Goal: Task Accomplishment & Management: Use online tool/utility

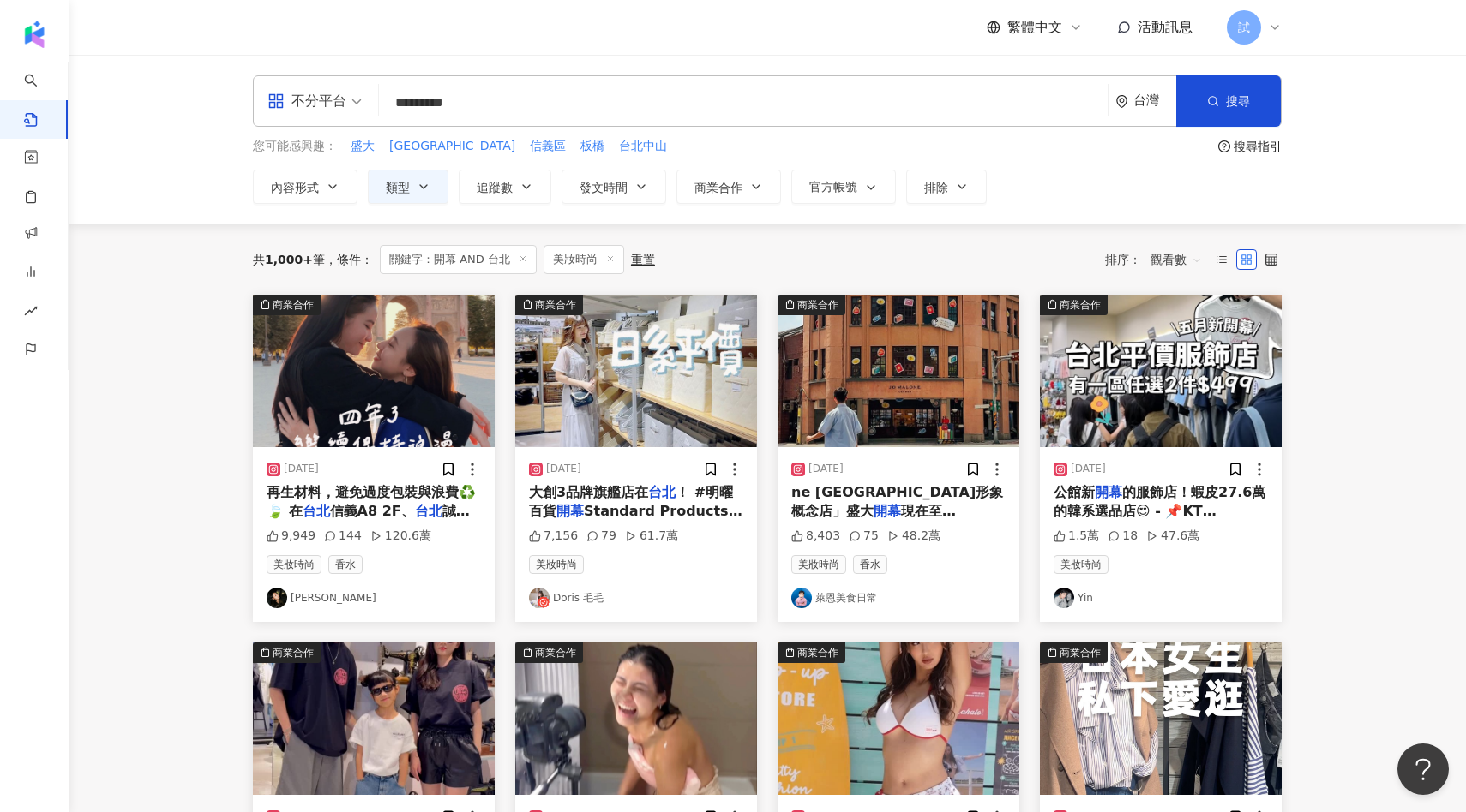
drag, startPoint x: 537, startPoint y: 99, endPoint x: 310, endPoint y: 105, distance: 227.1
click at [310, 105] on div "不分平台 開幕 AND 台北 ********* 台灣 搜尋 searchOperator 插入語法 完全符合 "" 聯集 OR 交集 AND 排除 - 群組…" at bounding box center [768, 101] width 1029 height 52
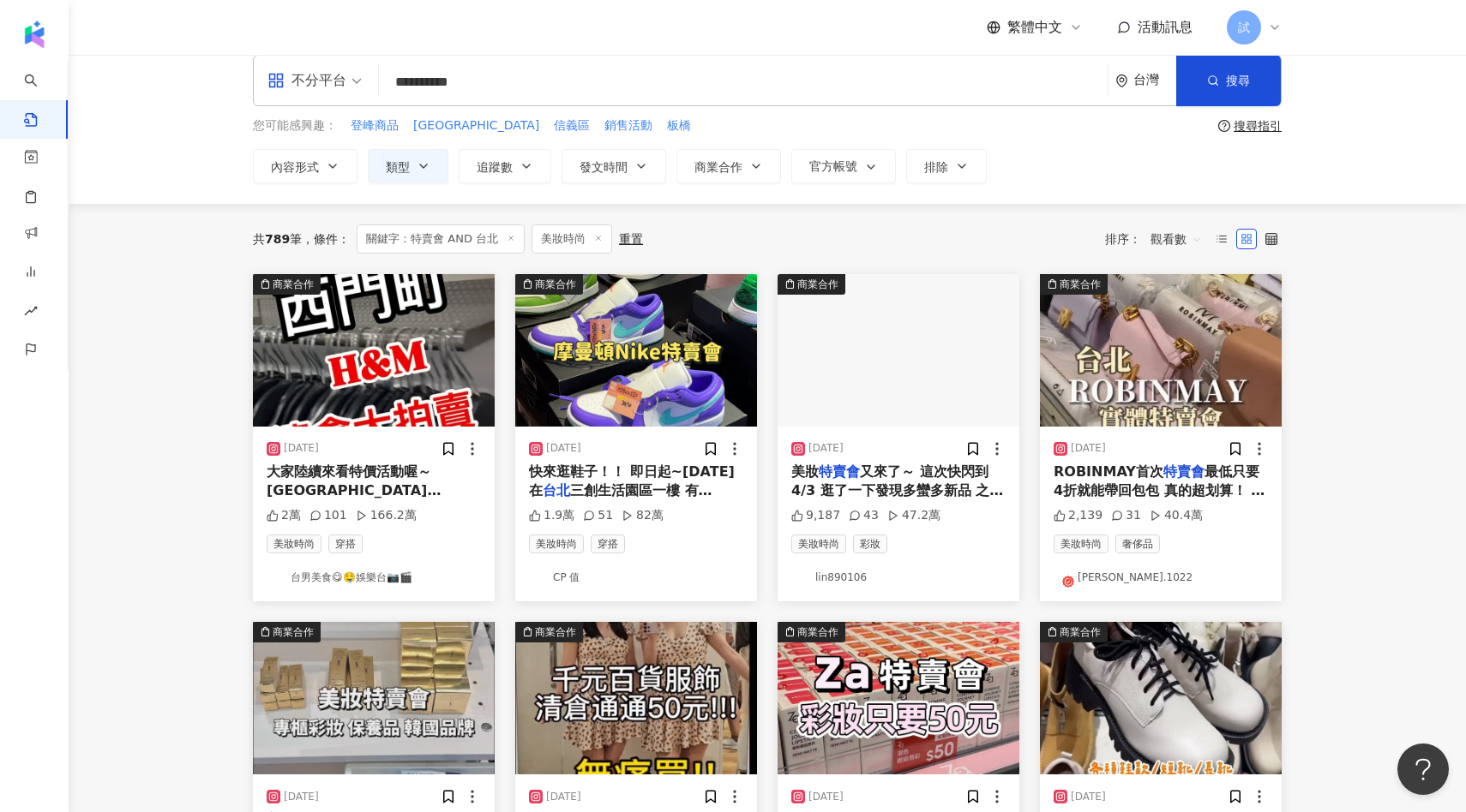
scroll to position [22, 0]
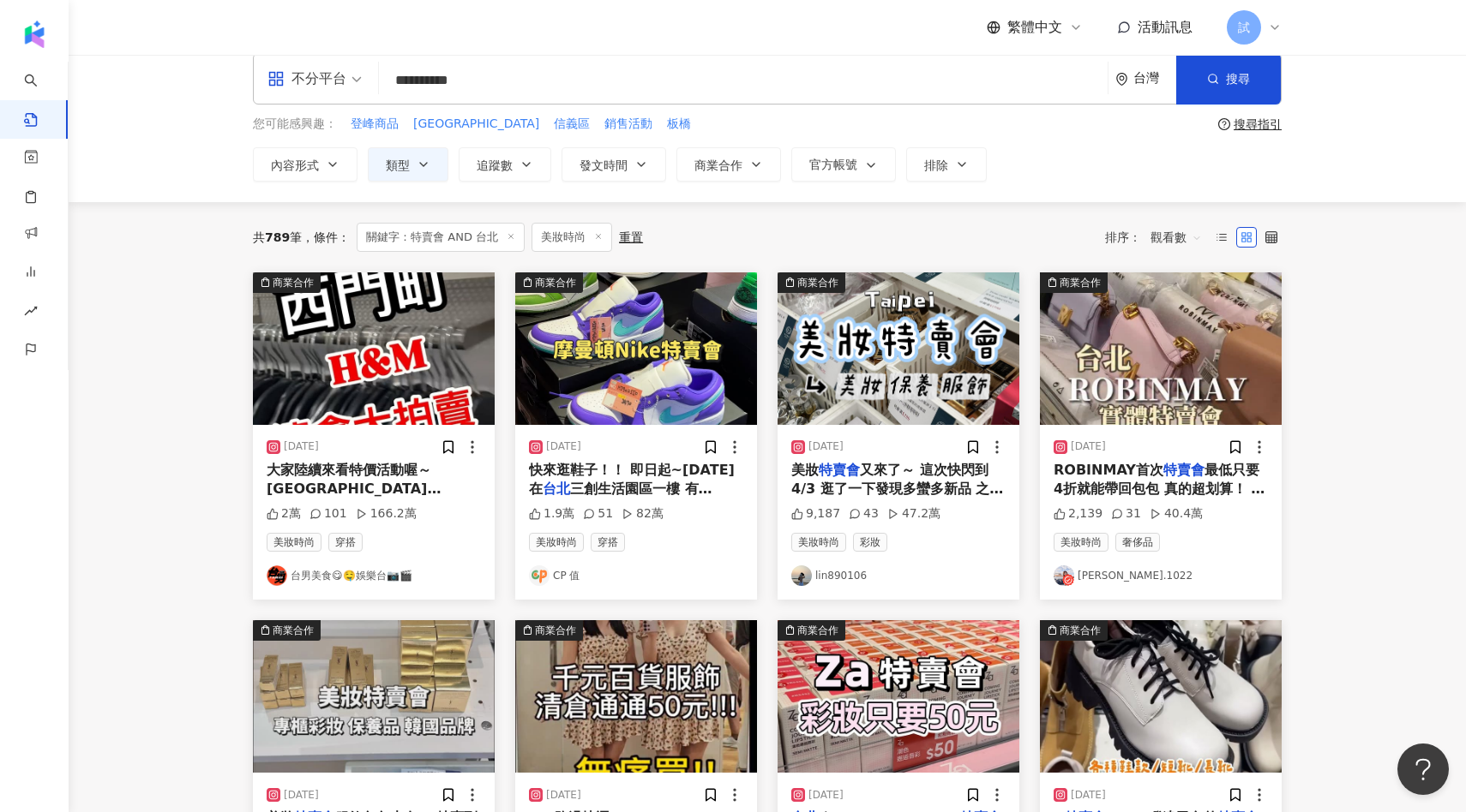
click at [622, 378] on img "button" at bounding box center [636, 348] width 241 height 153
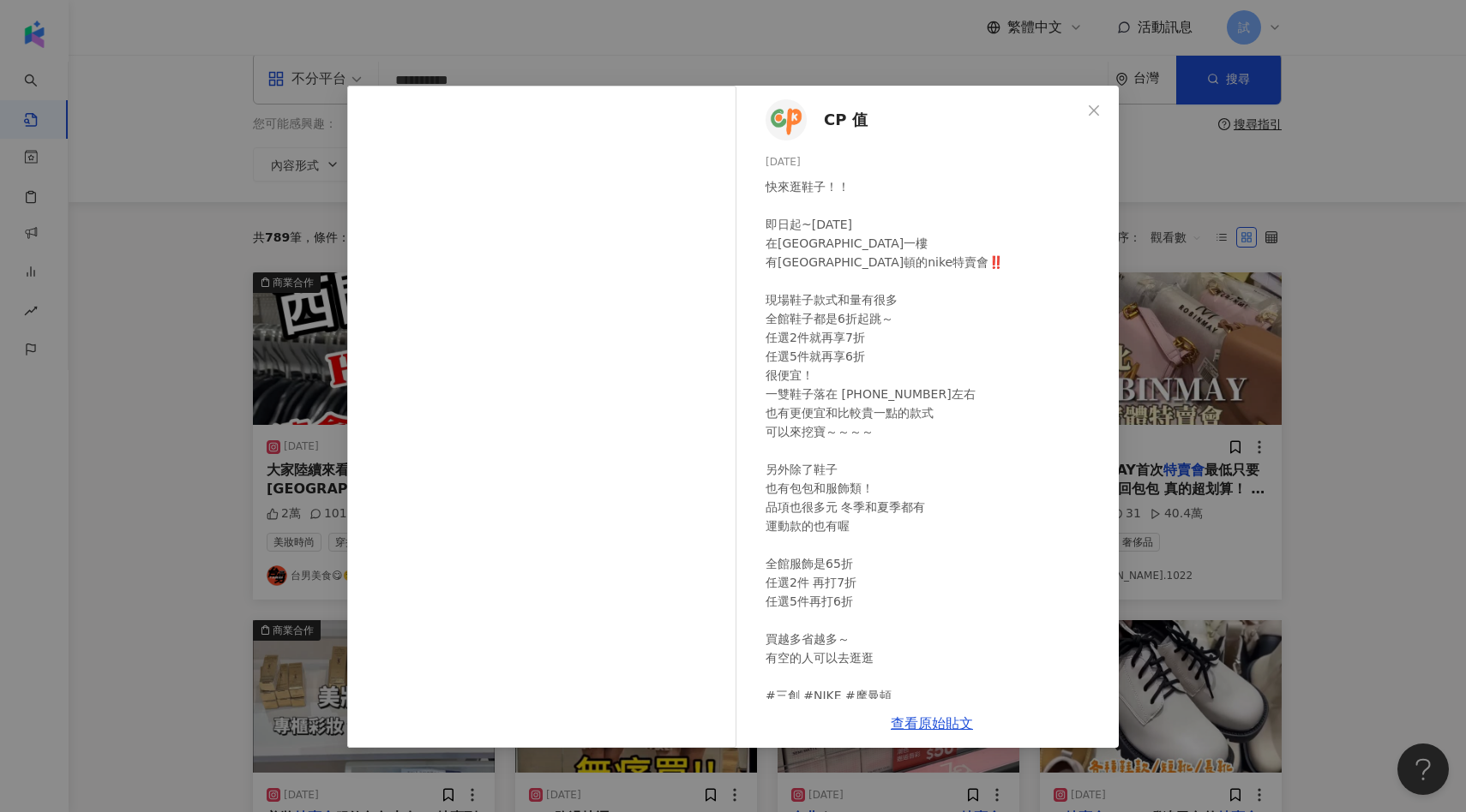
click at [1155, 485] on div "CP 值 2025/2/13 快來逛鞋子！！ 即日起~2025/3/2 在台北三創生活園區一樓 有摩曼頓的nike特賣會‼️ 現場鞋子款式和量有很多 全館鞋子…" at bounding box center [733, 406] width 1466 height 812
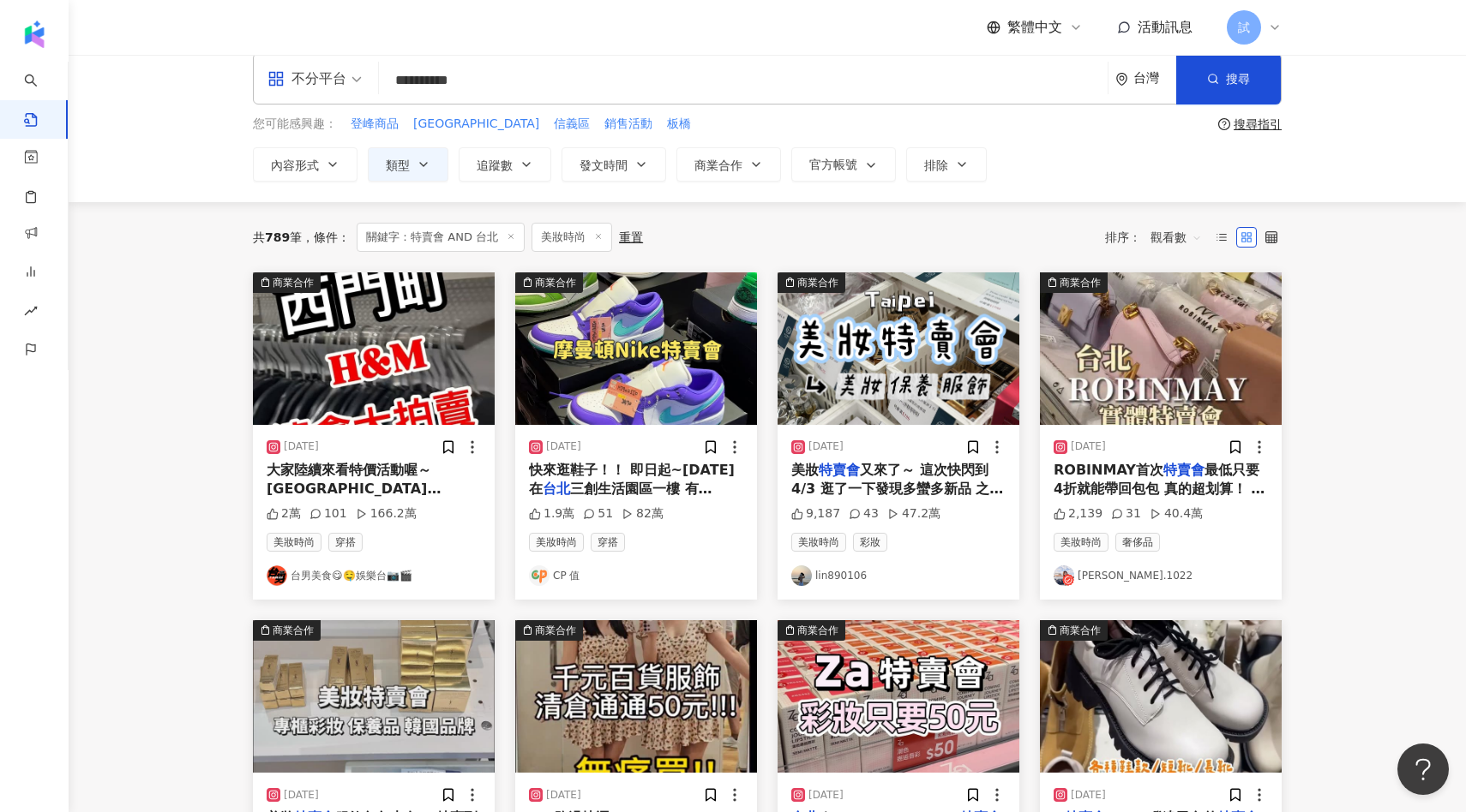
click at [684, 351] on img "button" at bounding box center [636, 348] width 241 height 153
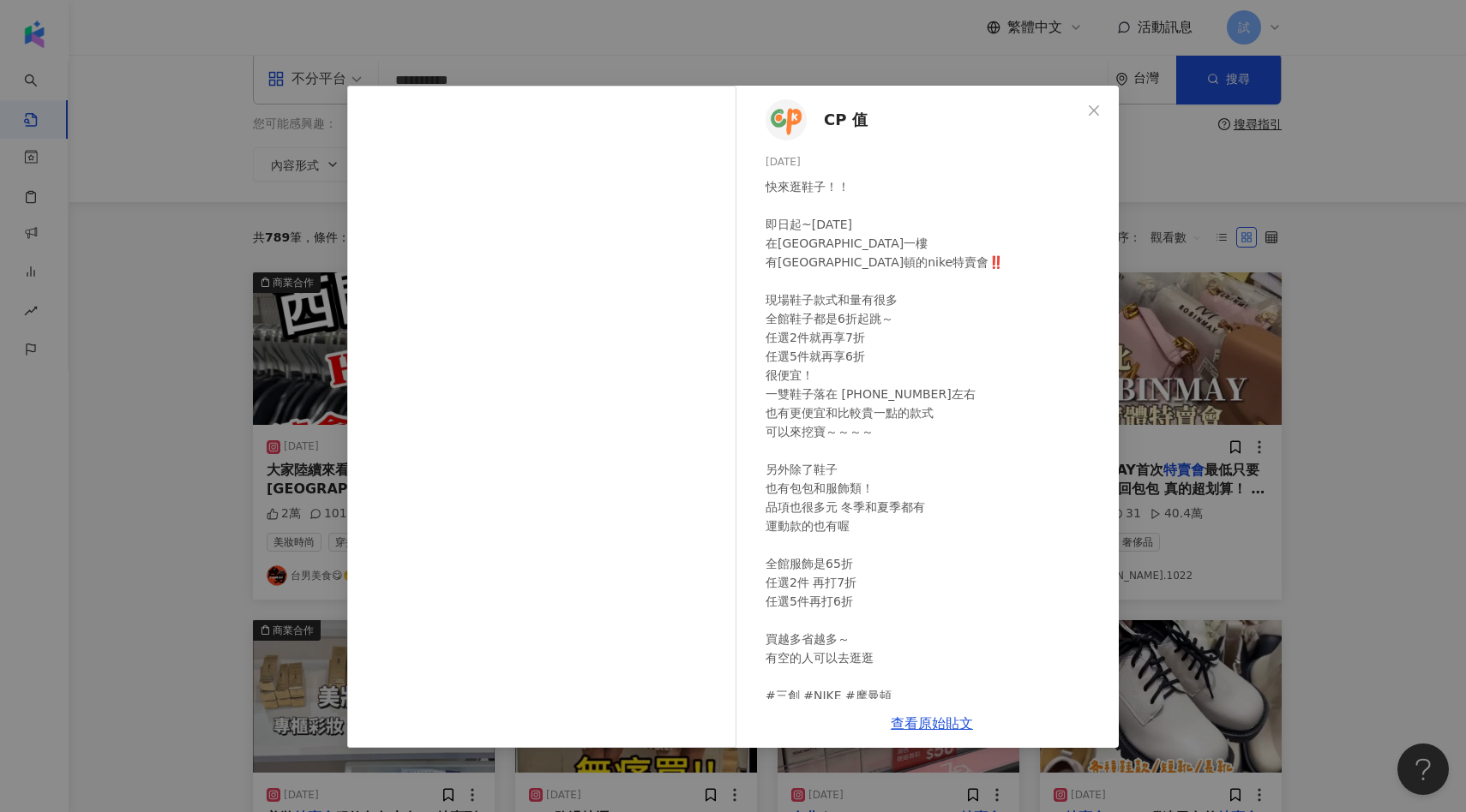
scroll to position [32, 0]
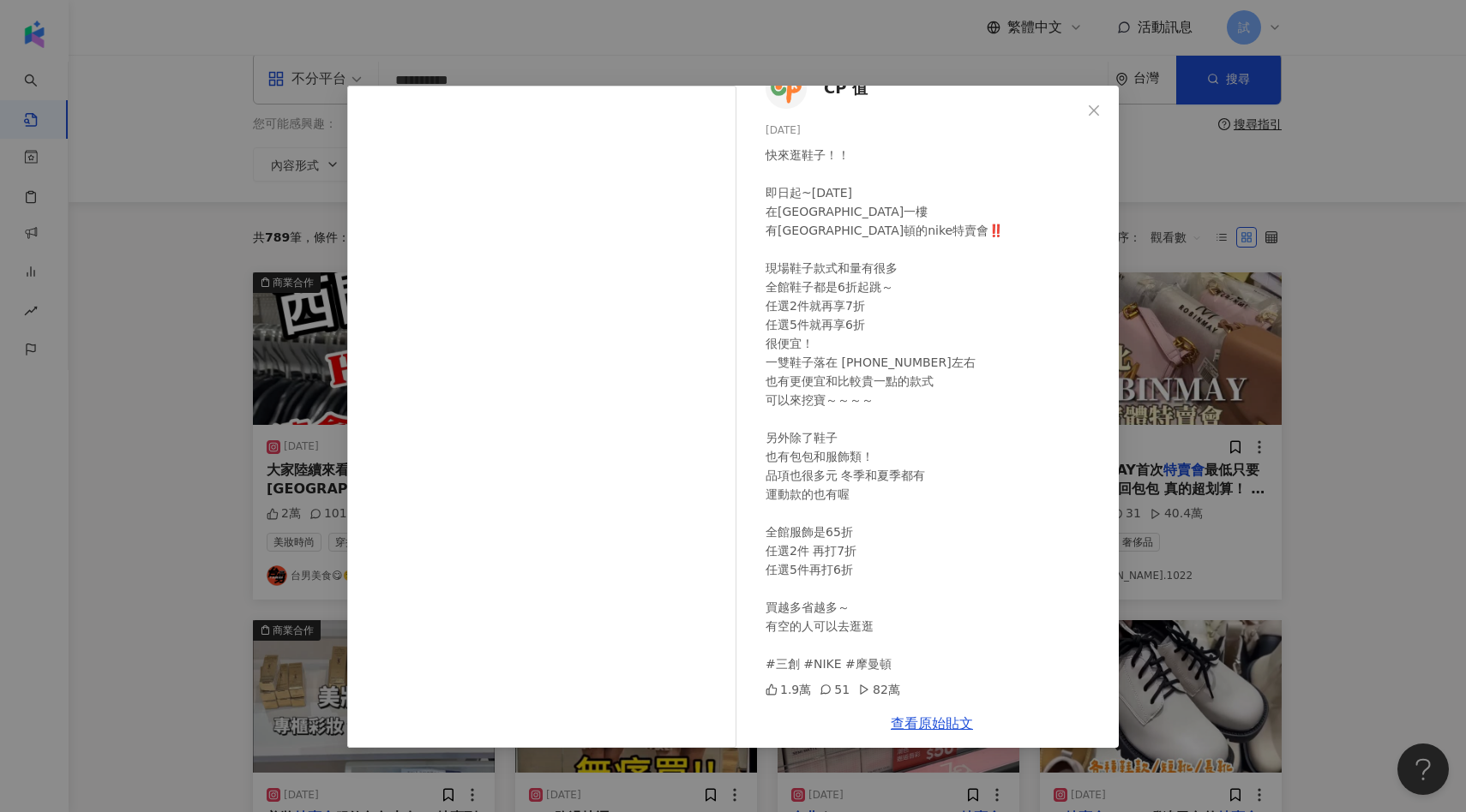
click at [227, 310] on div "CP 值 2025/2/13 快來逛鞋子！！ 即日起~2025/3/2 在台北三創生活園區一樓 有摩曼頓的nike特賣會‼️ 現場鞋子款式和量有很多 全館鞋子…" at bounding box center [733, 406] width 1466 height 812
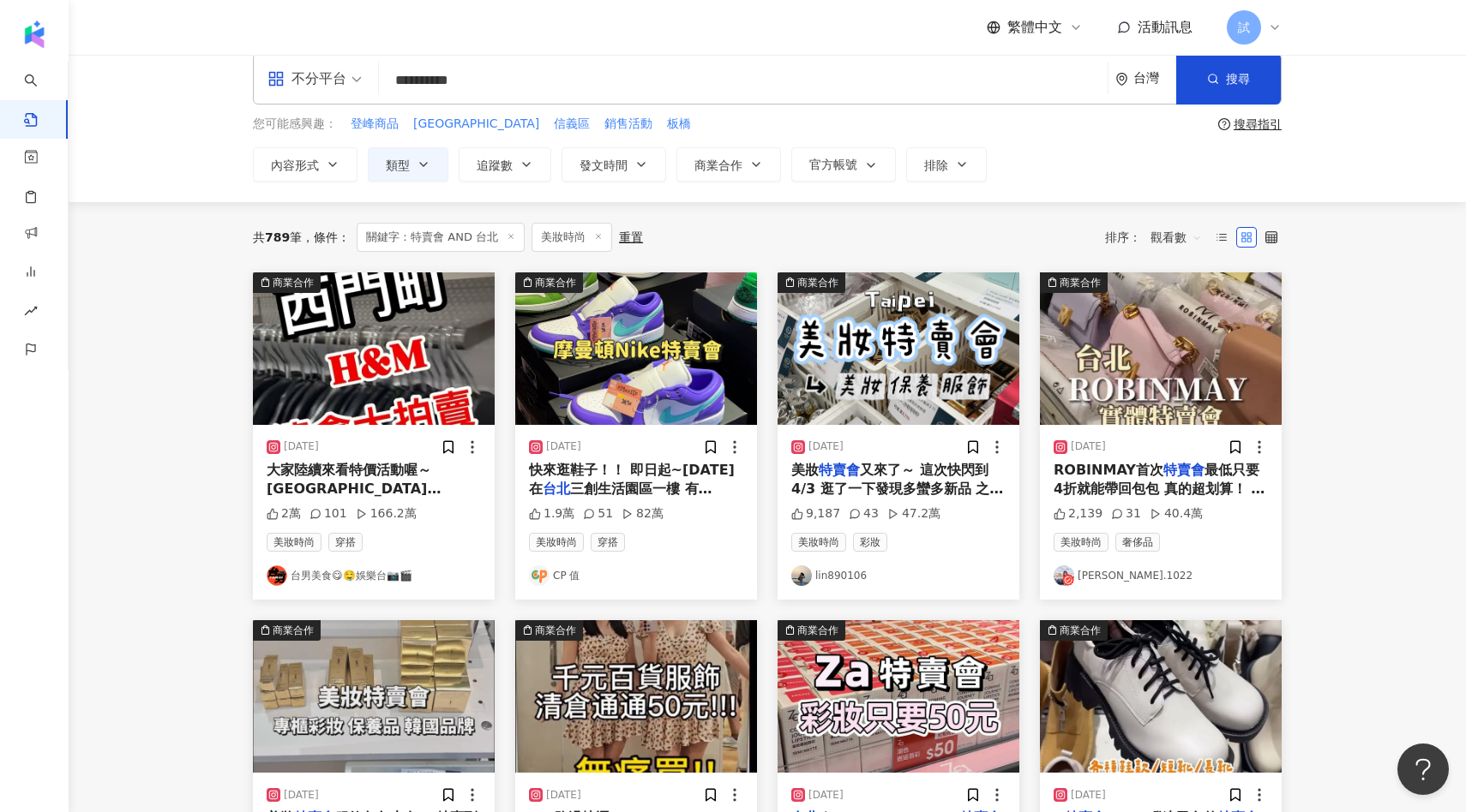
click at [603, 239] on icon at bounding box center [598, 236] width 9 height 9
drag, startPoint x: 521, startPoint y: 80, endPoint x: 366, endPoint y: 80, distance: 155.0
click at [366, 80] on div "**********" at bounding box center [768, 79] width 1029 height 52
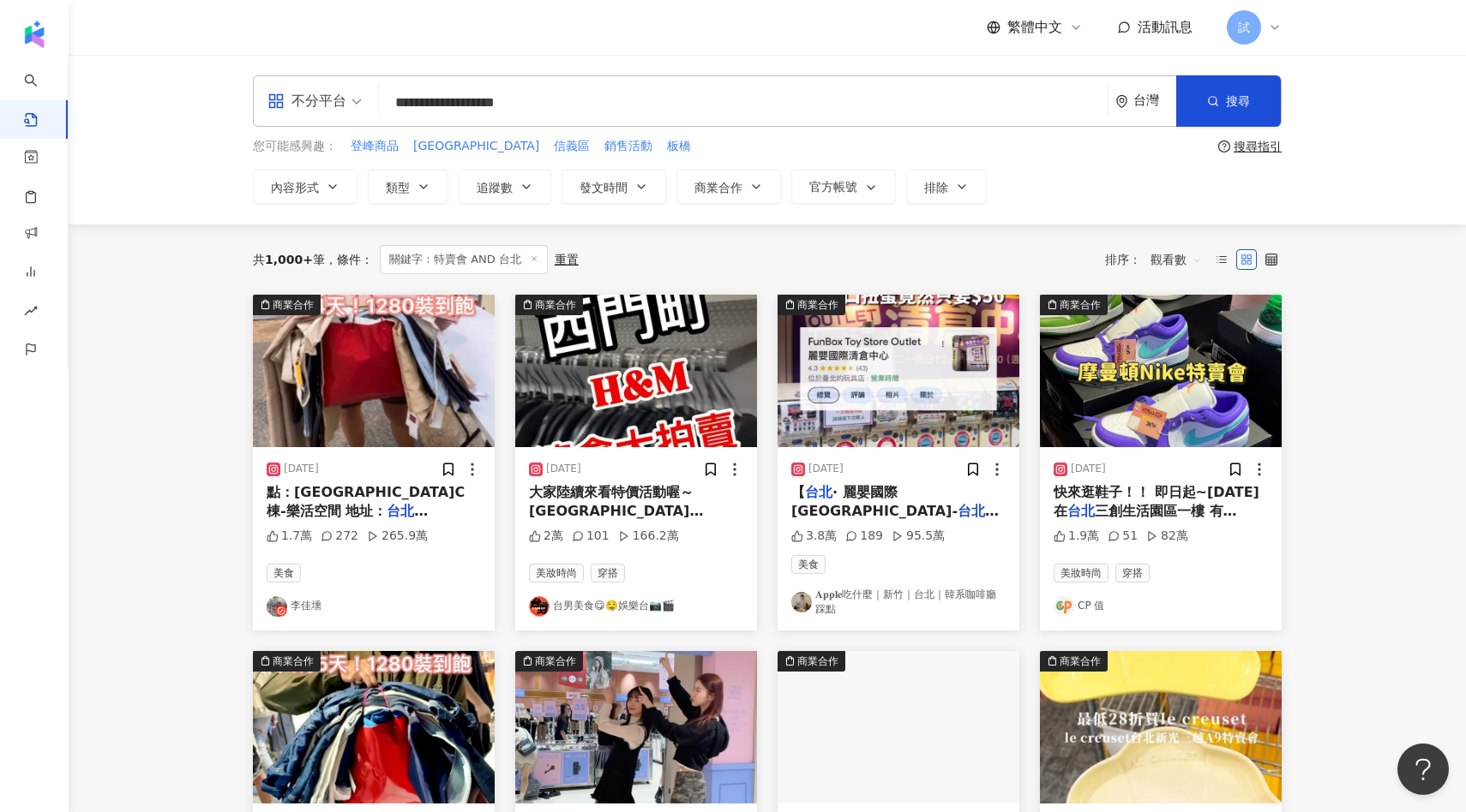
type input "**********"
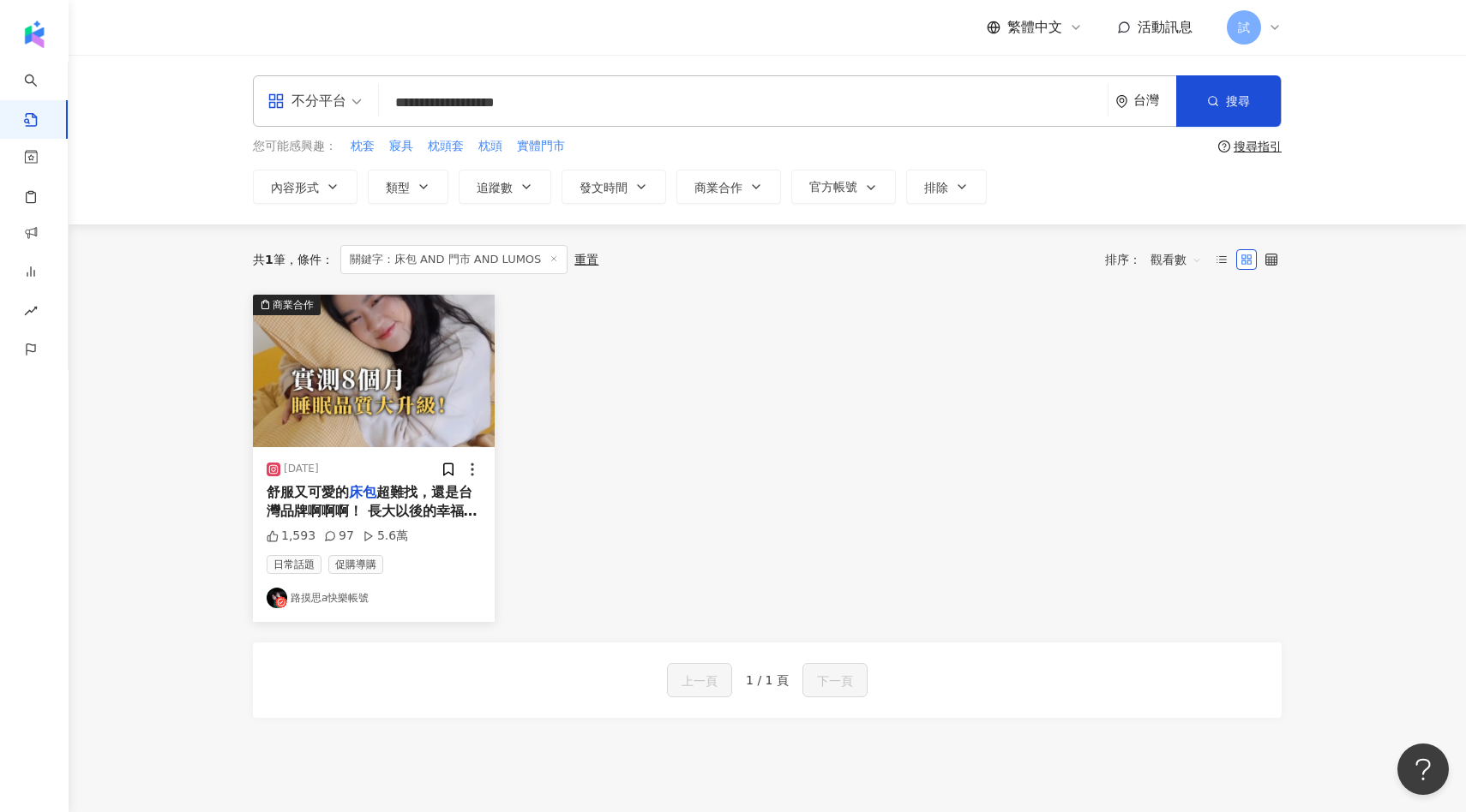
click at [407, 397] on img "button" at bounding box center [373, 371] width 241 height 153
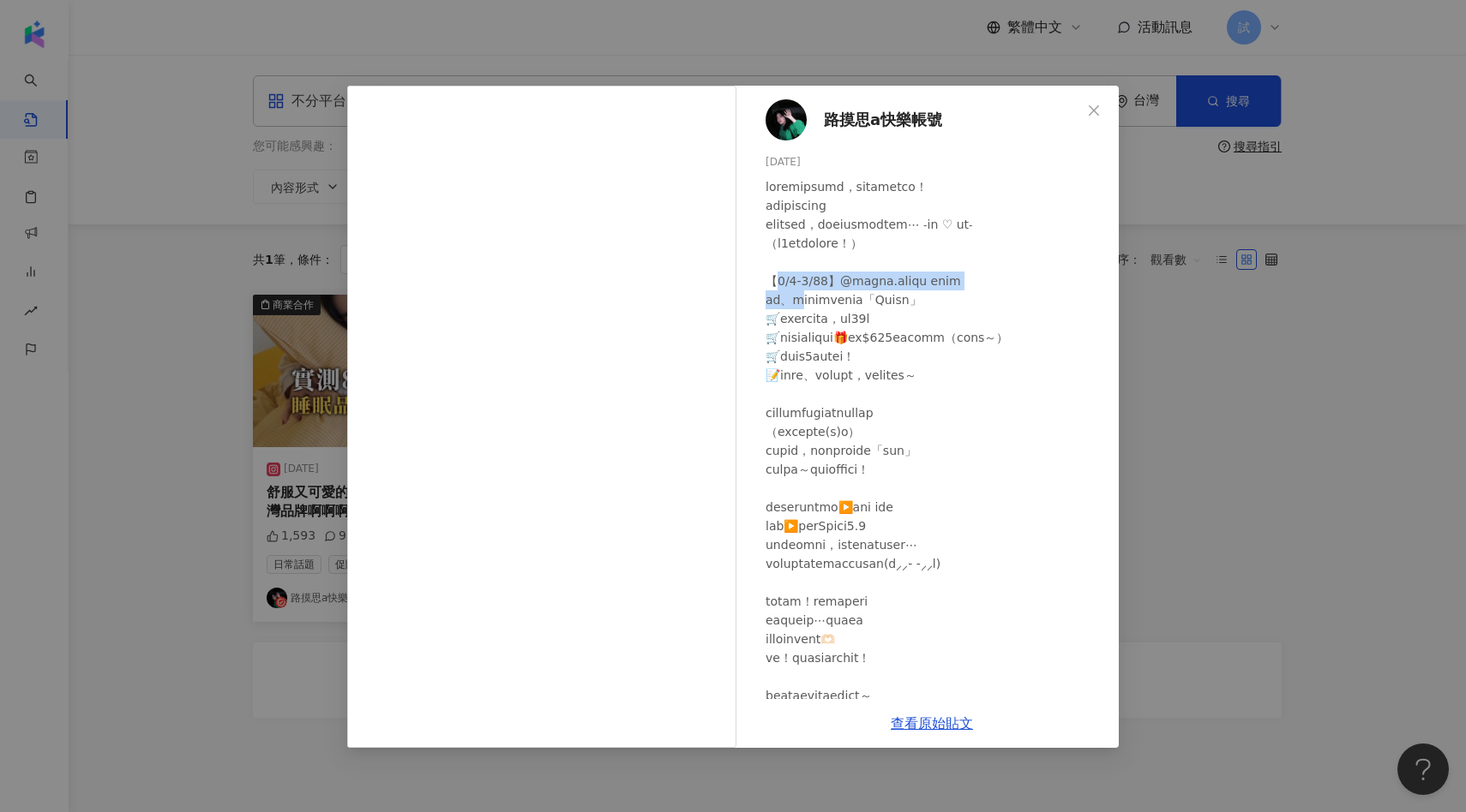
drag, startPoint x: 778, startPoint y: 285, endPoint x: 819, endPoint y: 296, distance: 42.4
click at [819, 296] on div at bounding box center [936, 488] width 340 height 622
click at [819, 297] on div at bounding box center [936, 488] width 340 height 622
drag, startPoint x: 772, startPoint y: 304, endPoint x: 841, endPoint y: 305, distance: 69.0
click at [841, 306] on div at bounding box center [936, 488] width 340 height 622
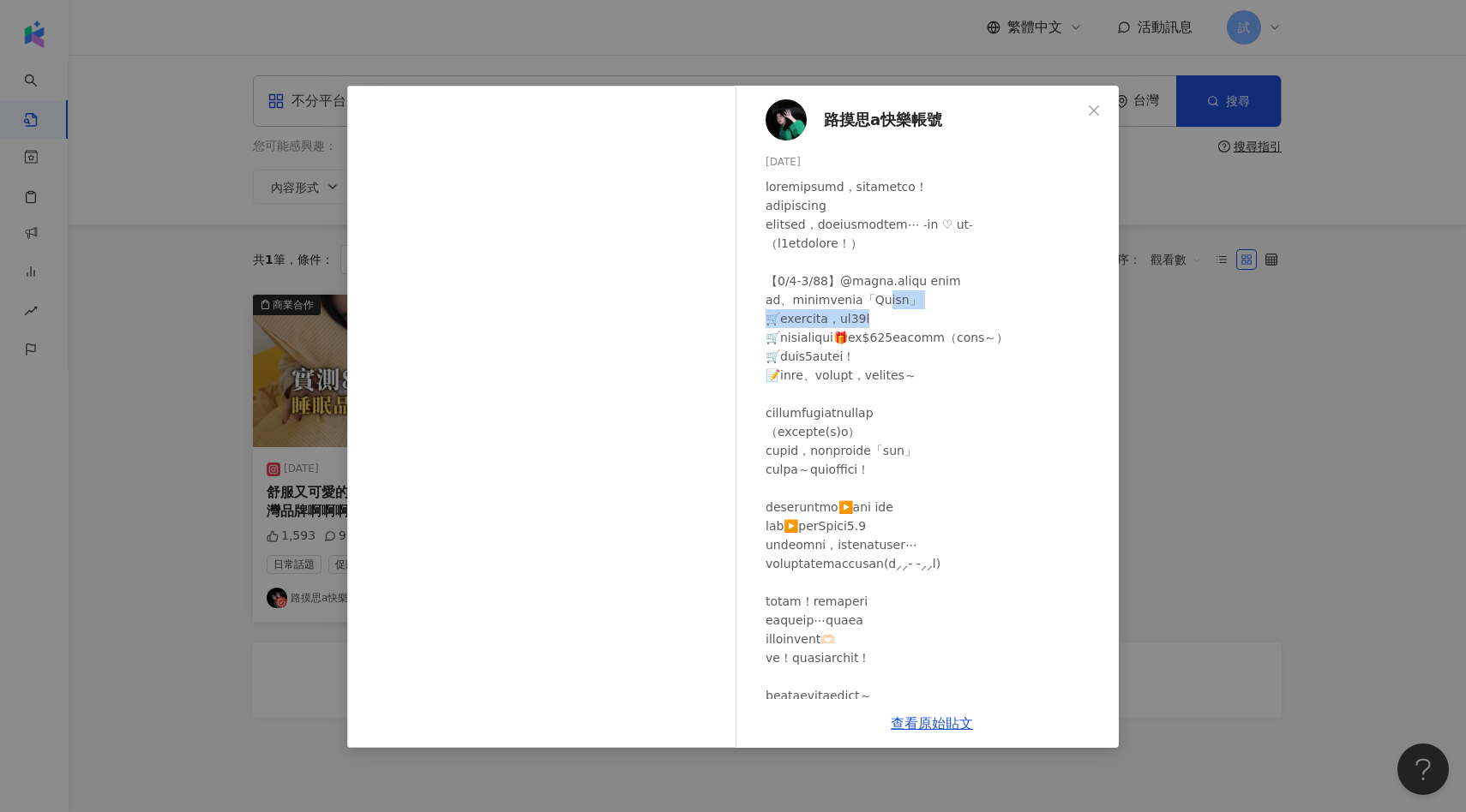
click at [945, 310] on div at bounding box center [936, 488] width 340 height 622
click at [891, 310] on div at bounding box center [936, 488] width 340 height 622
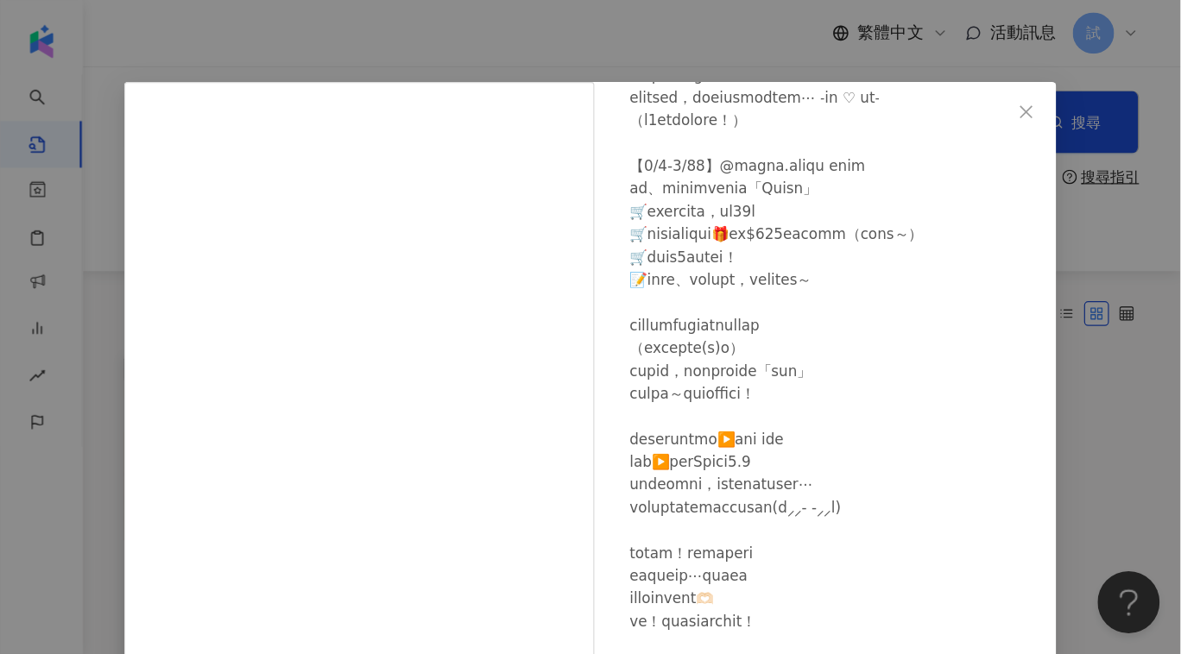
scroll to position [22, 0]
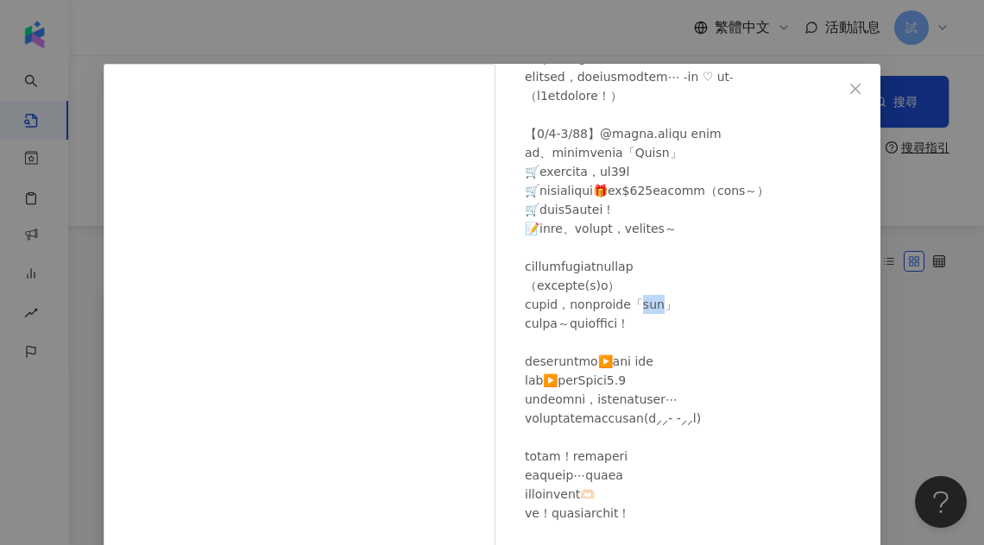
drag, startPoint x: 720, startPoint y: 304, endPoint x: 757, endPoint y: 304, distance: 37.1
click at [757, 304] on div at bounding box center [696, 342] width 342 height 627
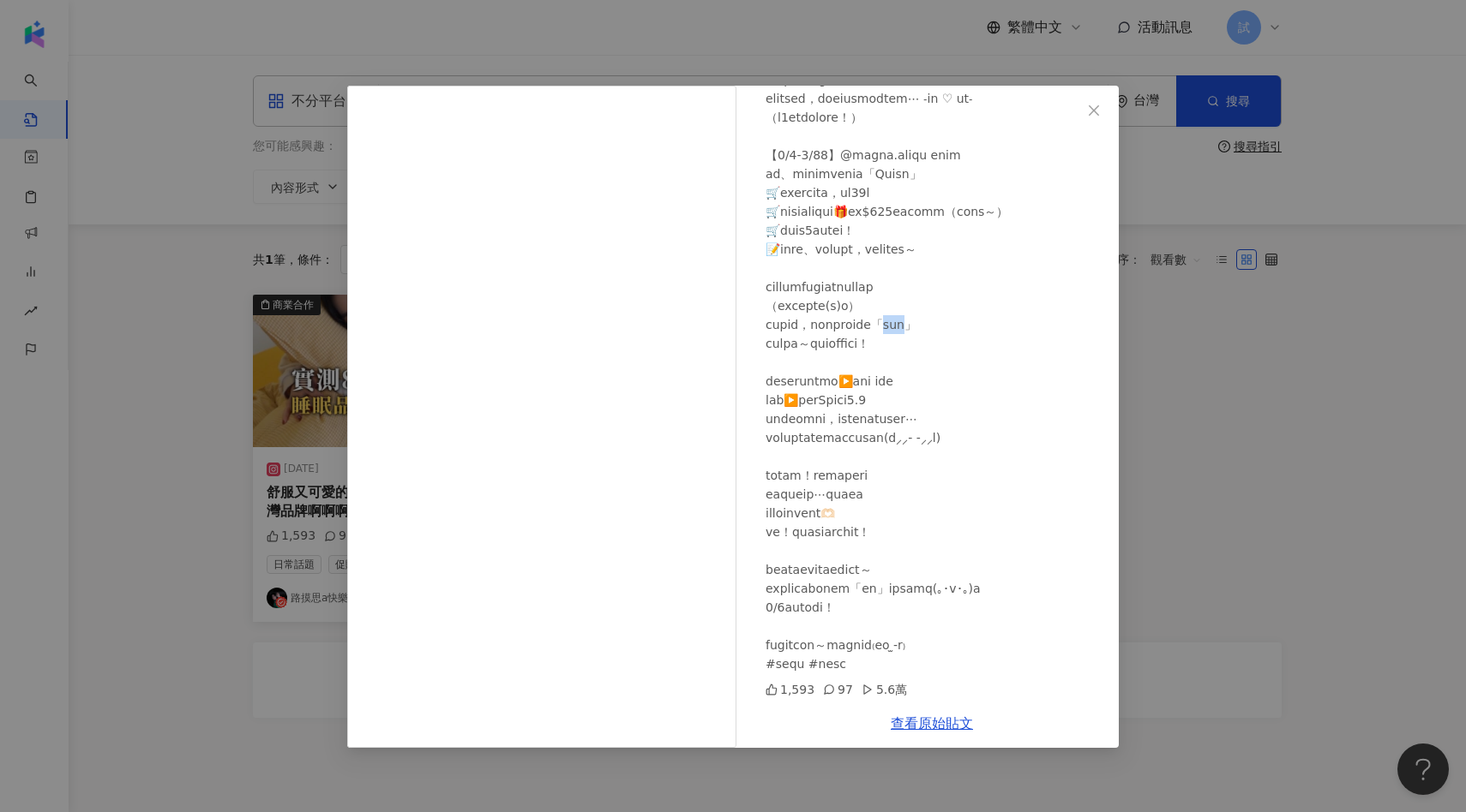
scroll to position [0, 0]
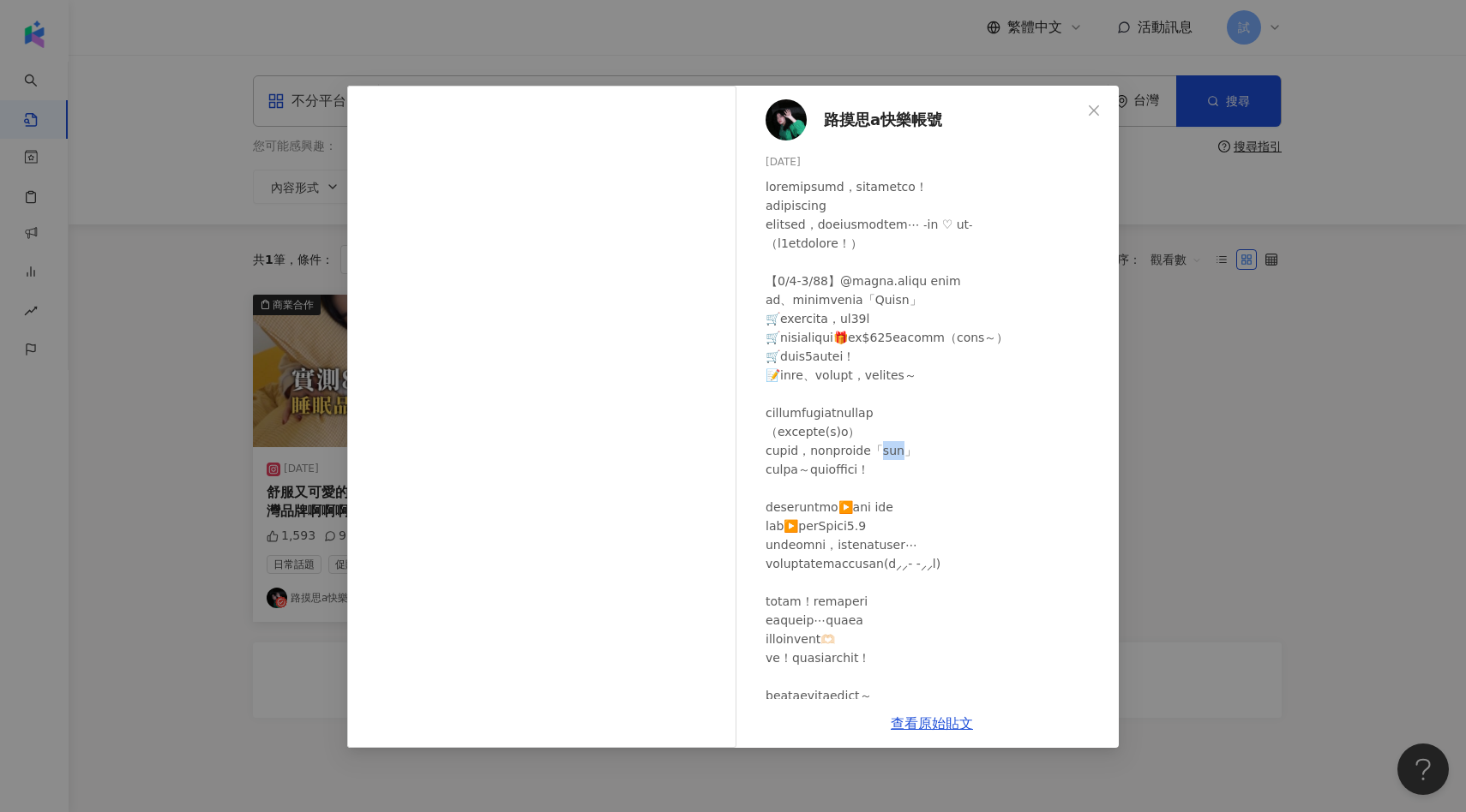
click at [899, 121] on span "路摸思a快樂帳號" at bounding box center [882, 120] width 118 height 24
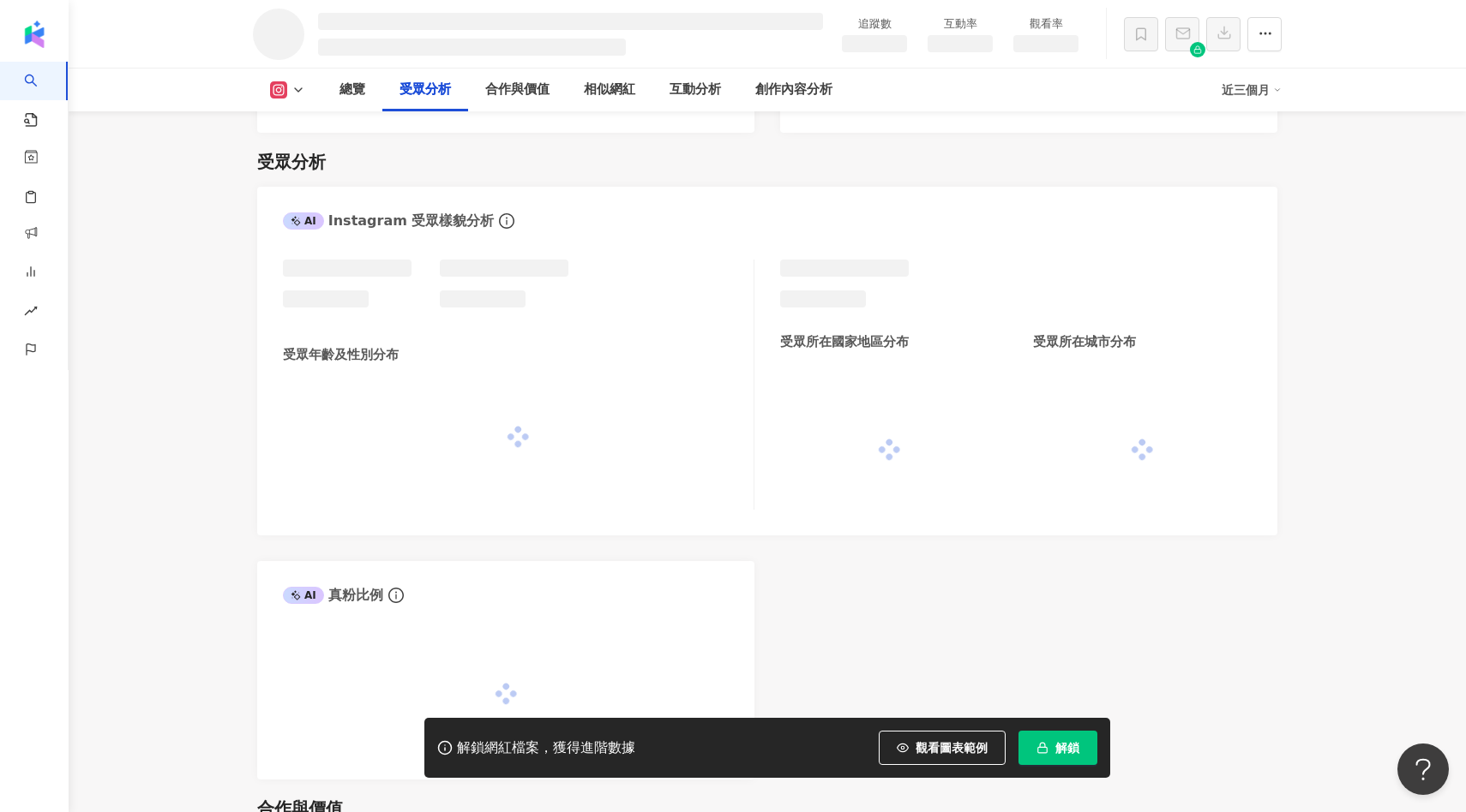
scroll to position [1268, 0]
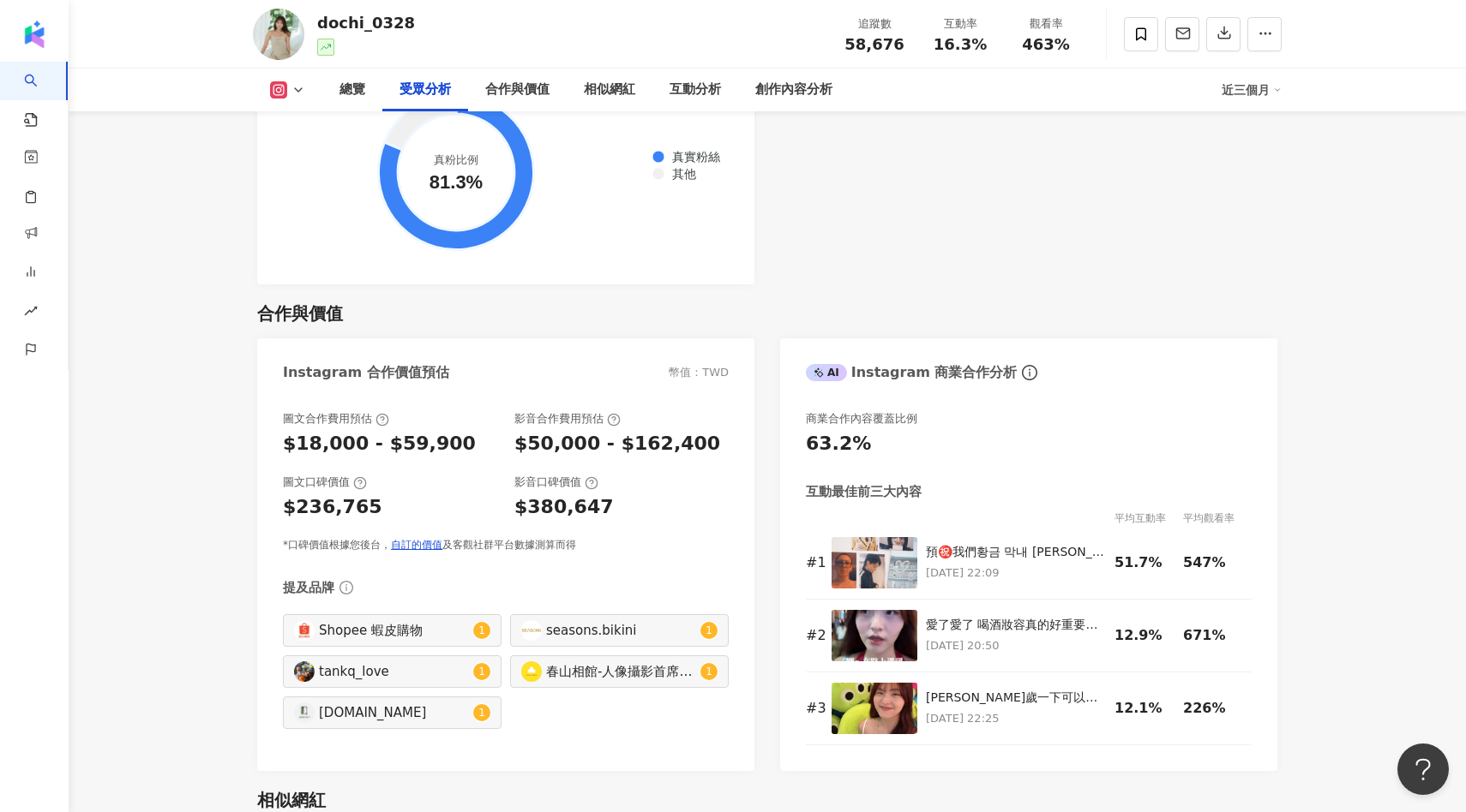
scroll to position [2166, 0]
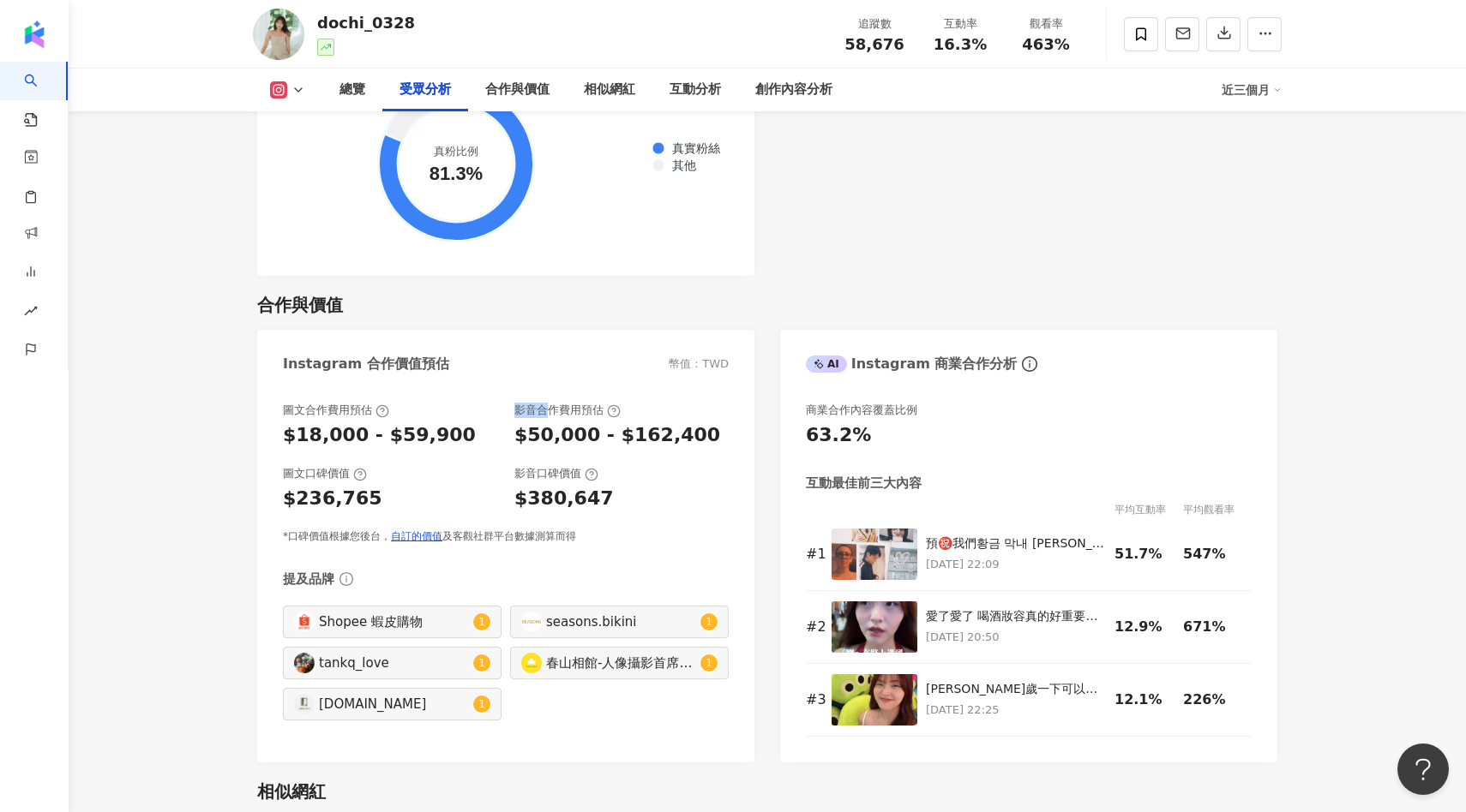
drag, startPoint x: 513, startPoint y: 383, endPoint x: 546, endPoint y: 384, distance: 33.0
click at [546, 403] on div "圖文合作費用預估 $18,000 - $59,900 影音合作費用預估 $50,000 - $162,400" at bounding box center [506, 426] width 446 height 47
click at [546, 422] on div "$50,000 - $162,400" at bounding box center [617, 435] width 206 height 27
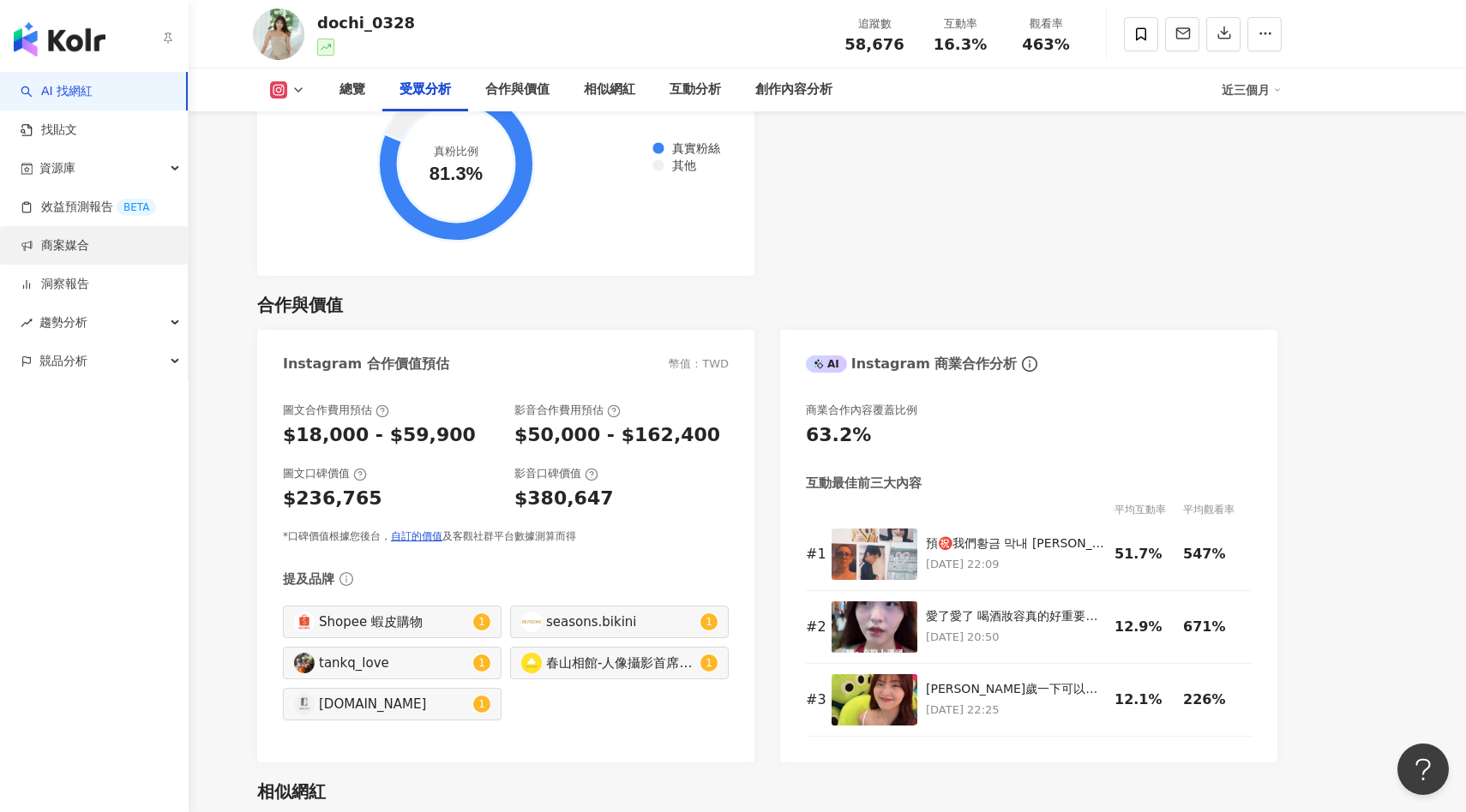
click at [79, 249] on link "商案媒合" at bounding box center [55, 245] width 69 height 17
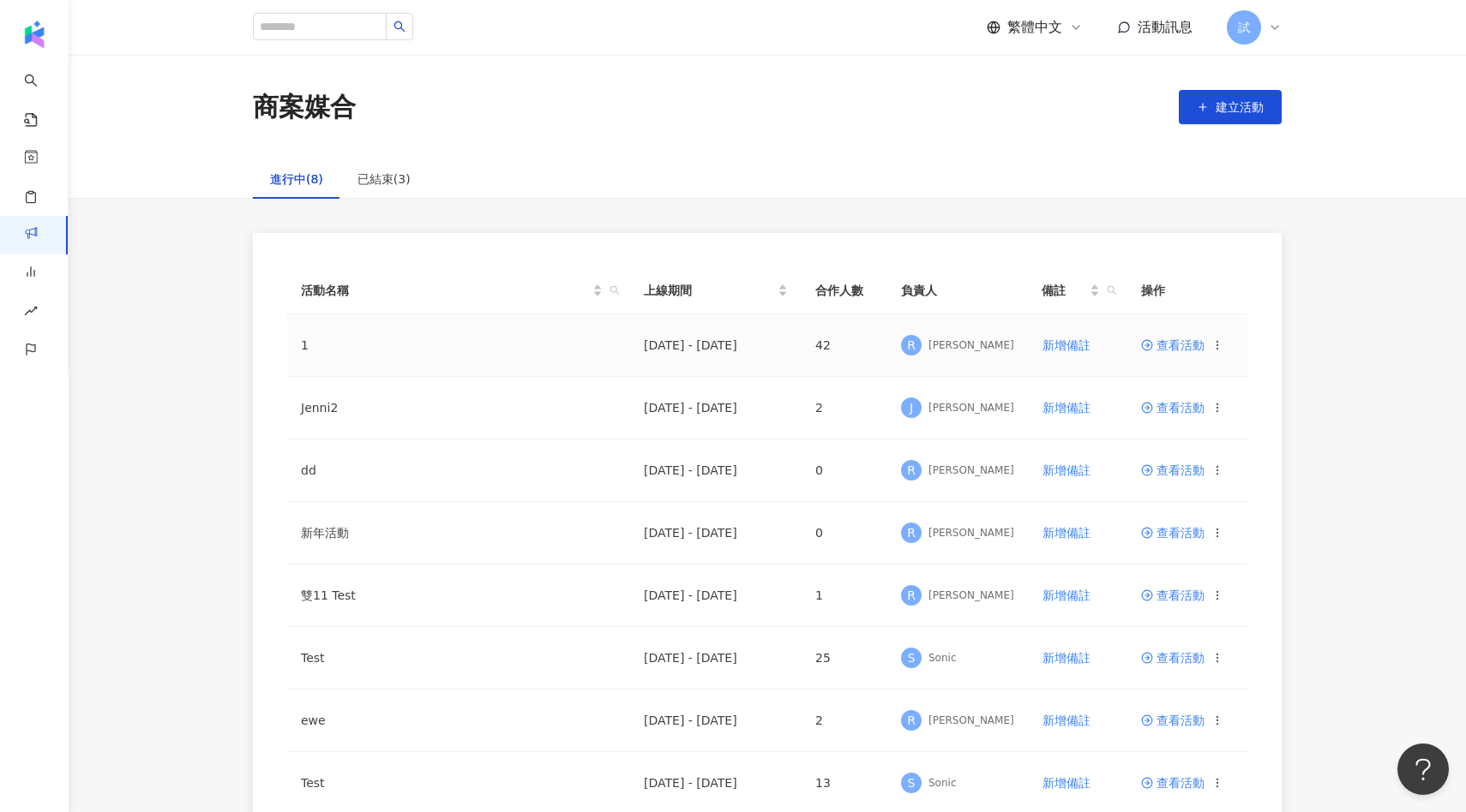
click at [1180, 342] on span "查看活動" at bounding box center [1173, 345] width 64 height 12
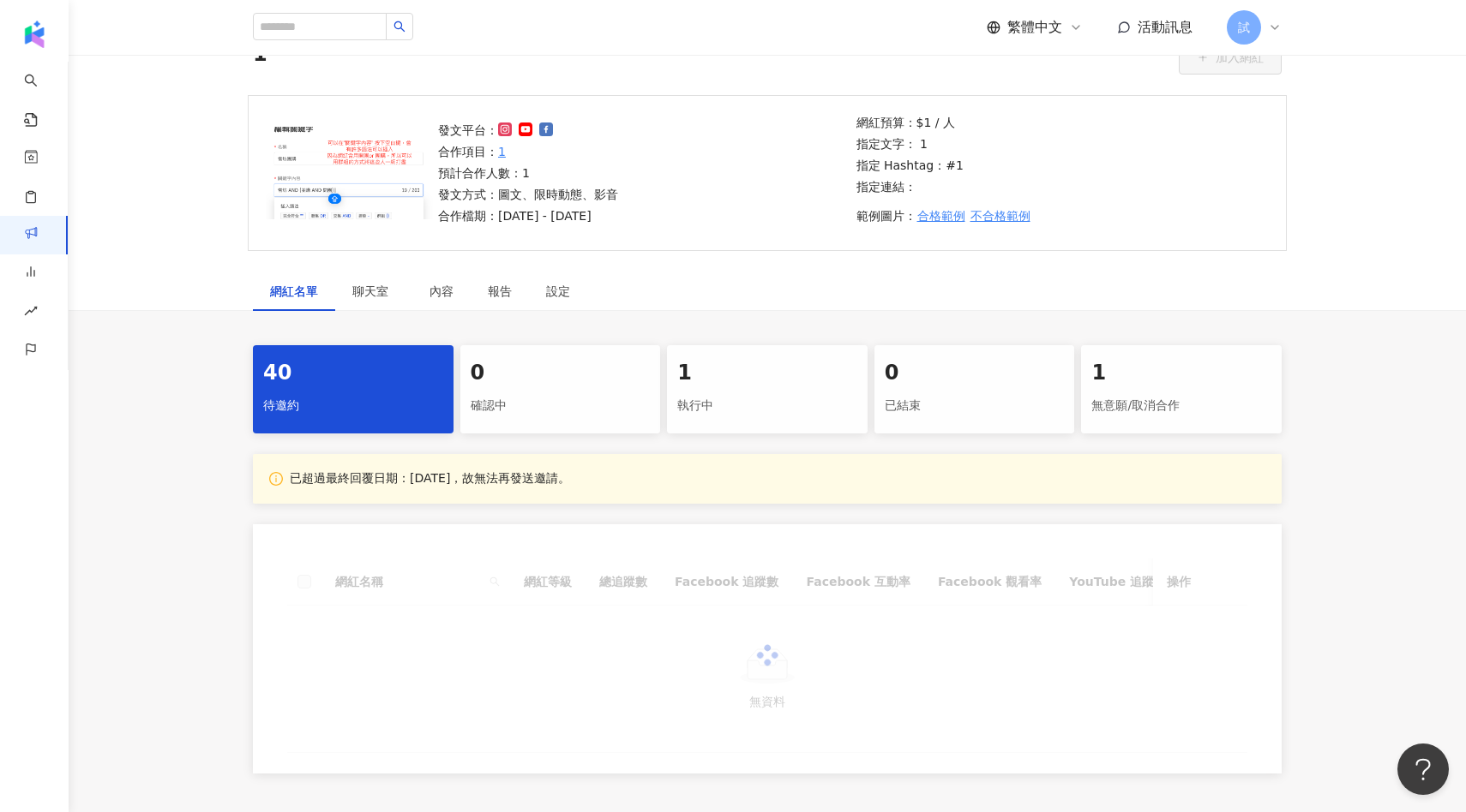
scroll to position [97, 0]
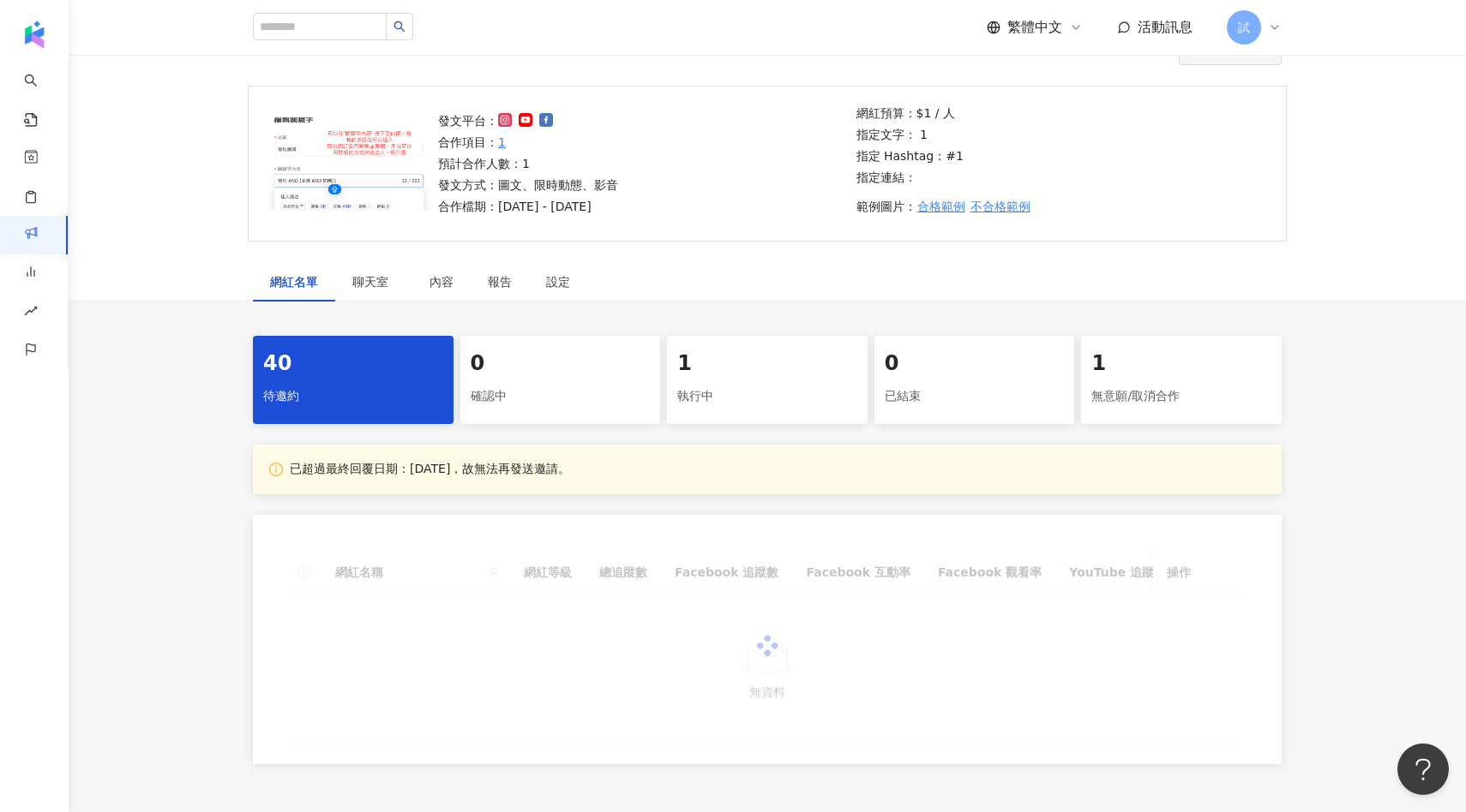
click at [746, 378] on div "1 執行中" at bounding box center [767, 379] width 201 height 88
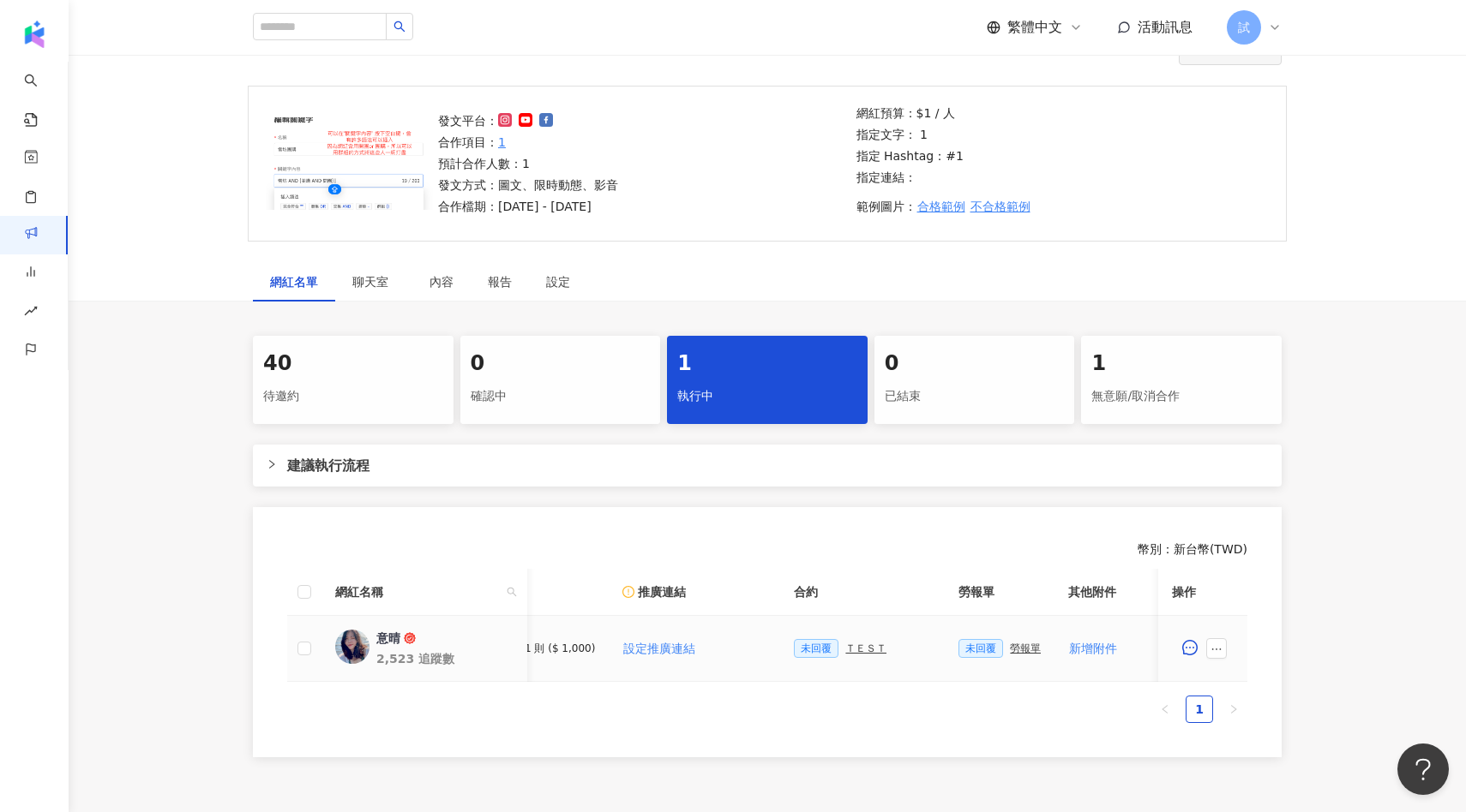
scroll to position [0, 240]
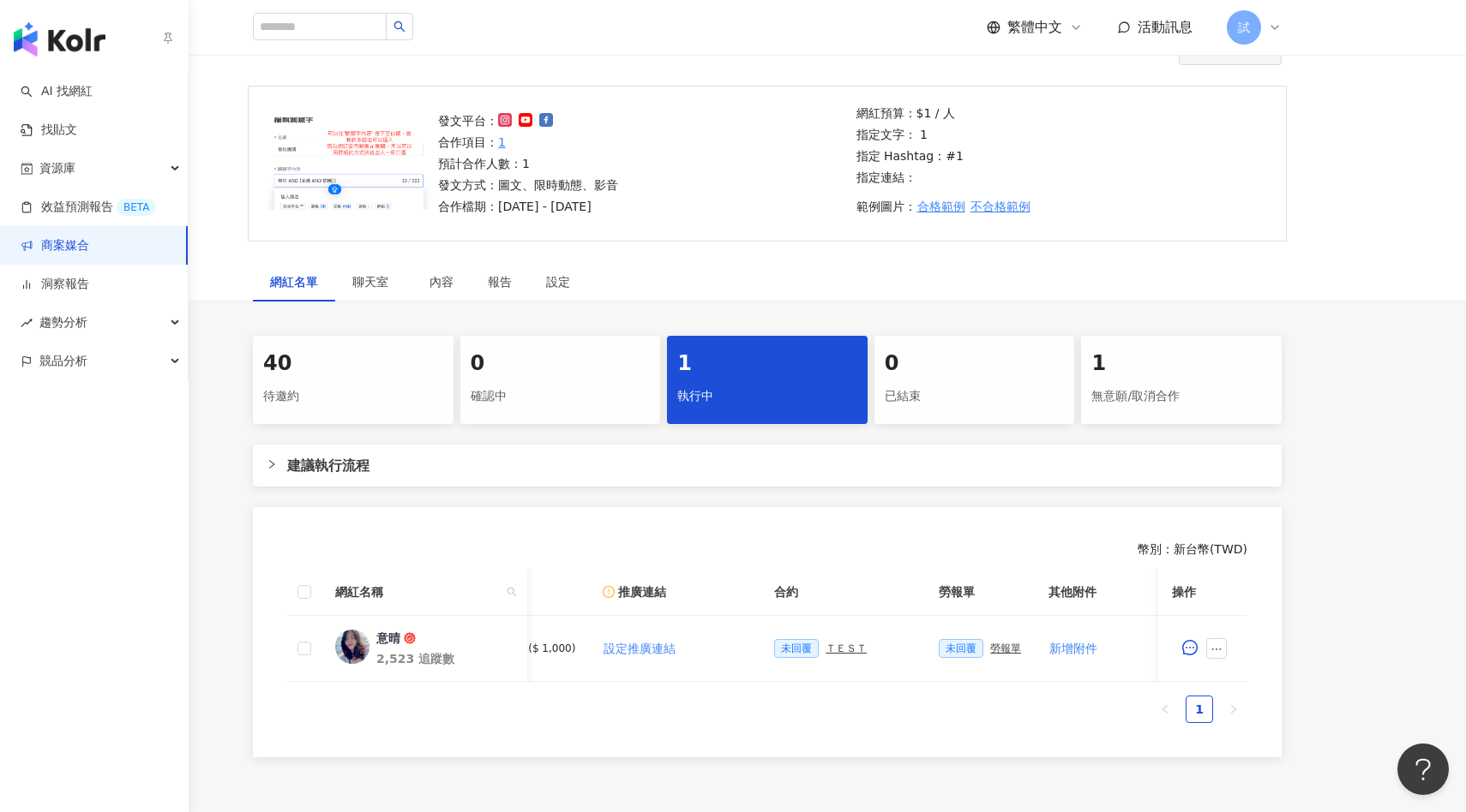
click at [40, 246] on link "商案媒合" at bounding box center [55, 245] width 69 height 17
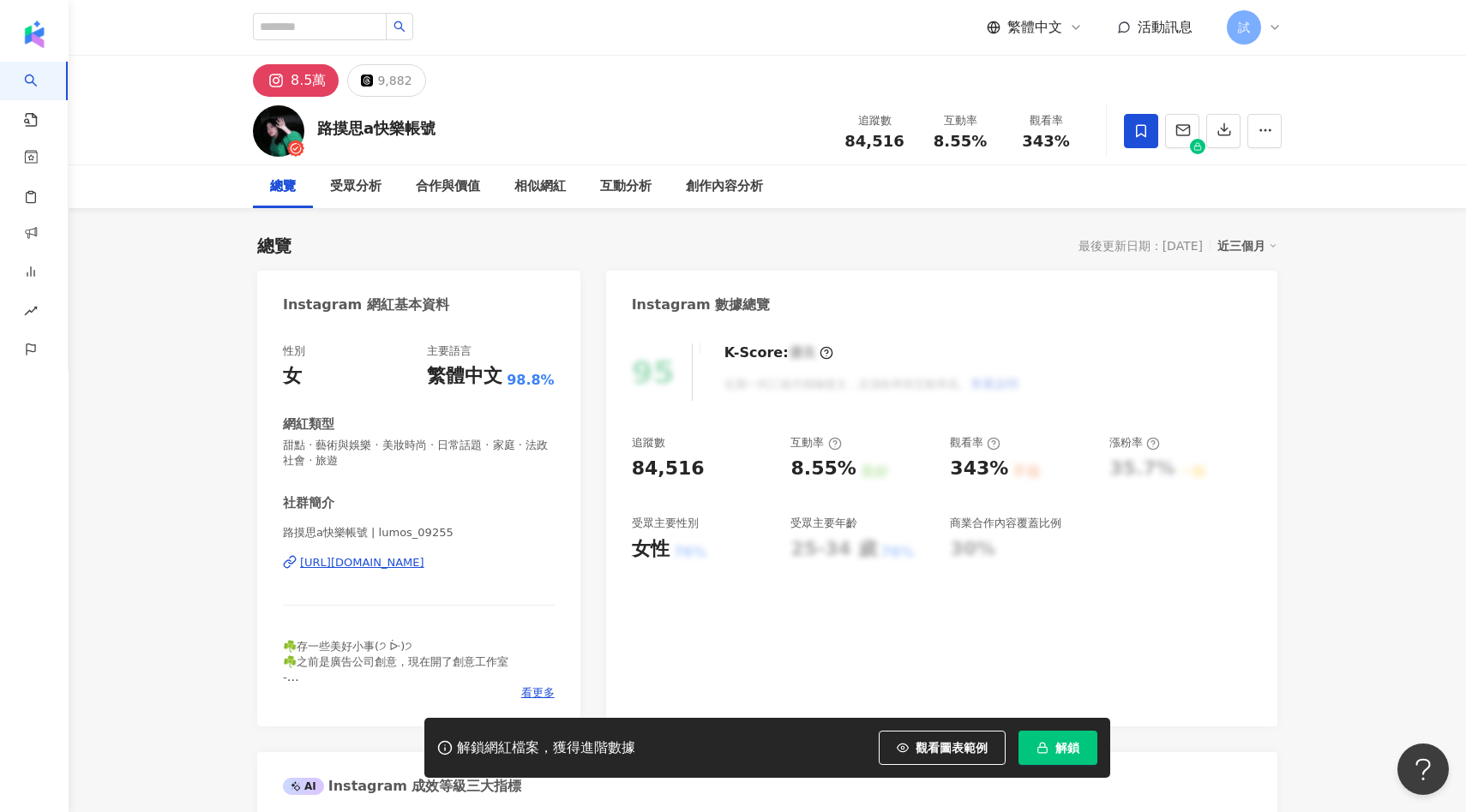
click at [1076, 743] on span "解鎖" at bounding box center [1067, 748] width 24 height 14
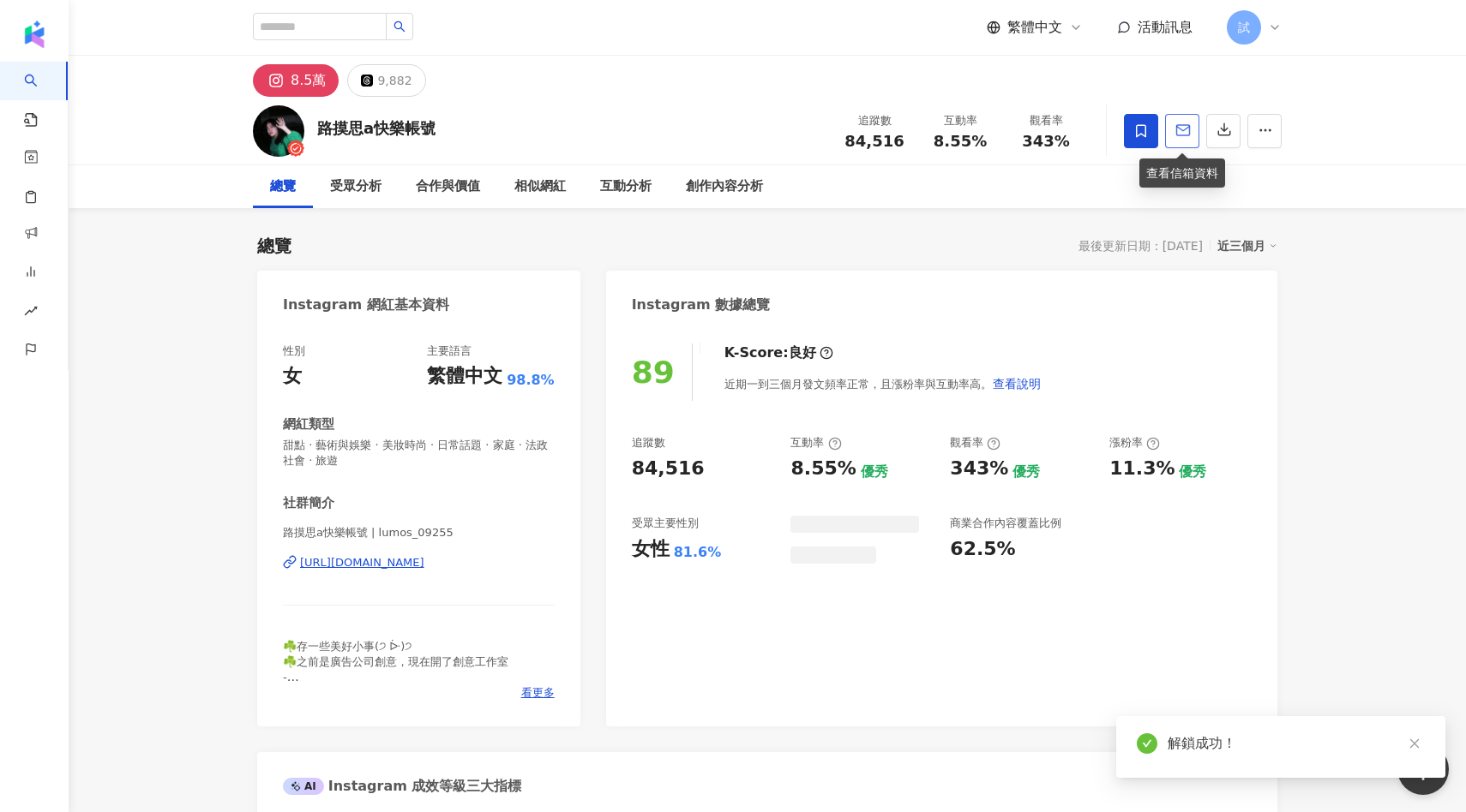
click at [1186, 129] on icon "button" at bounding box center [1183, 130] width 16 height 16
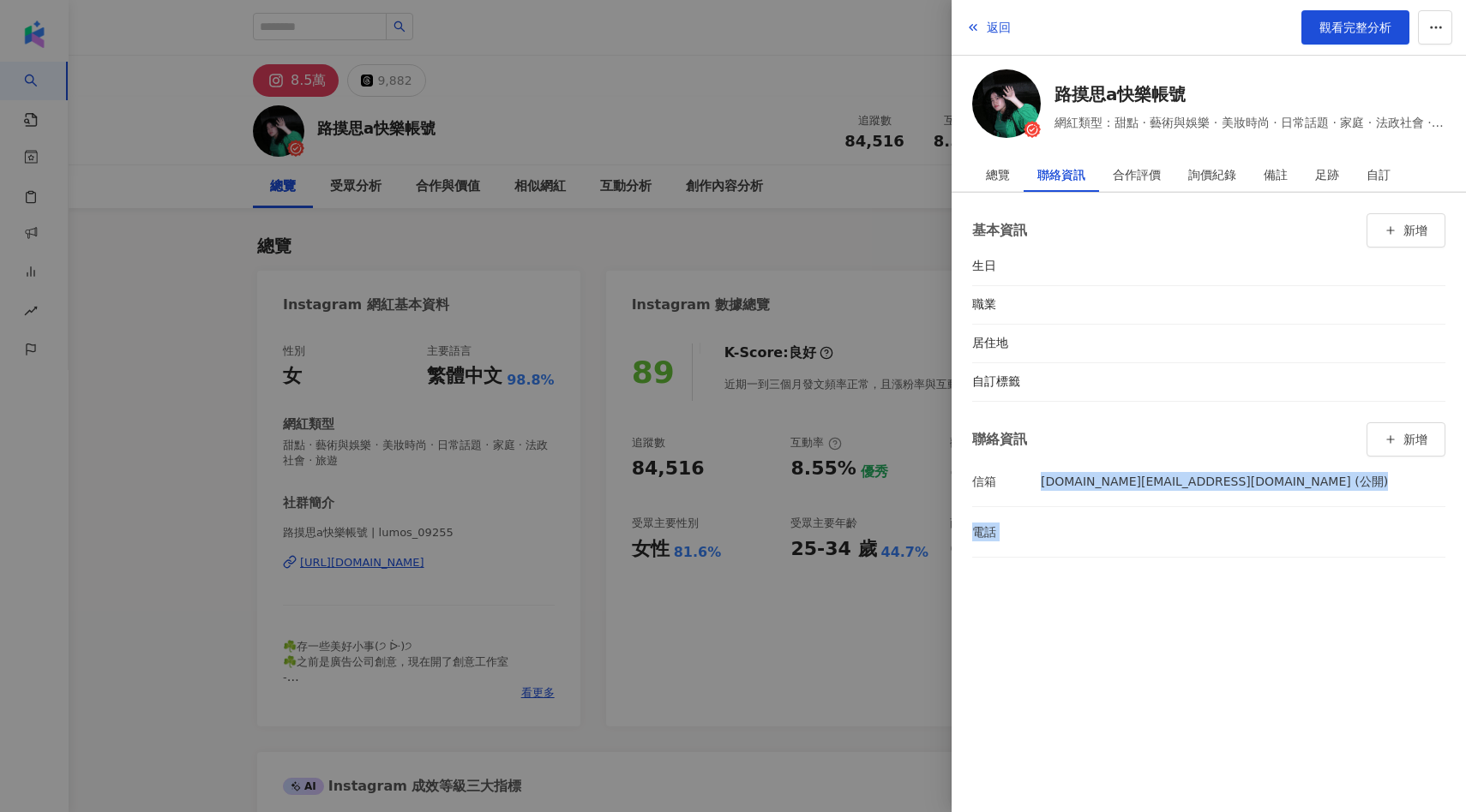
drag, startPoint x: 1030, startPoint y: 477, endPoint x: 1239, endPoint y: 512, distance: 211.9
click at [1239, 513] on ul "信箱 lumos09255.work@gmail.com (公開) 電話" at bounding box center [1209, 507] width 473 height 101
click at [856, 272] on div at bounding box center [733, 406] width 1466 height 812
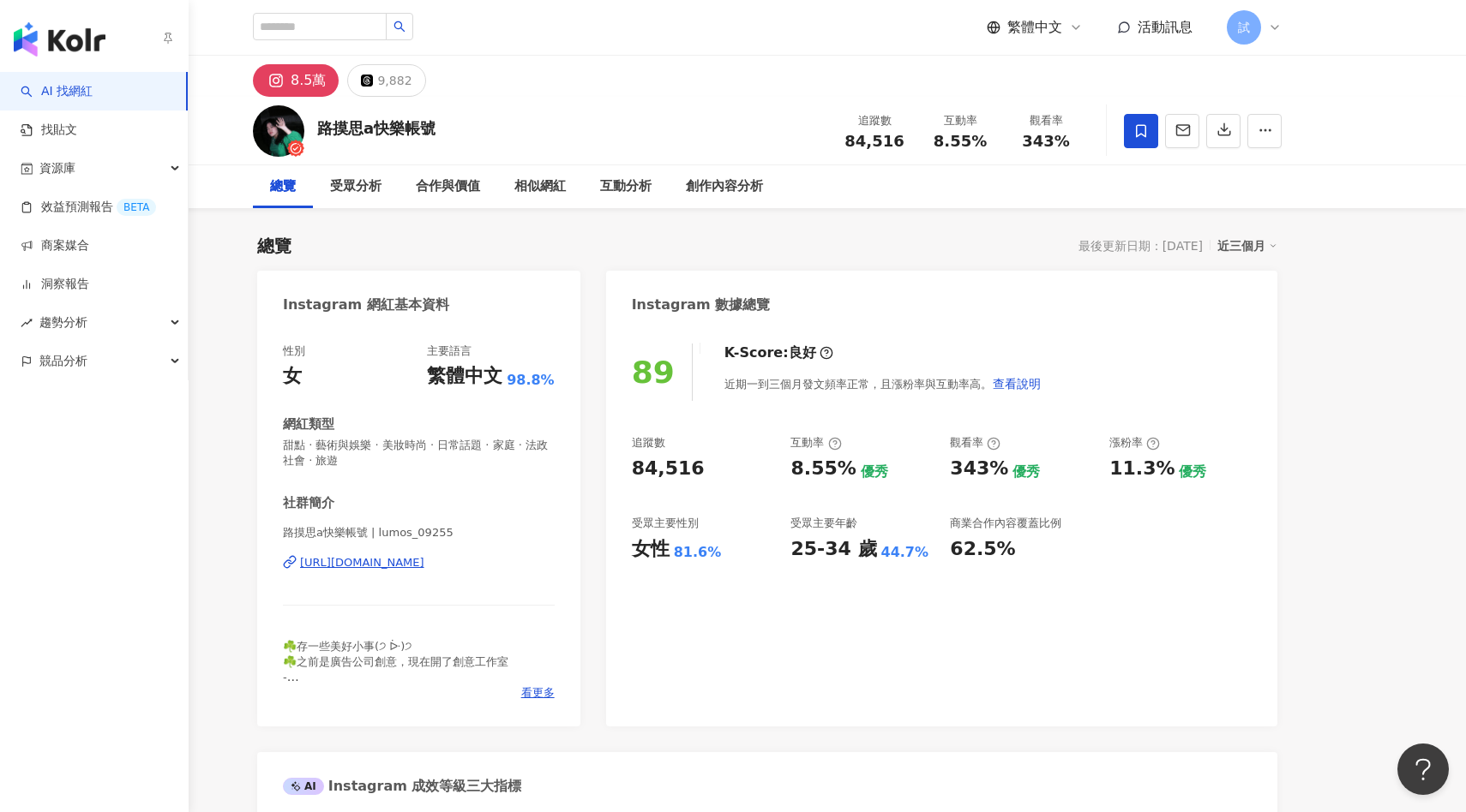
click at [58, 85] on link "AI 找網紅" at bounding box center [57, 91] width 72 height 17
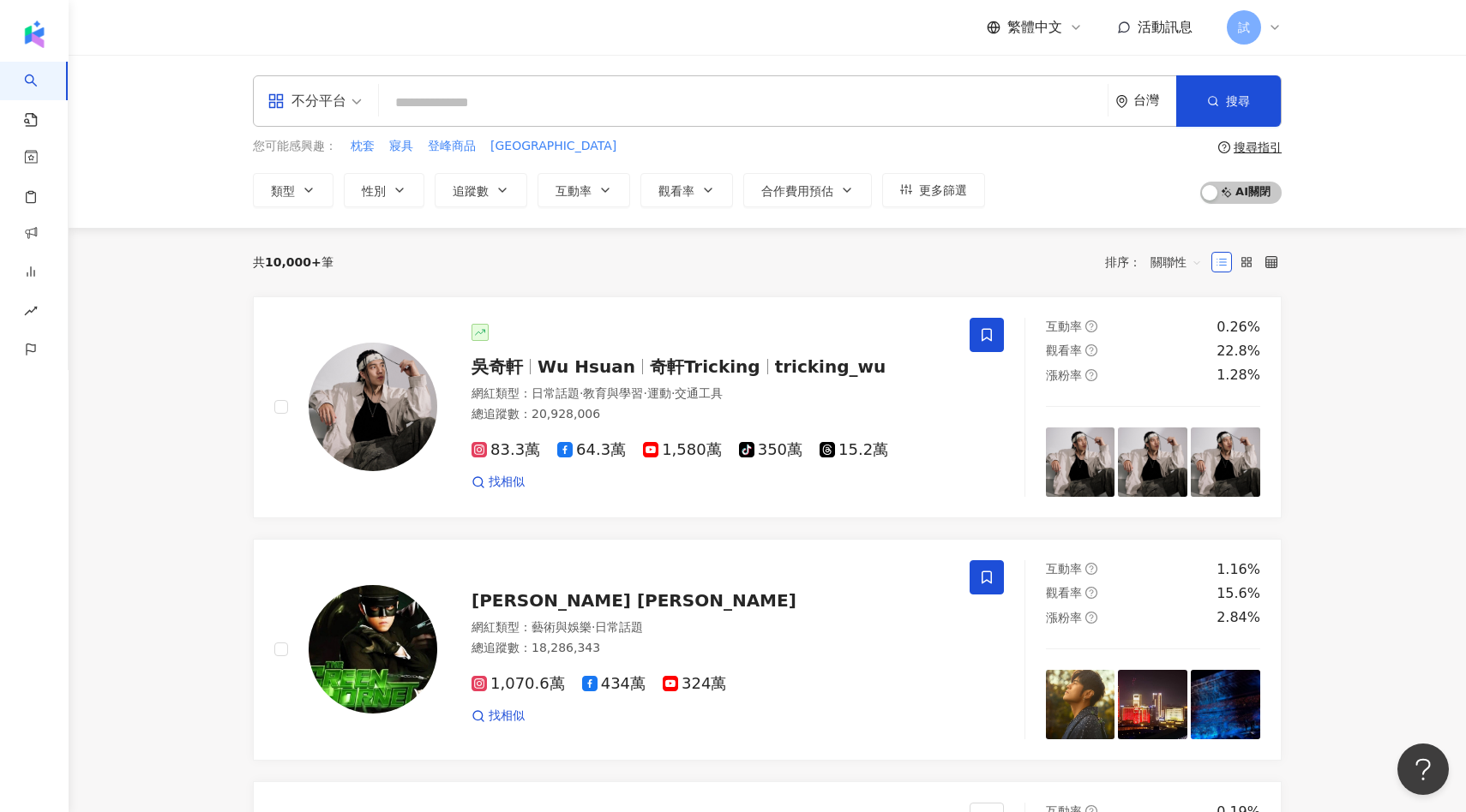
click at [478, 111] on input "search" at bounding box center [743, 102] width 715 height 33
type input "*"
type input "***"
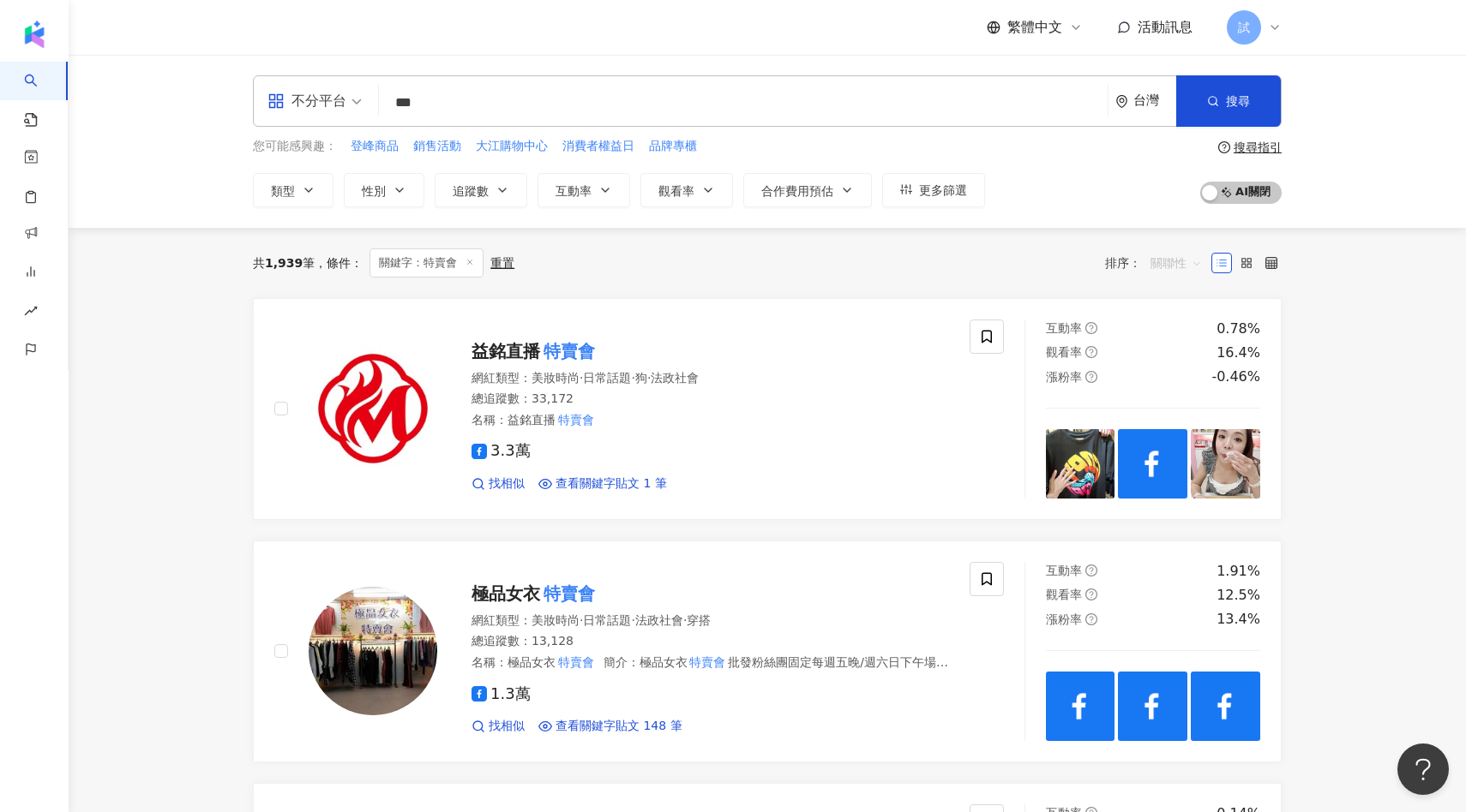
click at [1147, 269] on div "關聯性" at bounding box center [1176, 263] width 71 height 28
click at [1155, 442] on div "關鍵字" at bounding box center [1176, 444] width 43 height 19
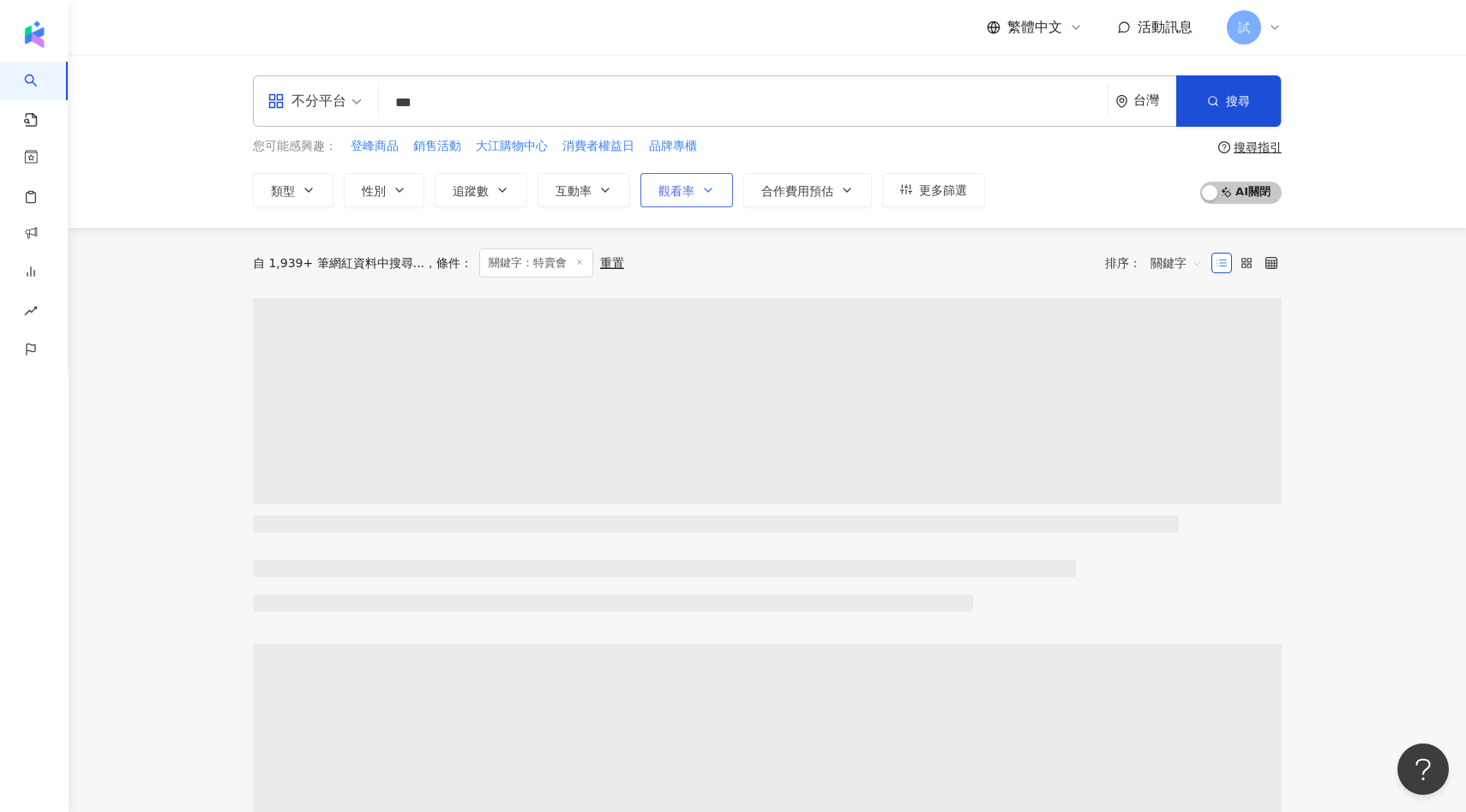
click at [669, 191] on span "觀看率" at bounding box center [676, 192] width 36 height 14
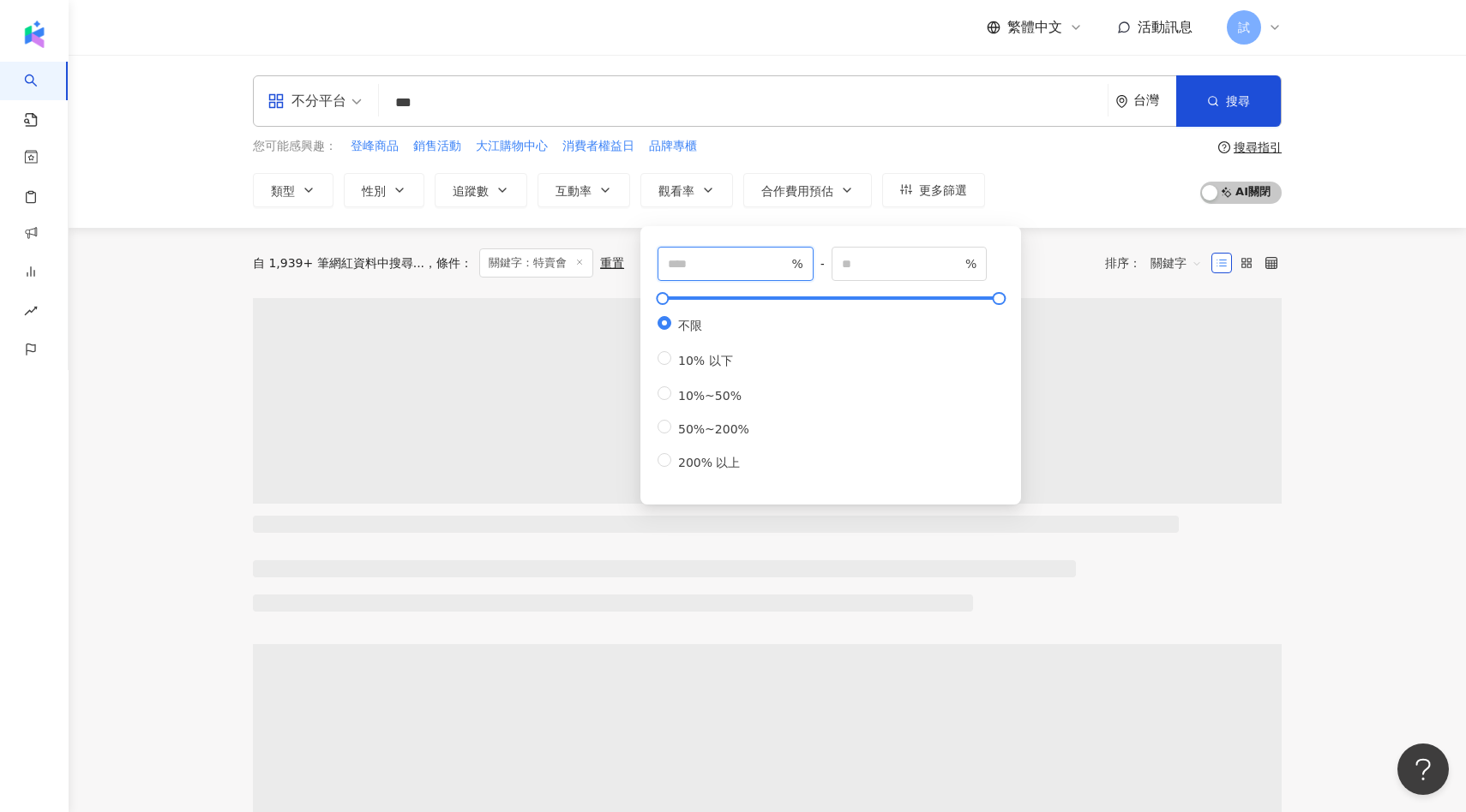
click at [704, 266] on input "number" at bounding box center [727, 263] width 120 height 19
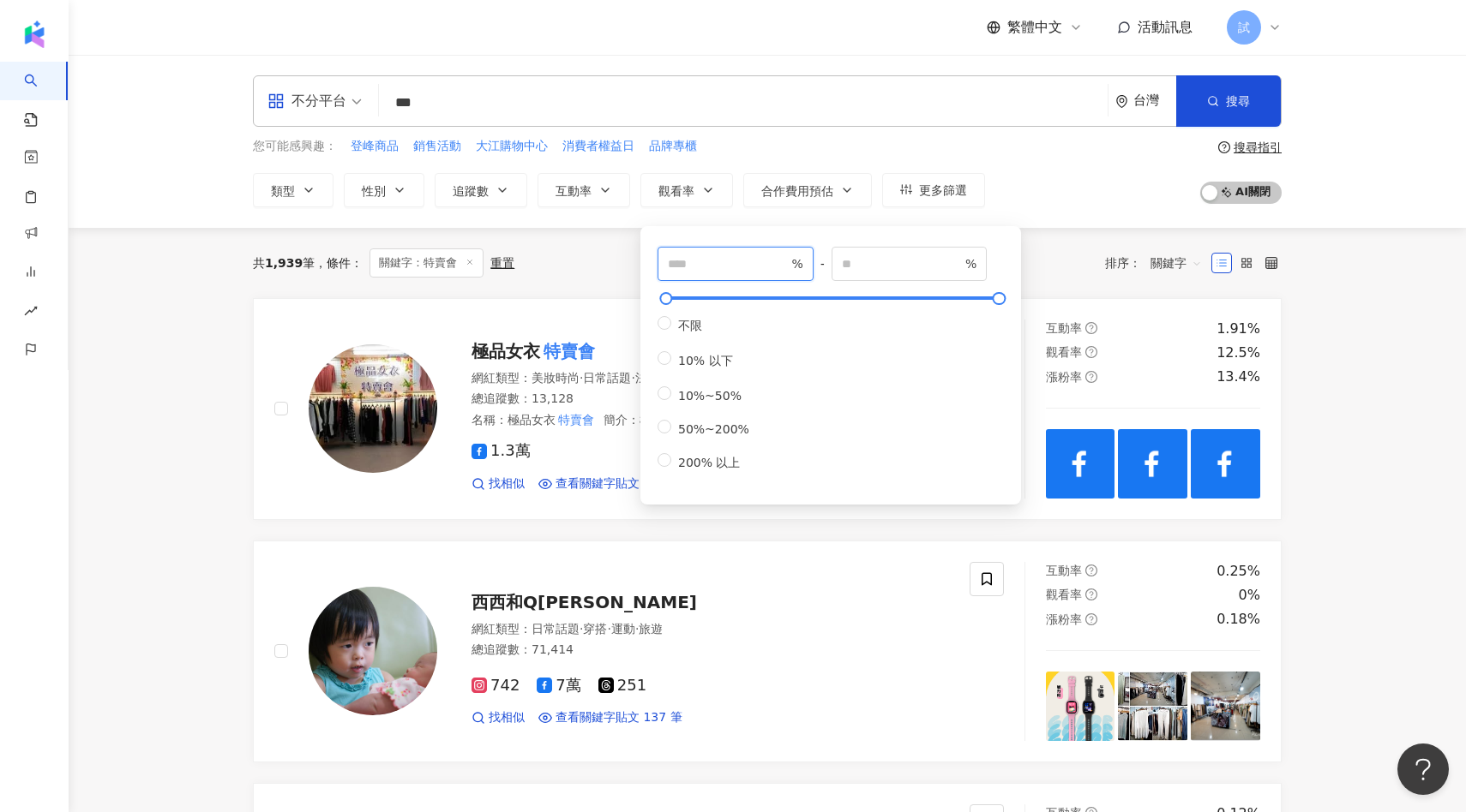
type input "***"
click at [599, 271] on div "共 1,939 筆 條件 ： 關鍵字：特賣會 重置 排序： 關鍵字" at bounding box center [768, 262] width 1029 height 29
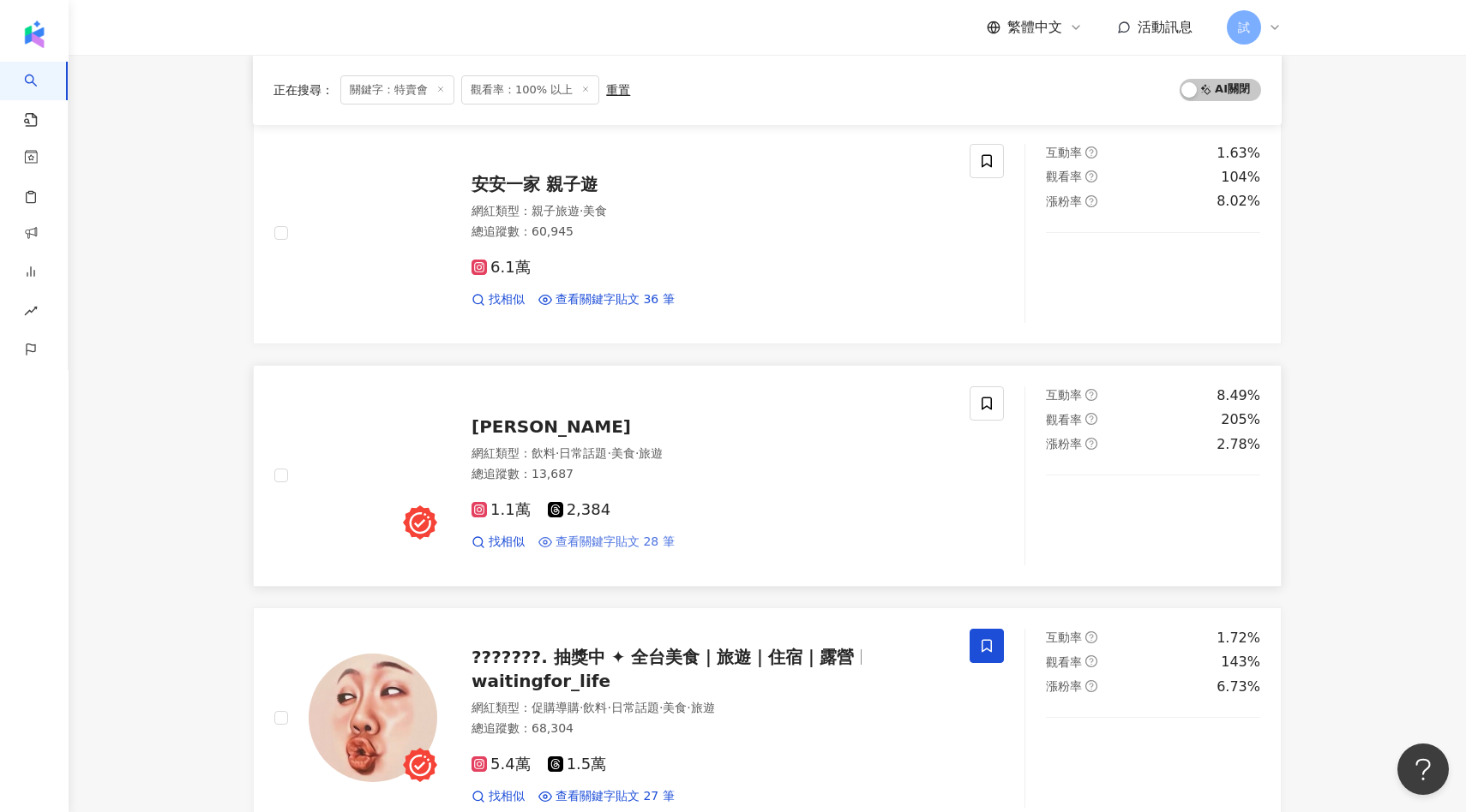
scroll to position [430, 0]
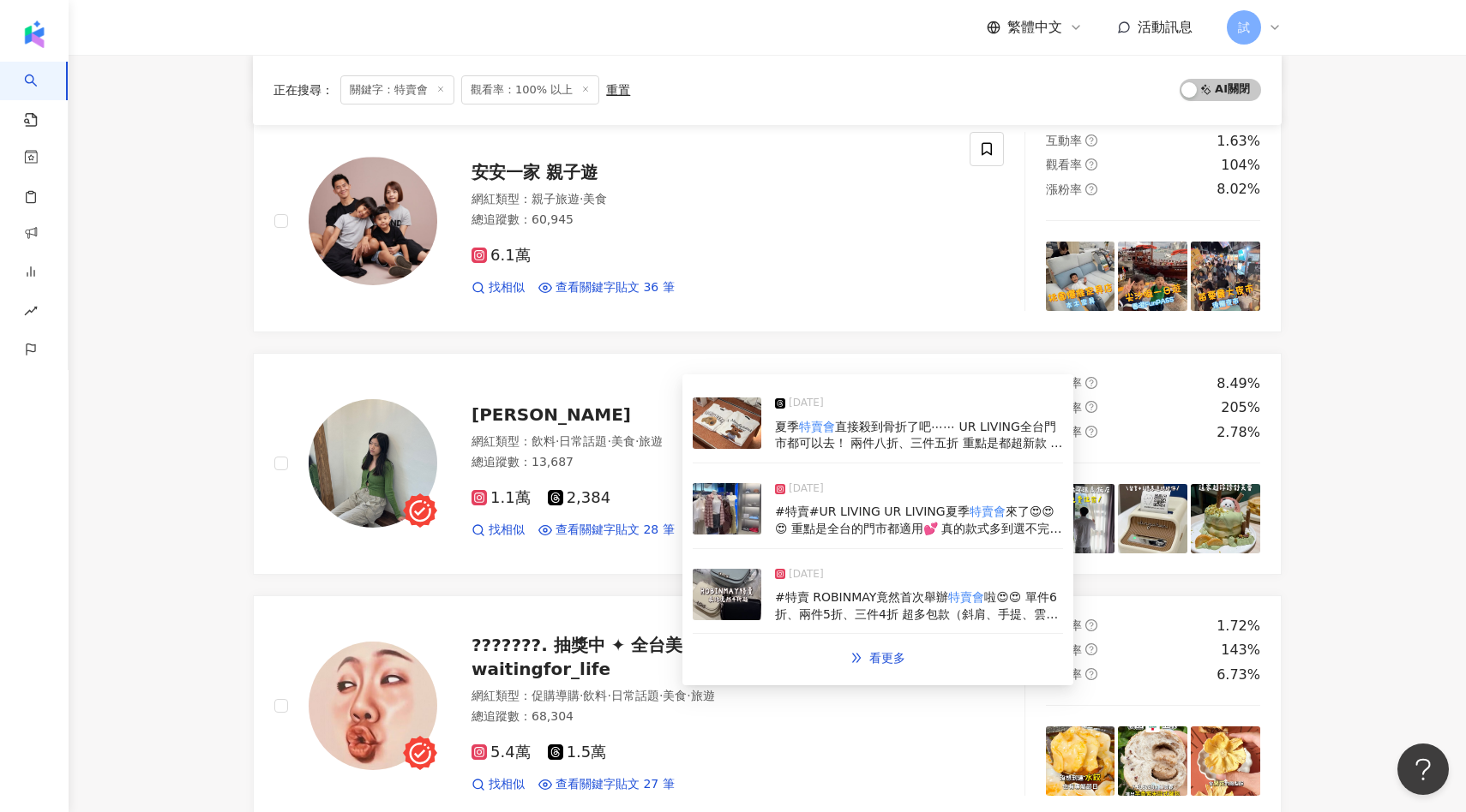
click at [742, 504] on img at bounding box center [726, 509] width 69 height 52
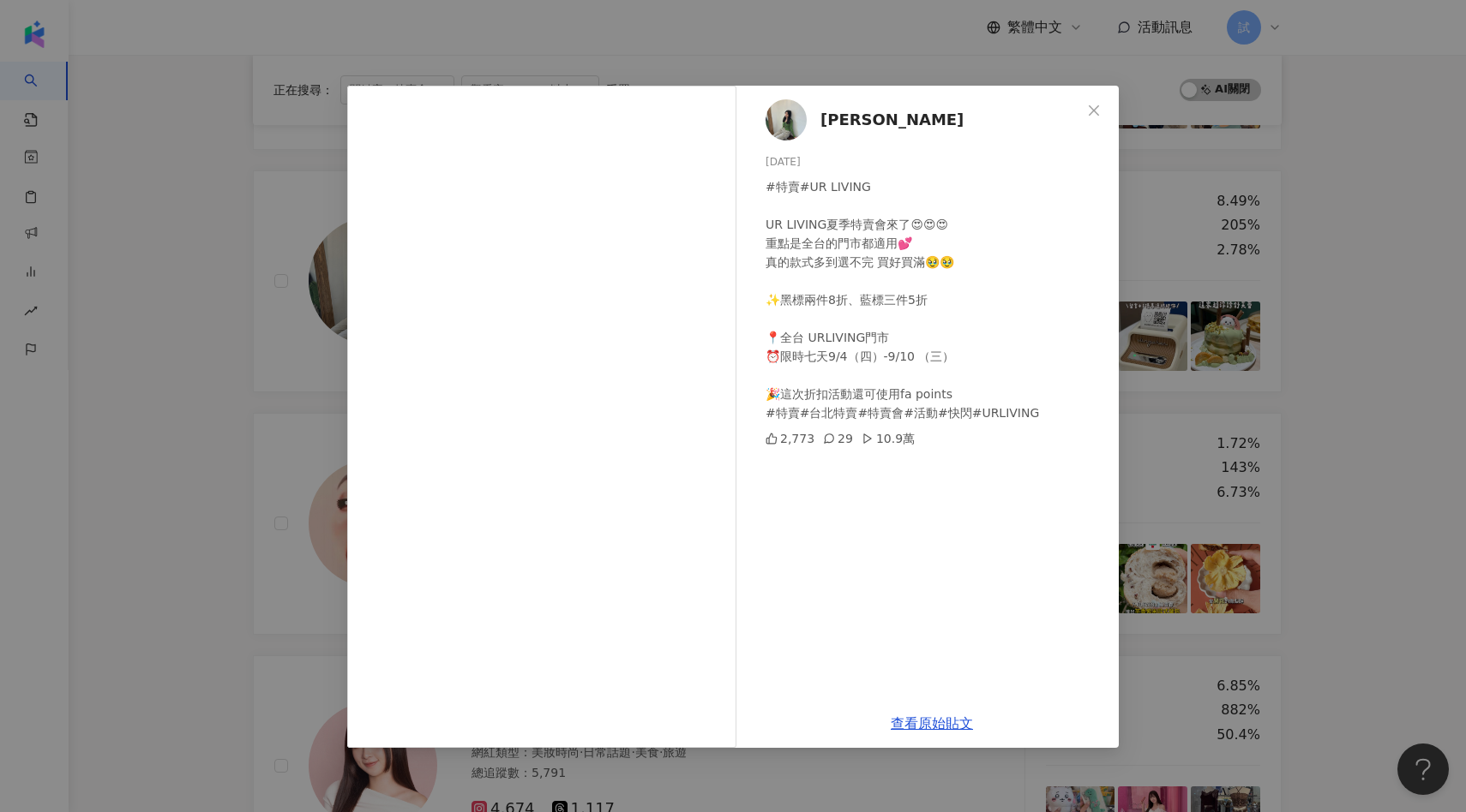
scroll to position [0, 0]
click at [242, 223] on div "hua hua 2025/9/4 #特賣#UR LIVING UR LIVING夏季特賣會來了😍😍😍 重點是全台的門市都適用💕 真的款式多到選不完 買好買滿🥹…" at bounding box center [733, 406] width 1466 height 812
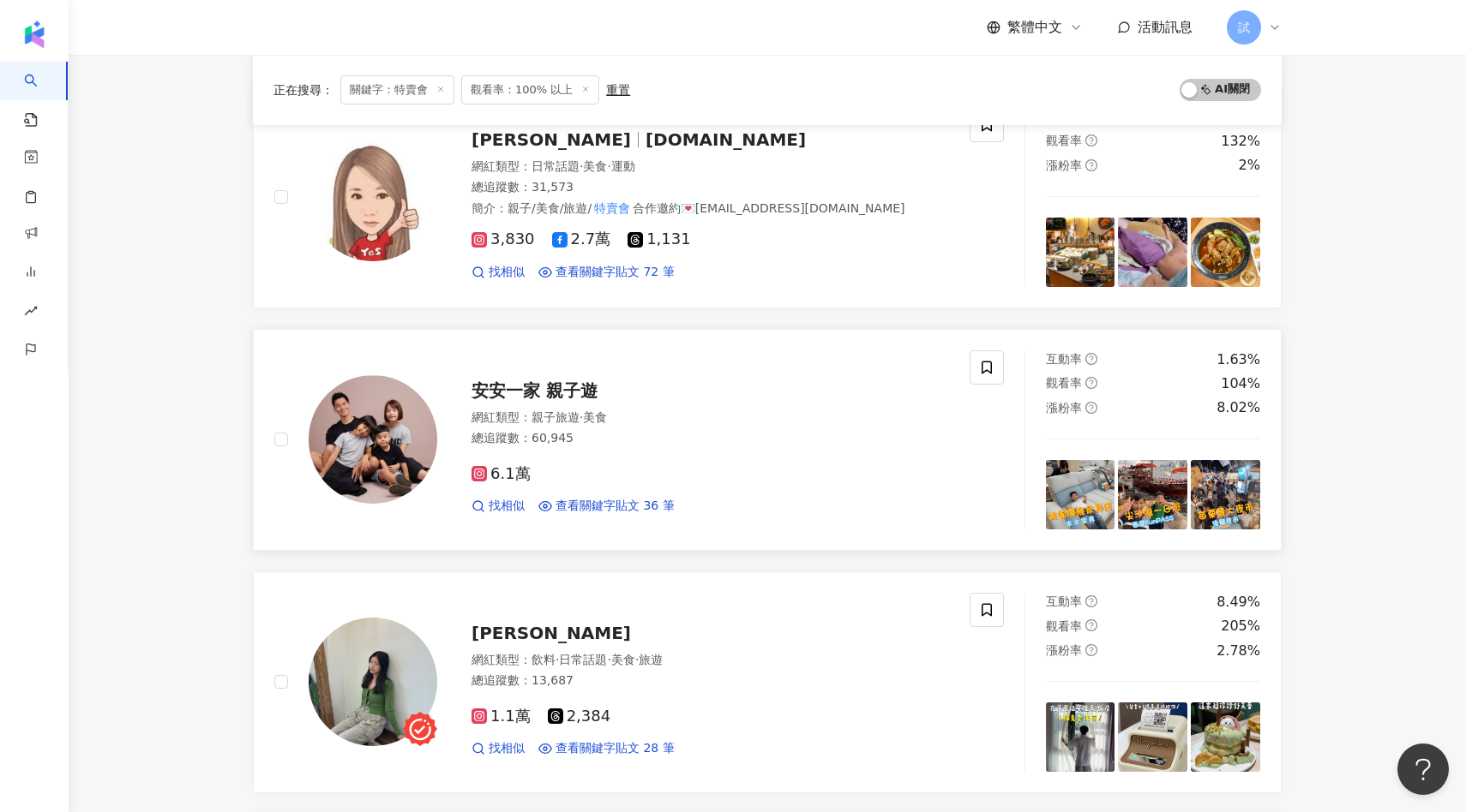
scroll to position [222, 0]
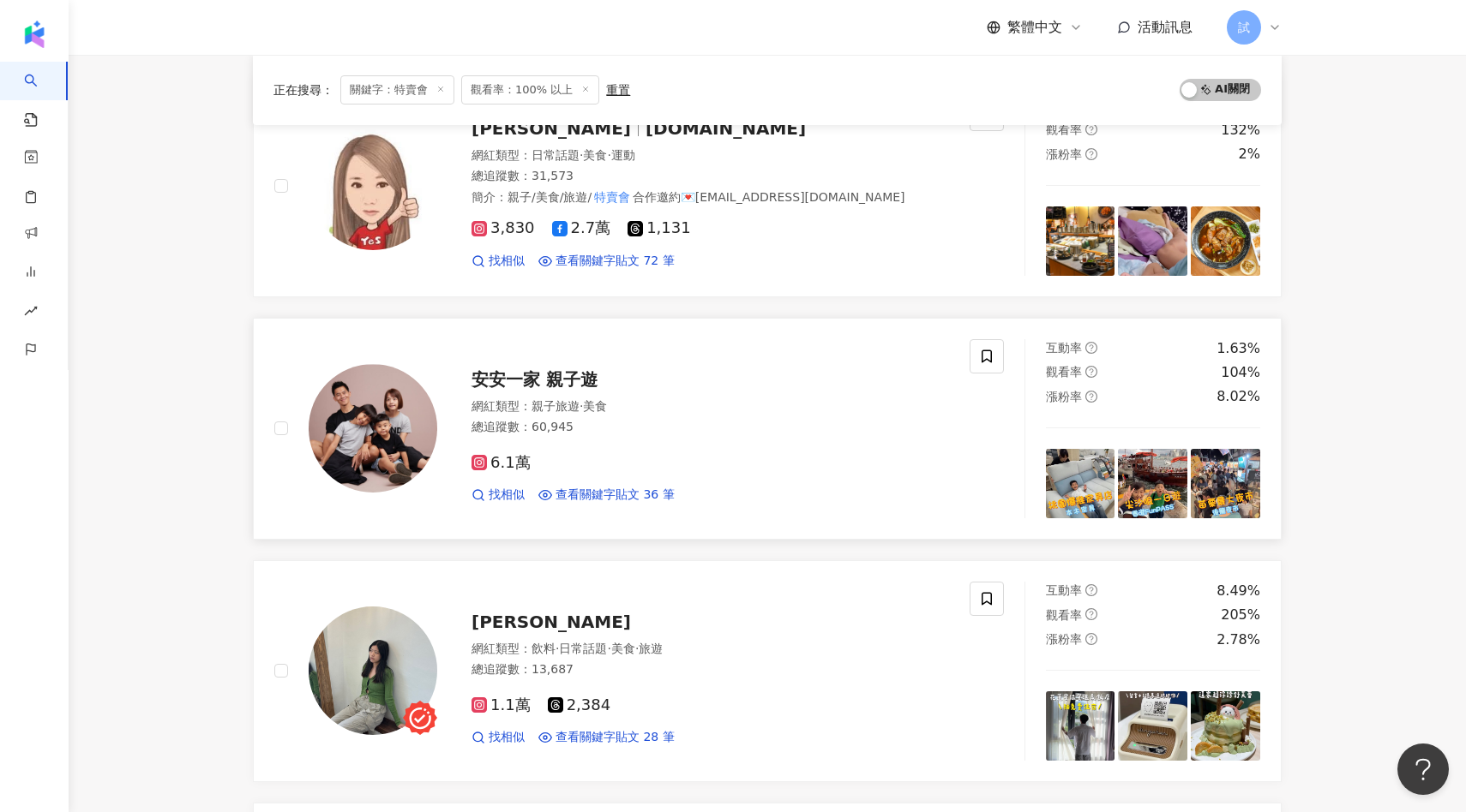
click at [538, 371] on span "安安一家 親子遊" at bounding box center [534, 379] width 126 height 21
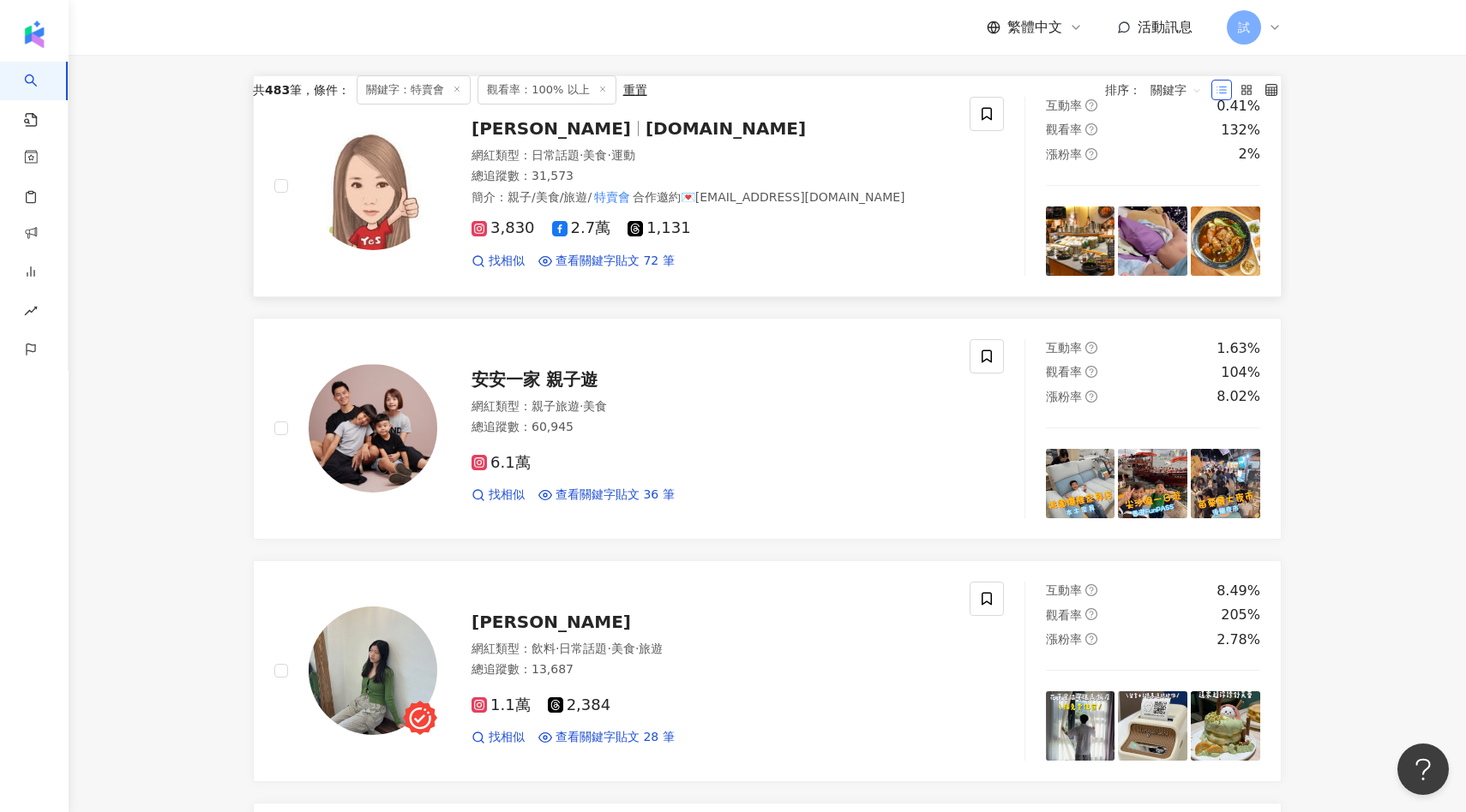
scroll to position [0, 0]
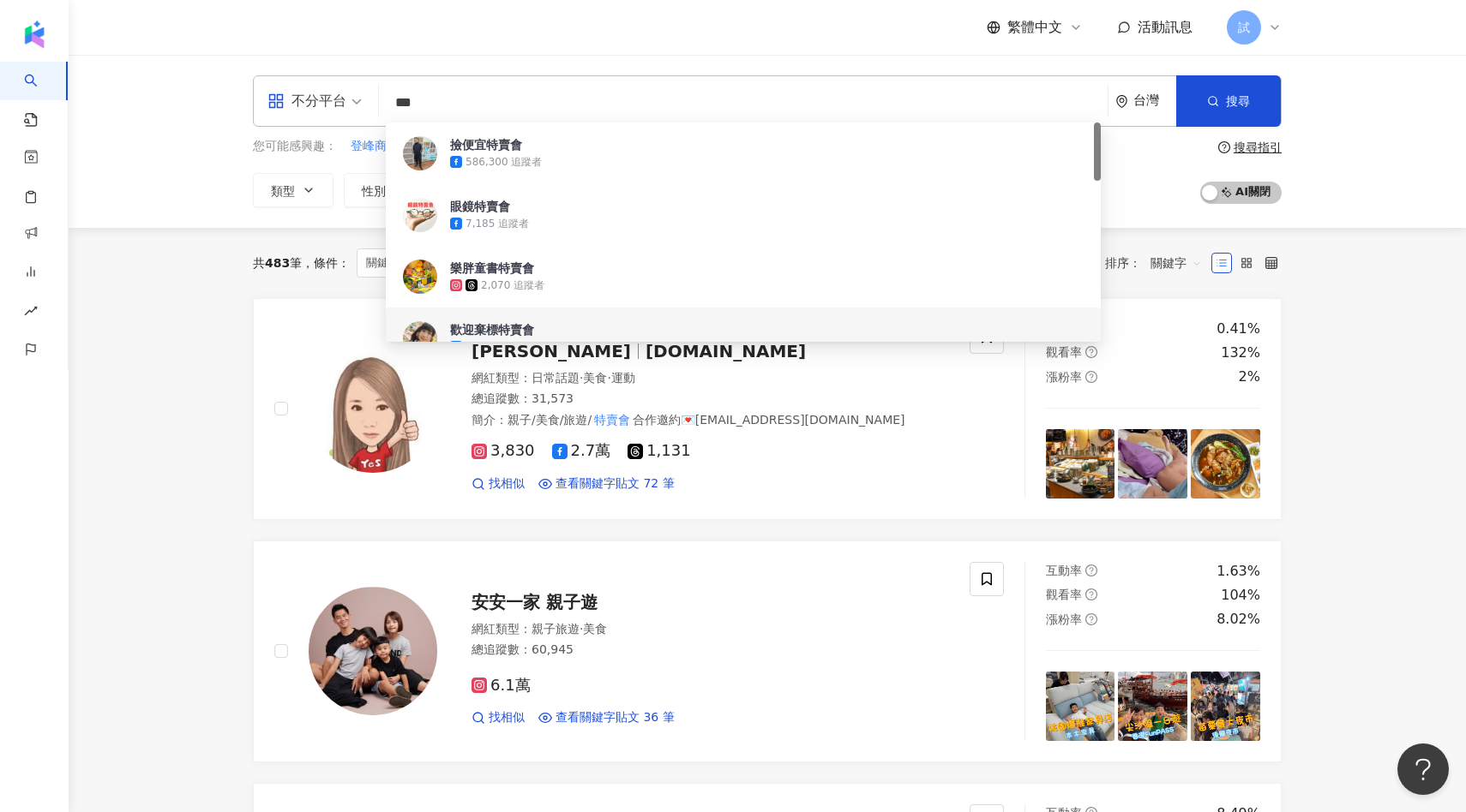
drag, startPoint x: 454, startPoint y: 111, endPoint x: 342, endPoint y: 93, distance: 113.4
click at [342, 93] on div "不分平台 *** 台灣 搜尋 6468e9f5-6143-467b-be07-033961f127d7 7f6fce27-04d0-46ce-b0d0-45d…" at bounding box center [768, 101] width 1029 height 52
type input "*"
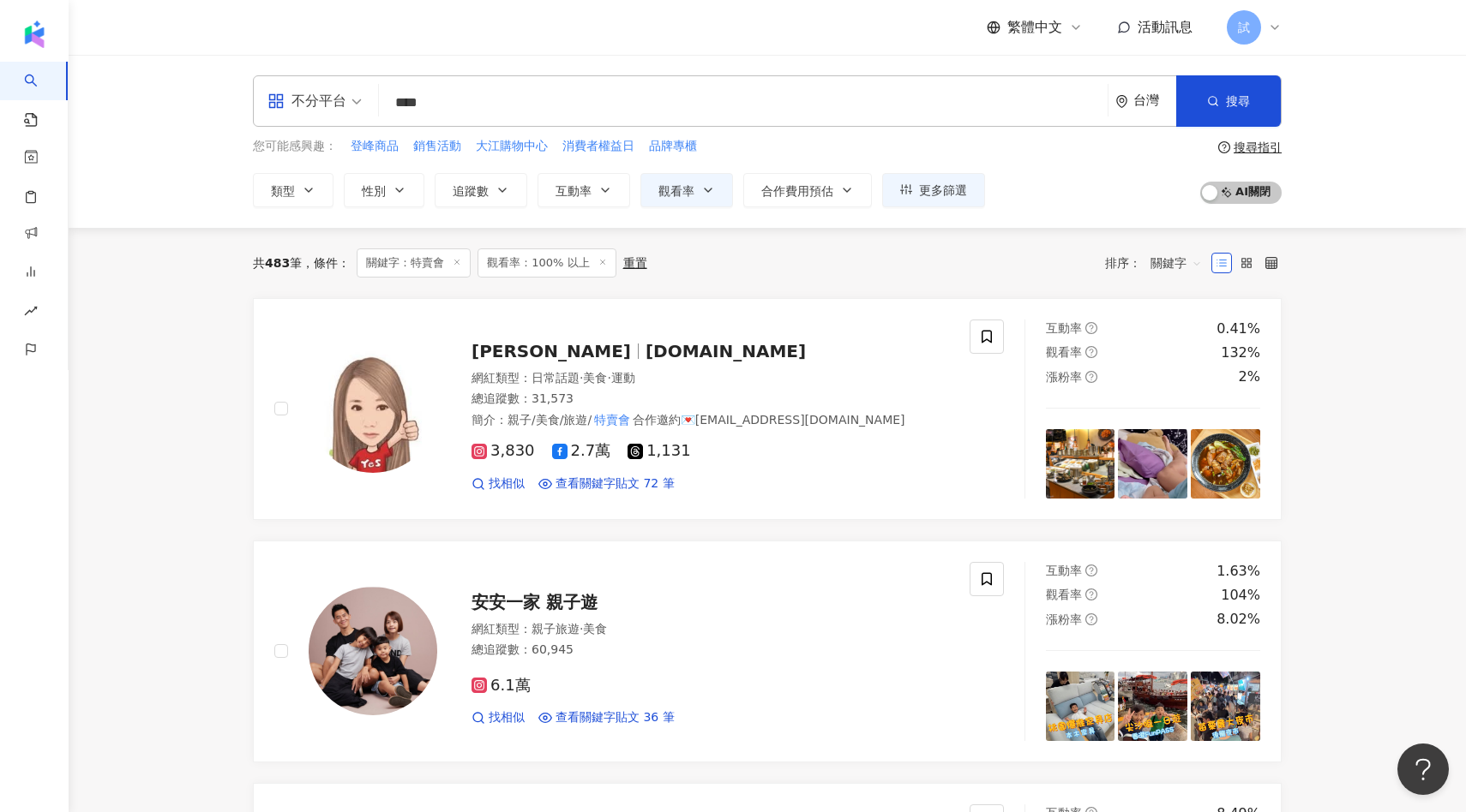
type input "****"
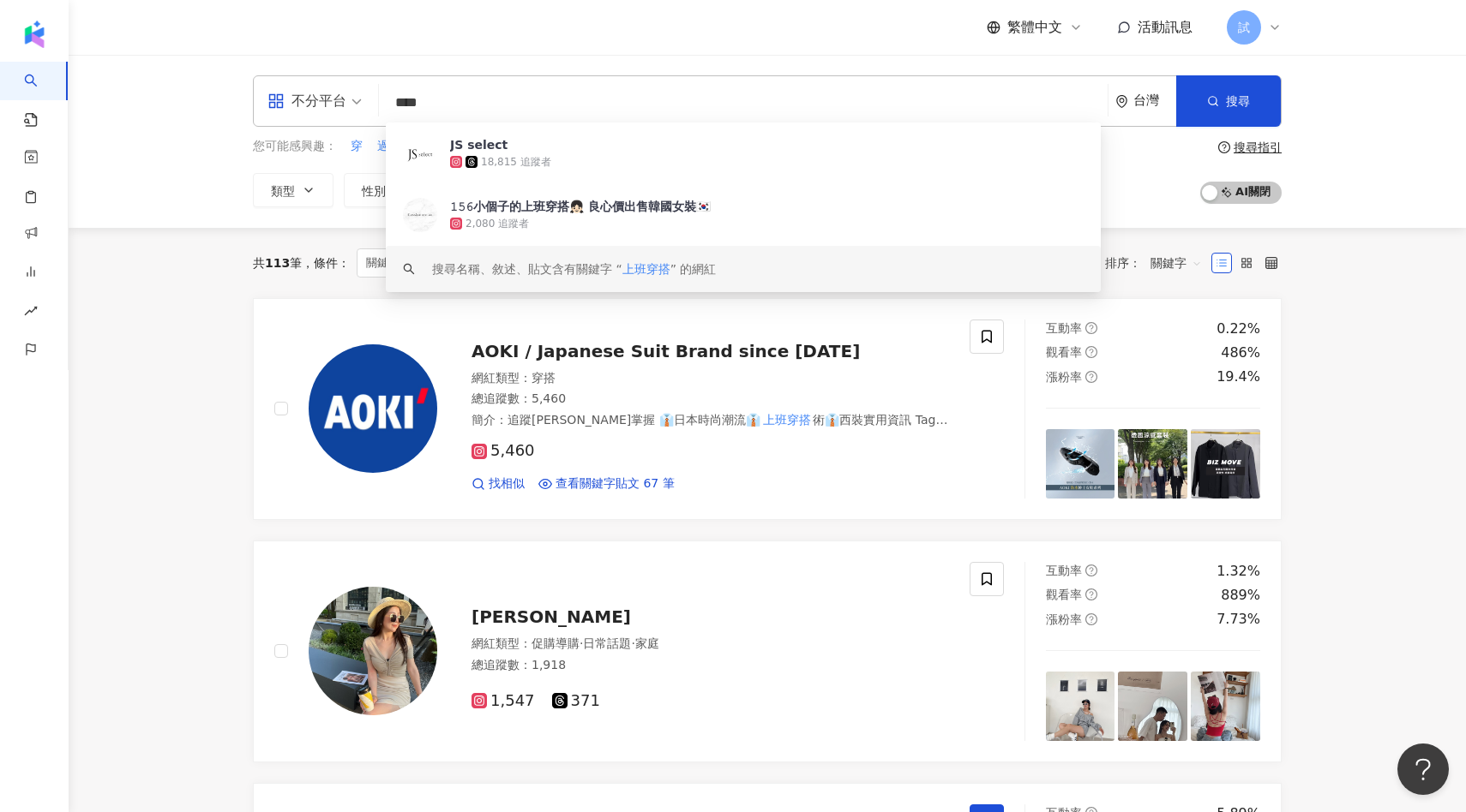
click at [1176, 266] on span "關鍵字" at bounding box center [1176, 263] width 52 height 28
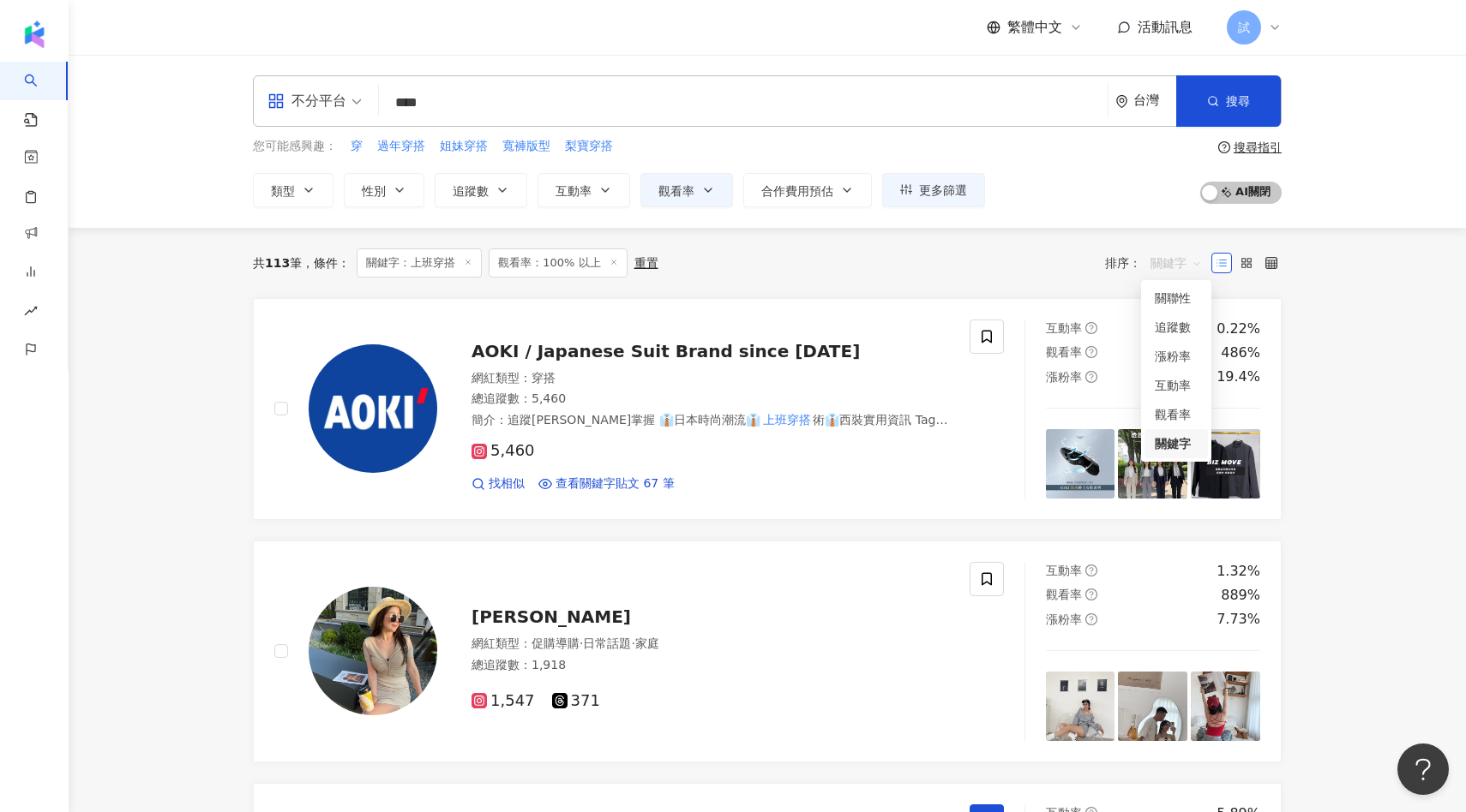
click at [1155, 437] on div "關鍵字" at bounding box center [1176, 444] width 43 height 19
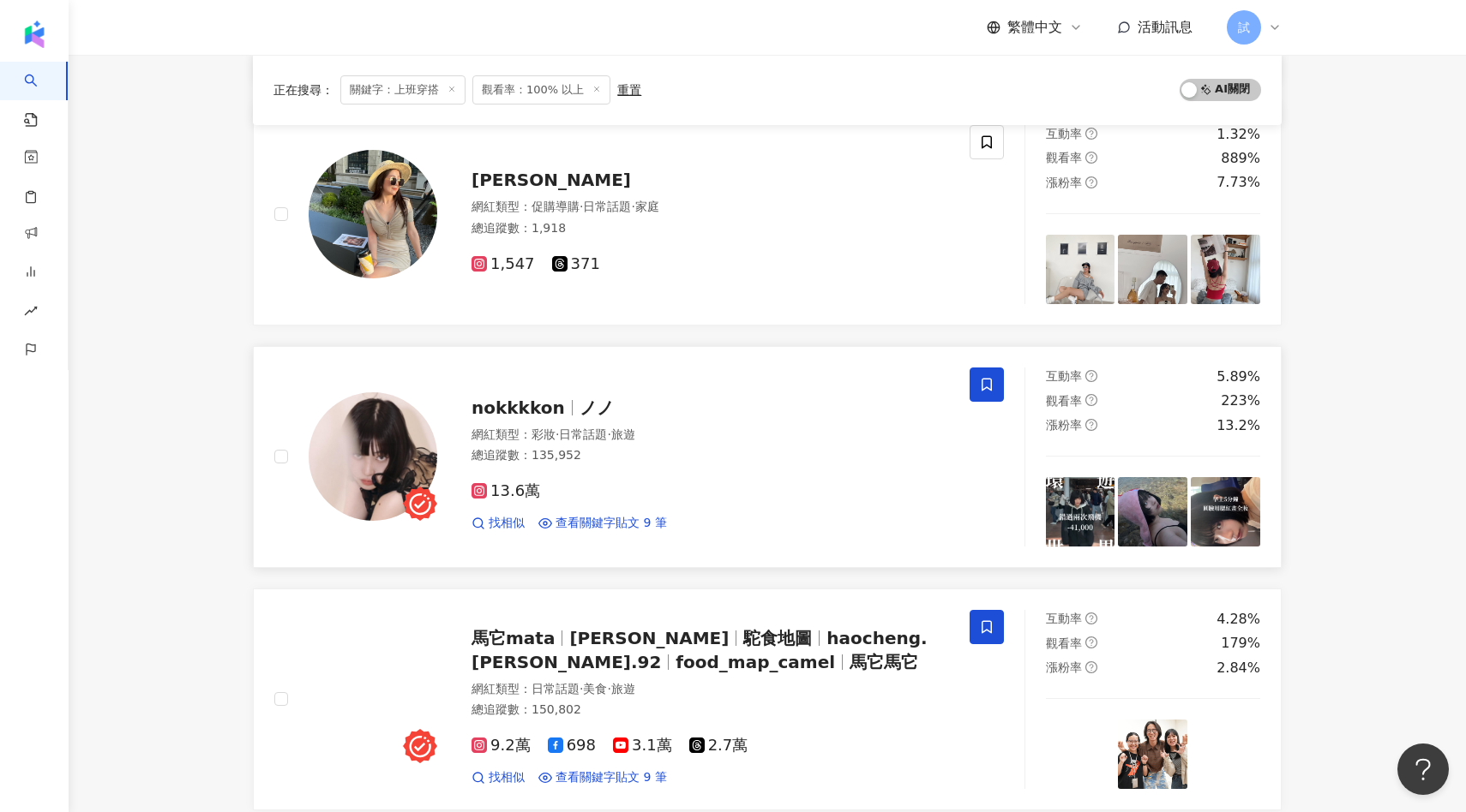
scroll to position [554, 0]
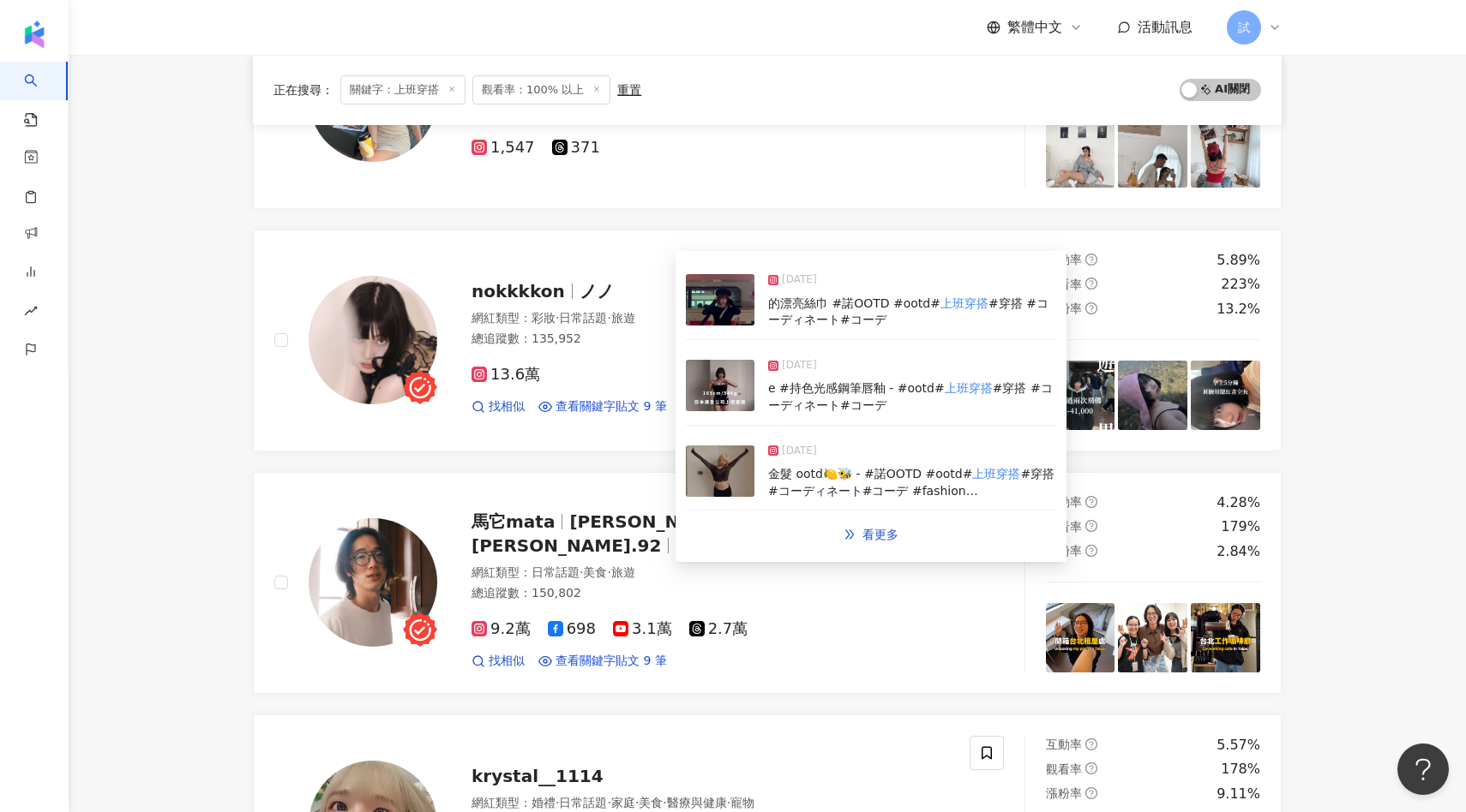
click at [711, 382] on img at bounding box center [719, 385] width 69 height 52
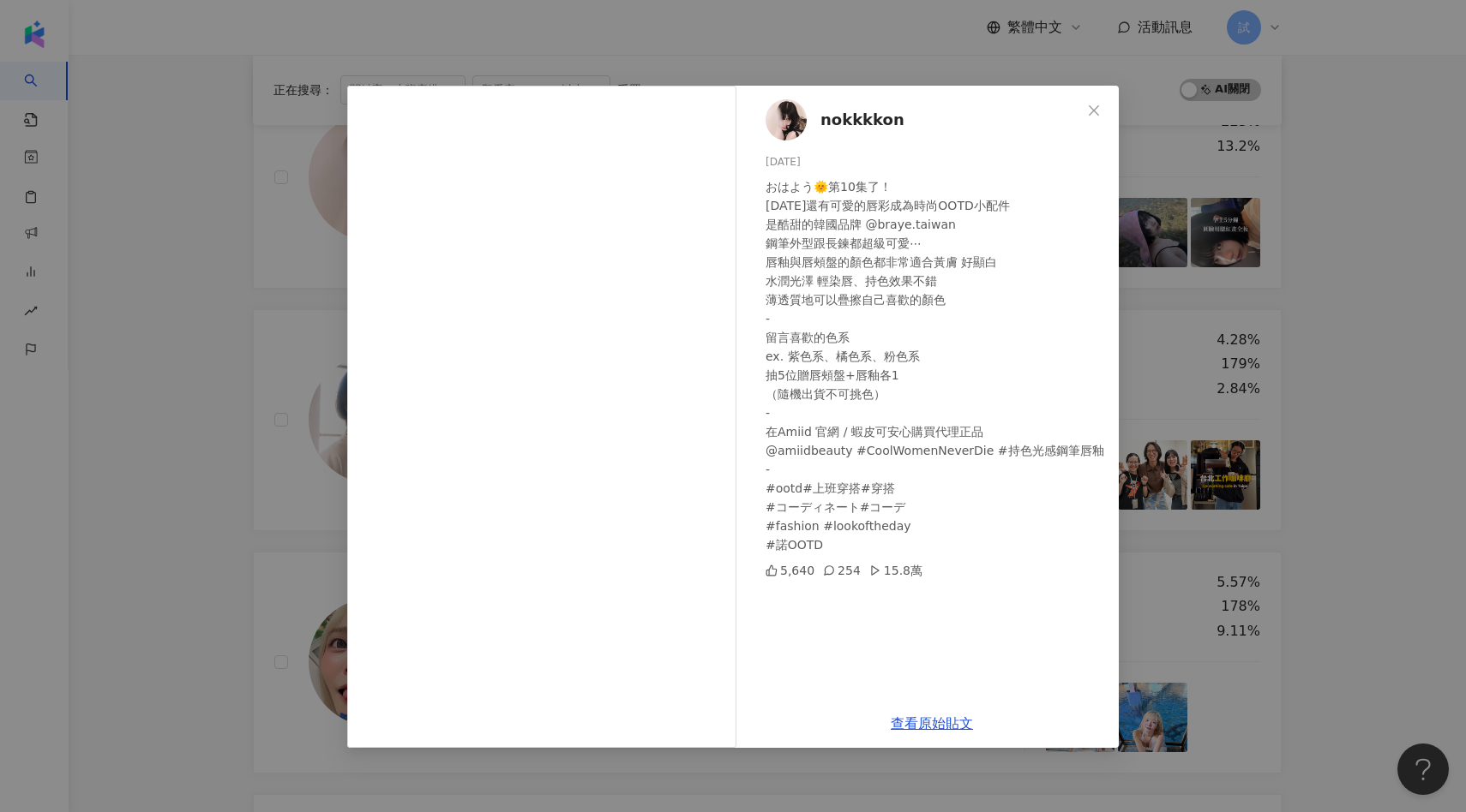
scroll to position [720, 0]
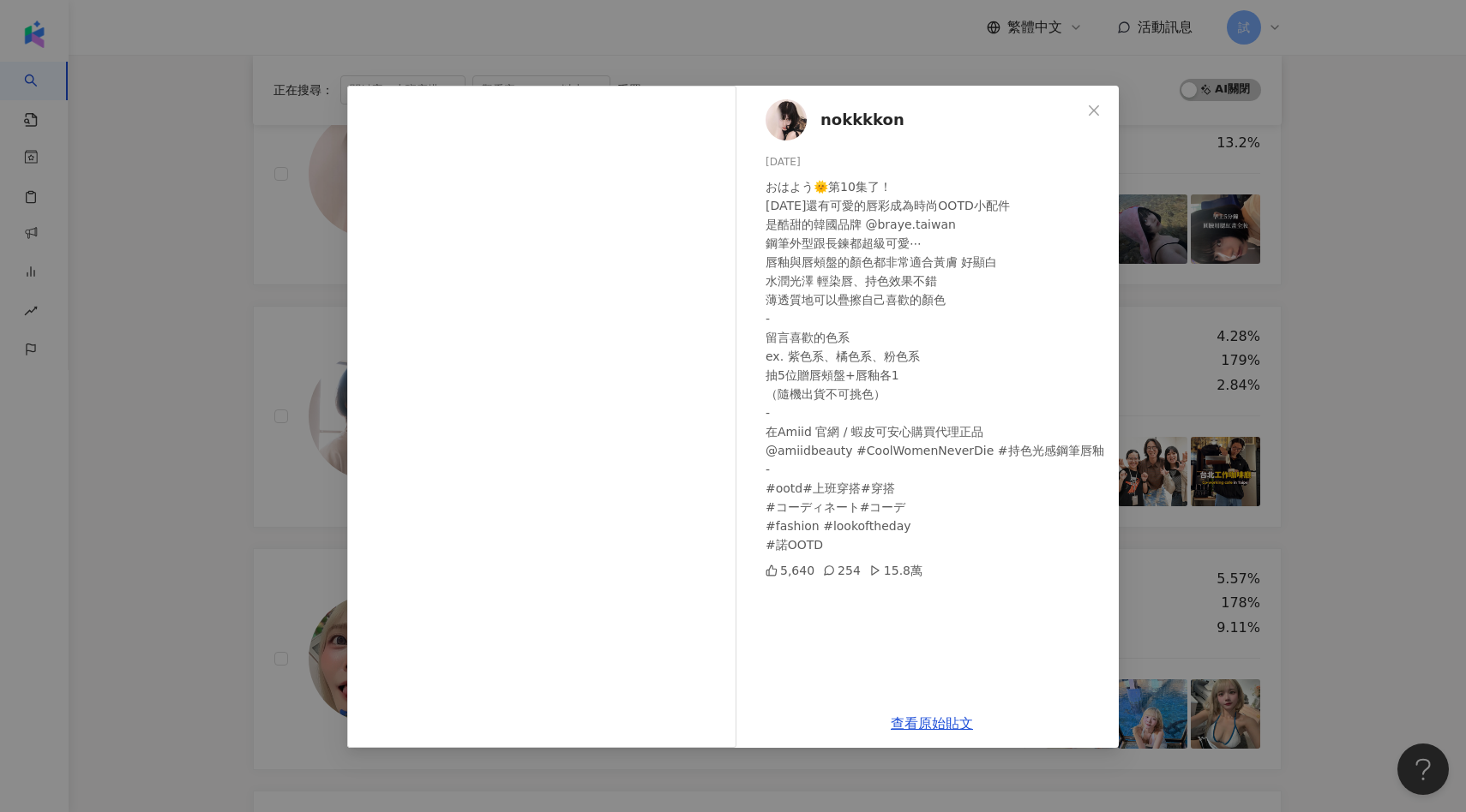
click at [257, 409] on div "nokkkkon 2025/5/1 おはよう🌞第10集了！ 今天還有可愛的唇彩成為時尚OOTD小配件 是酷甜的韓國品牌 @braye.taiwan 鋼筆外型跟…" at bounding box center [733, 406] width 1466 height 812
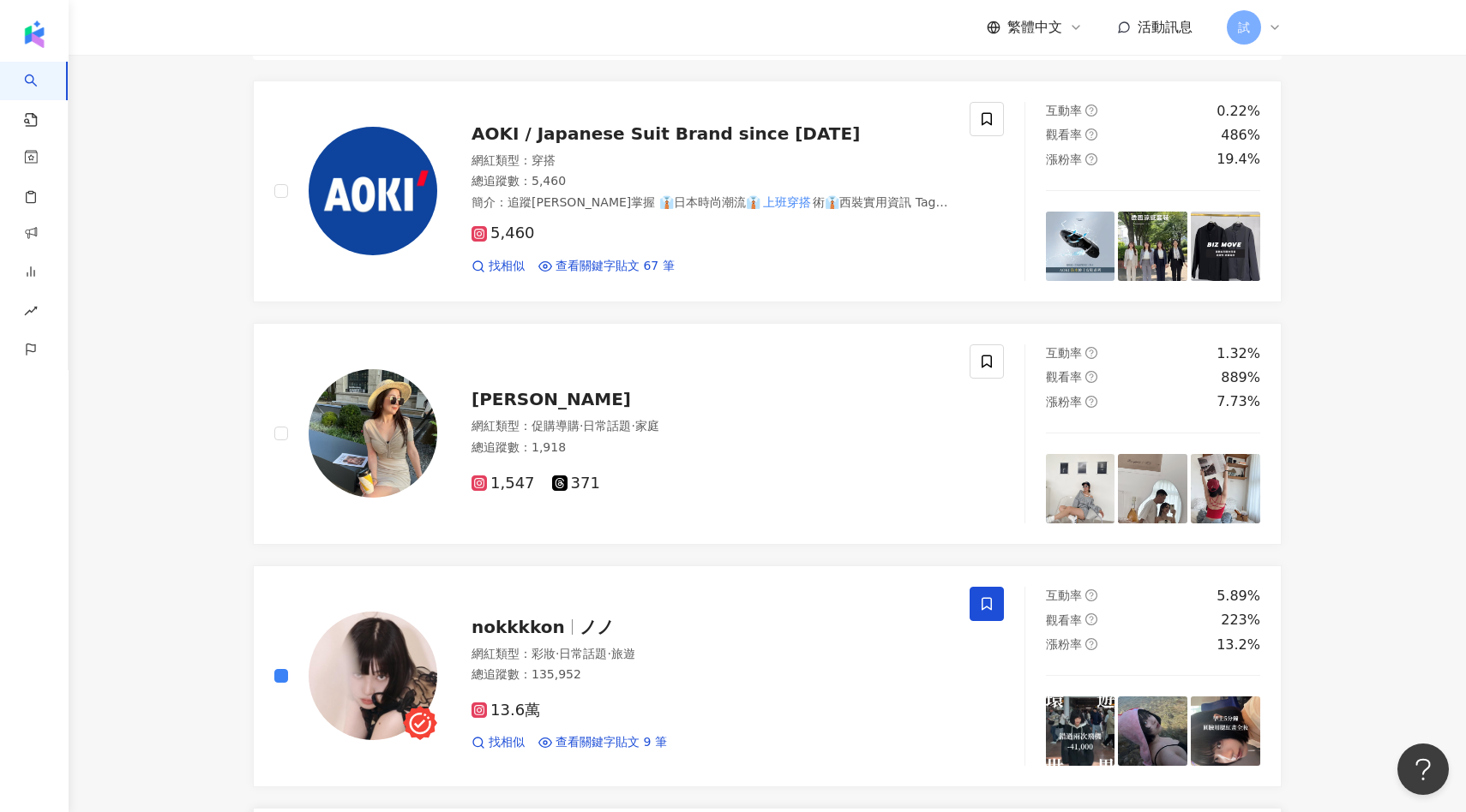
scroll to position [0, 0]
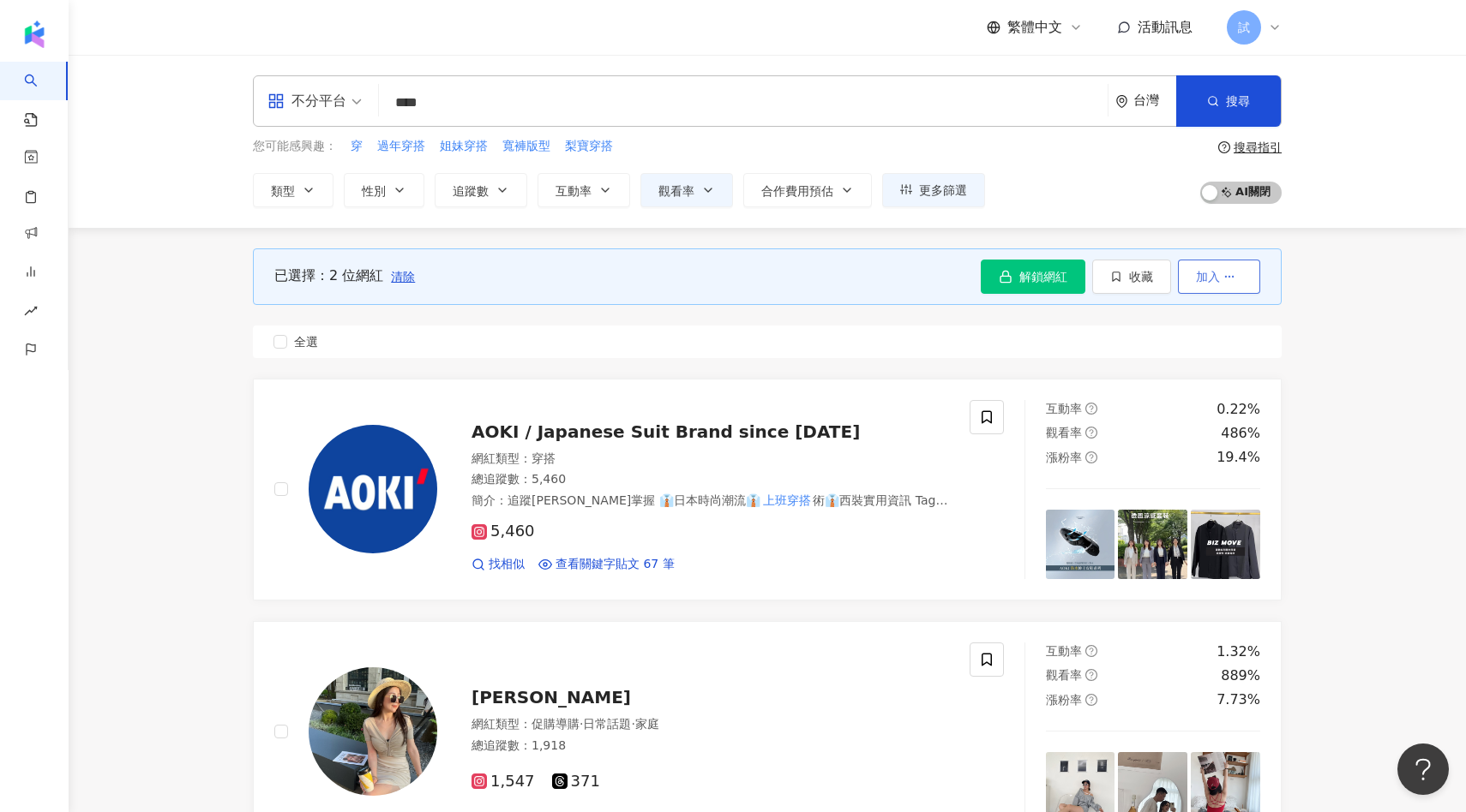
click at [1206, 284] on button "加入" at bounding box center [1219, 277] width 82 height 35
click at [1185, 356] on span "加入商案媒合" at bounding box center [1186, 352] width 72 height 14
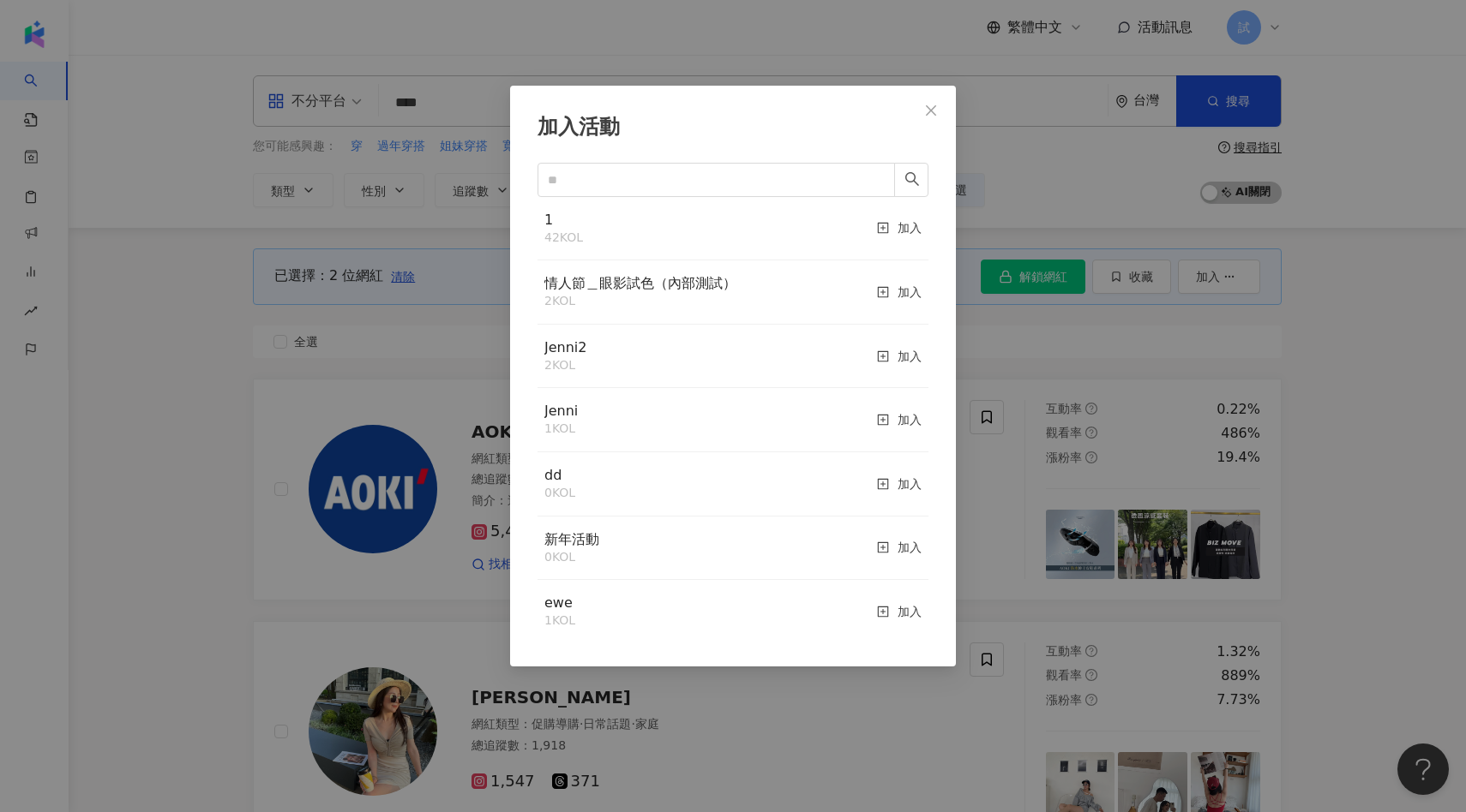
click at [426, 347] on div "加入活動 1 42 KOL 加入 情人節＿眼影試色（內部測試） 2 KOL 加入 Jenni2 2 KOL 加入 Jenni 1 KOL 加入 dd 0 KO…" at bounding box center [733, 406] width 1466 height 812
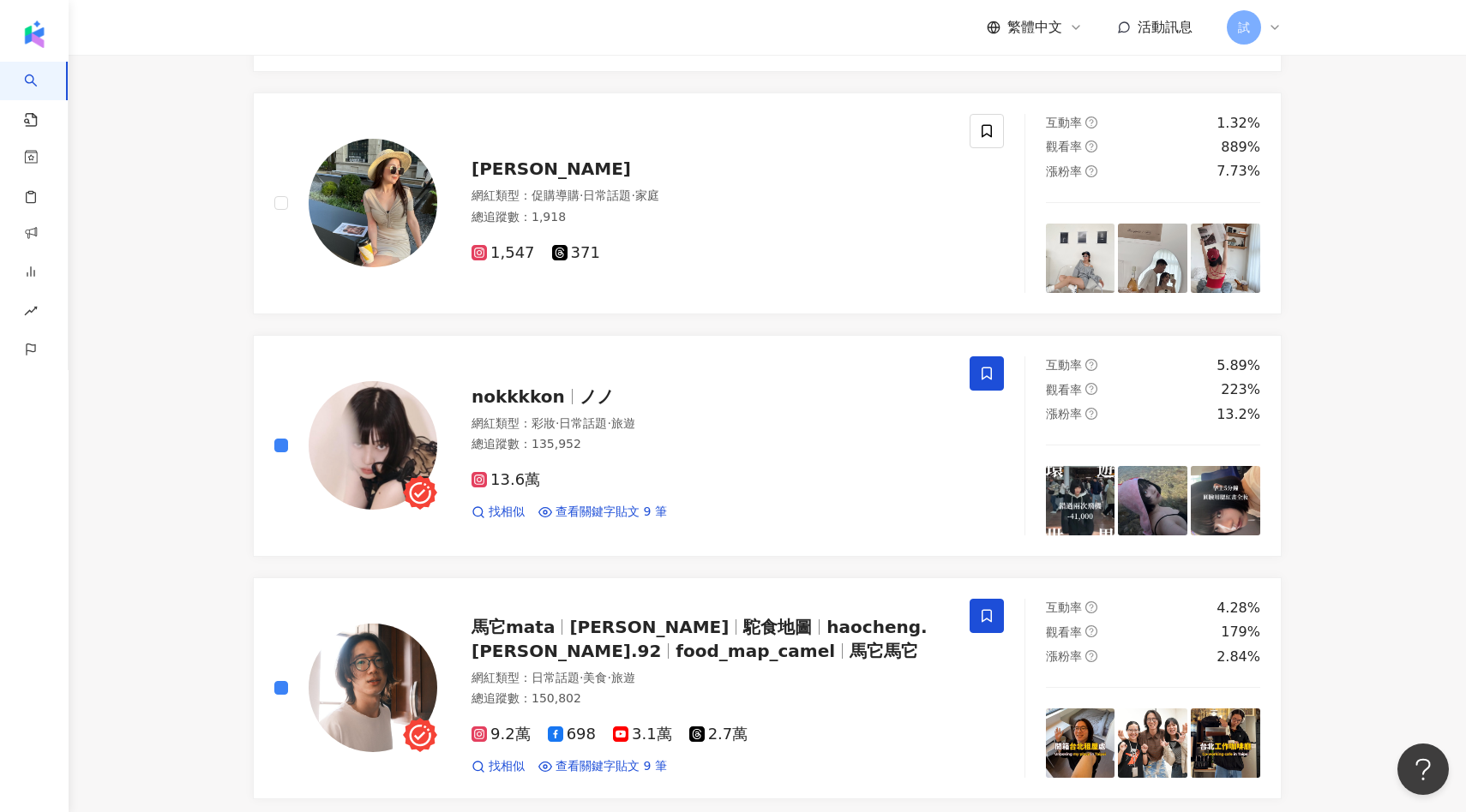
scroll to position [565, 0]
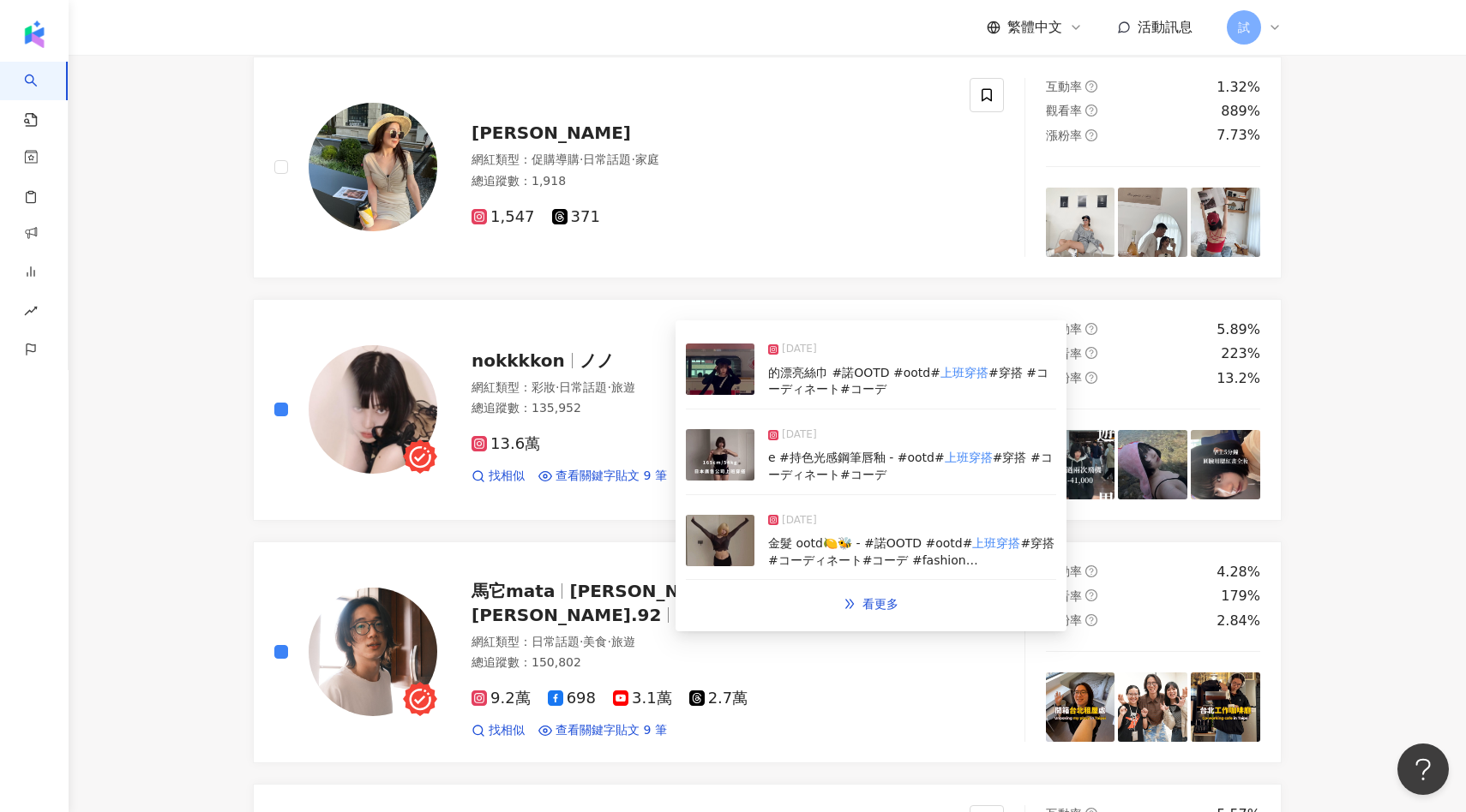
click at [728, 448] on img at bounding box center [719, 455] width 69 height 52
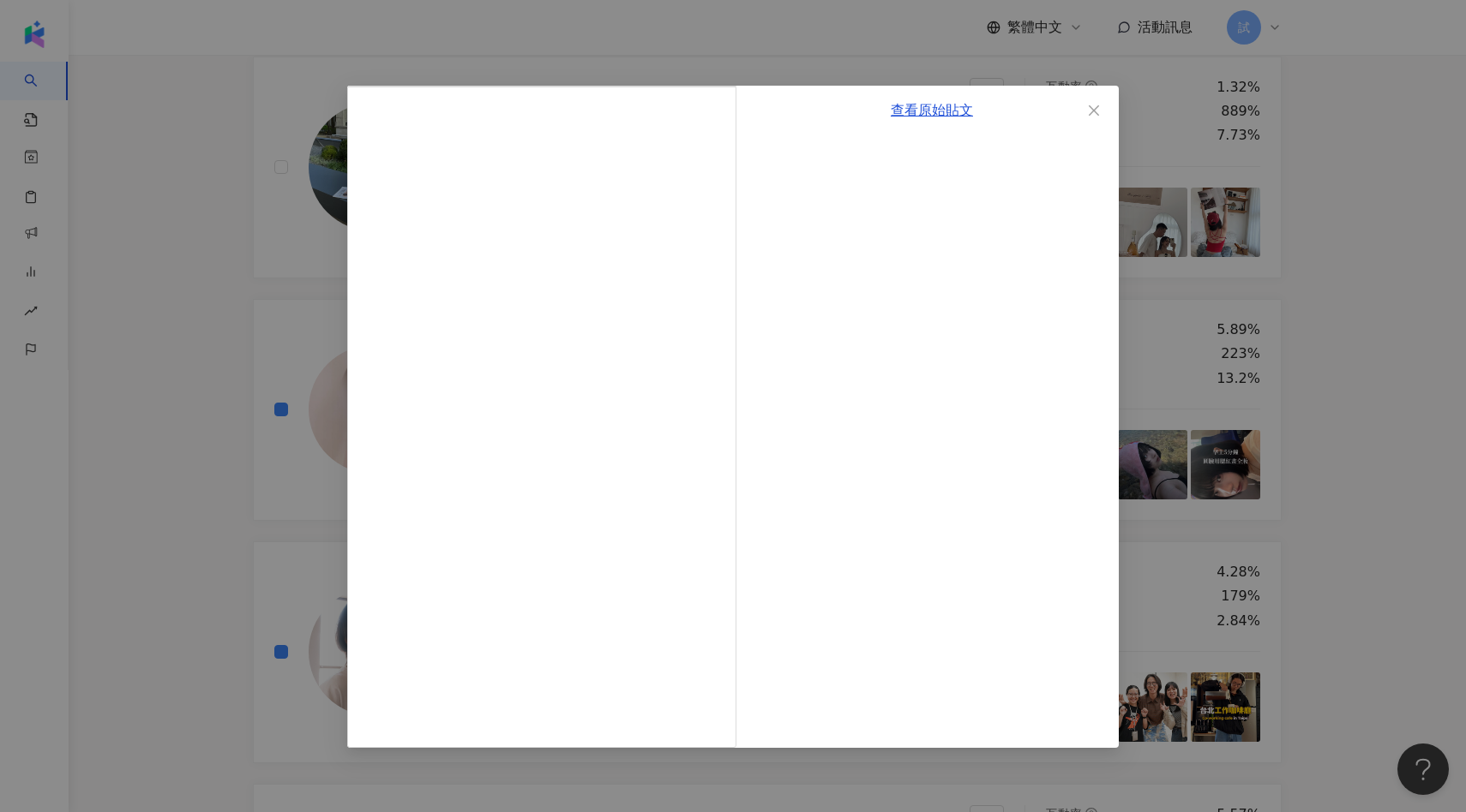
click at [808, 321] on div "查看原始貼文" at bounding box center [932, 416] width 373 height 662
click at [1271, 524] on div "查看原始貼文" at bounding box center [733, 406] width 1466 height 812
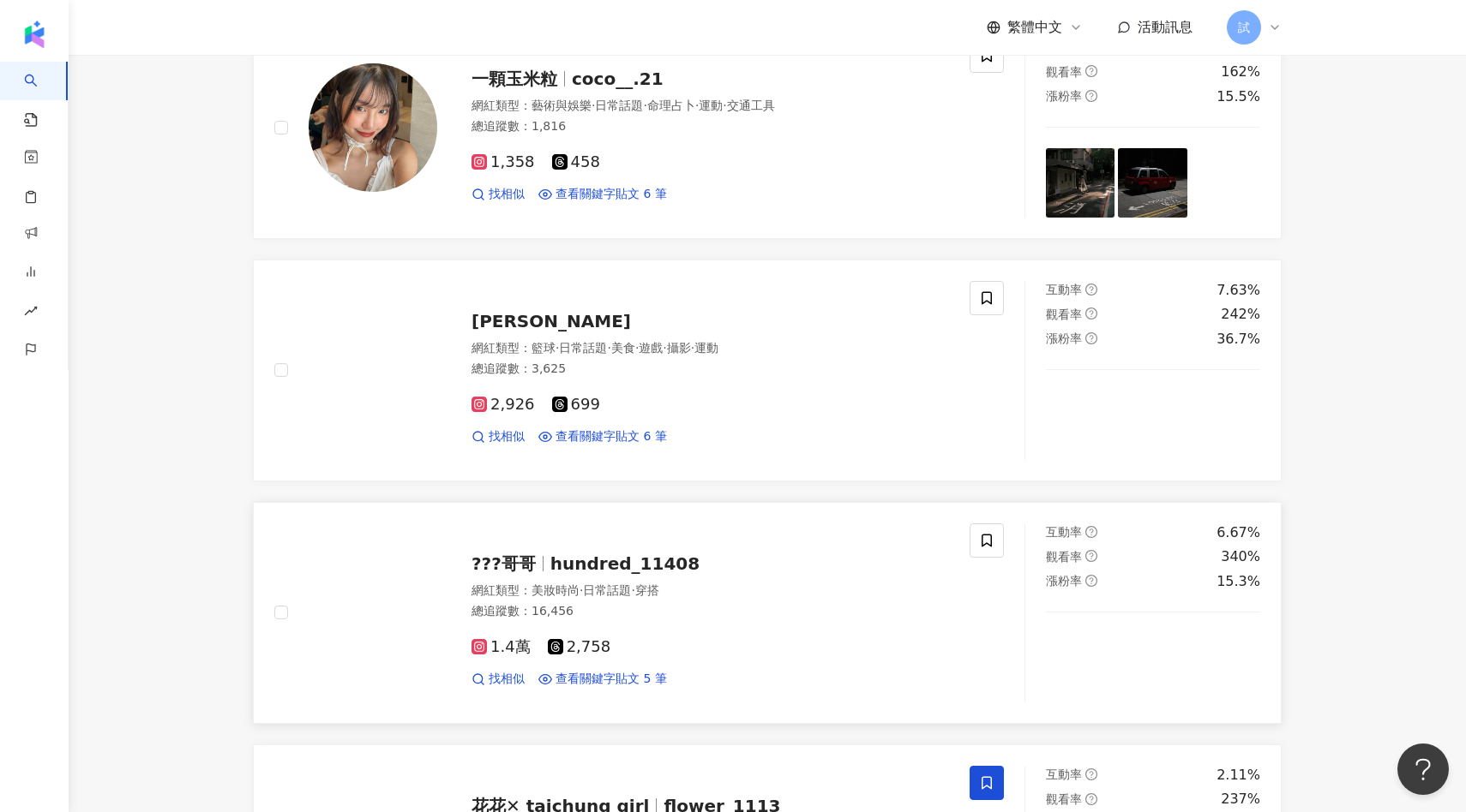
scroll to position [1586, 0]
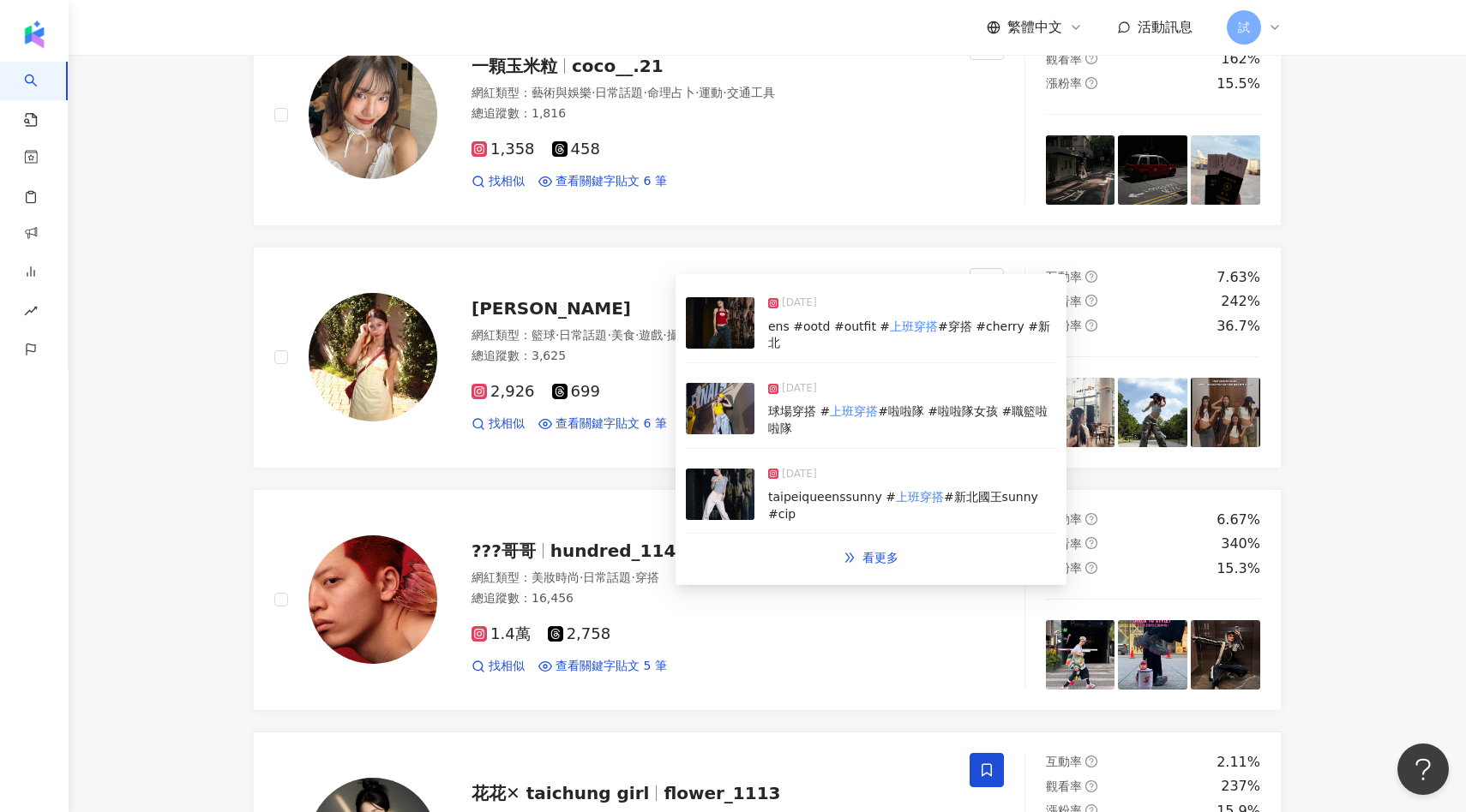
click at [723, 406] on img at bounding box center [719, 409] width 69 height 52
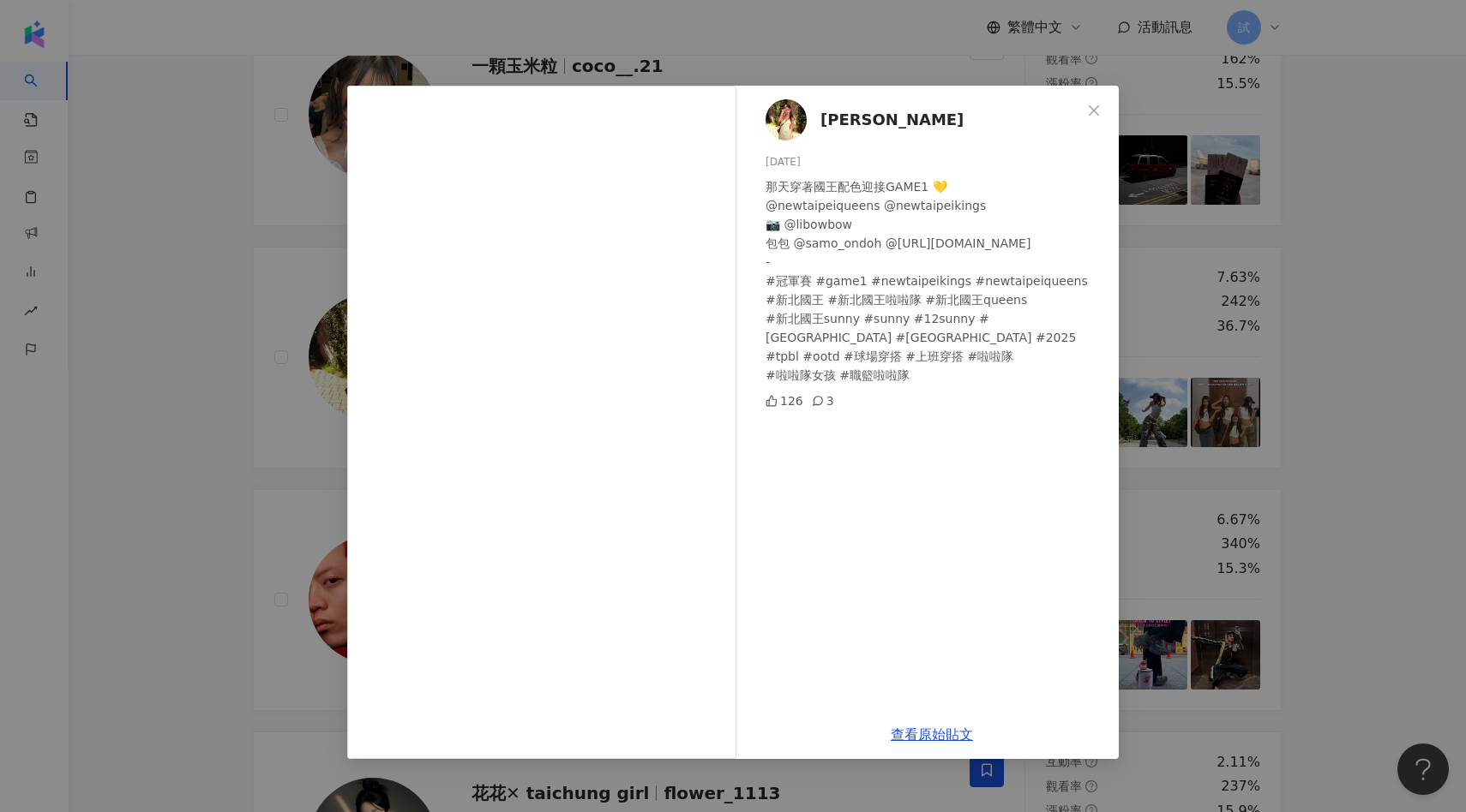
click at [247, 279] on div "于 晴 2025/6/20 那天穿著國王配色迎接GAME1 💛 @newtaipeiqueens @newtaipeikings 📷 @libowbow 包包…" at bounding box center [733, 406] width 1466 height 812
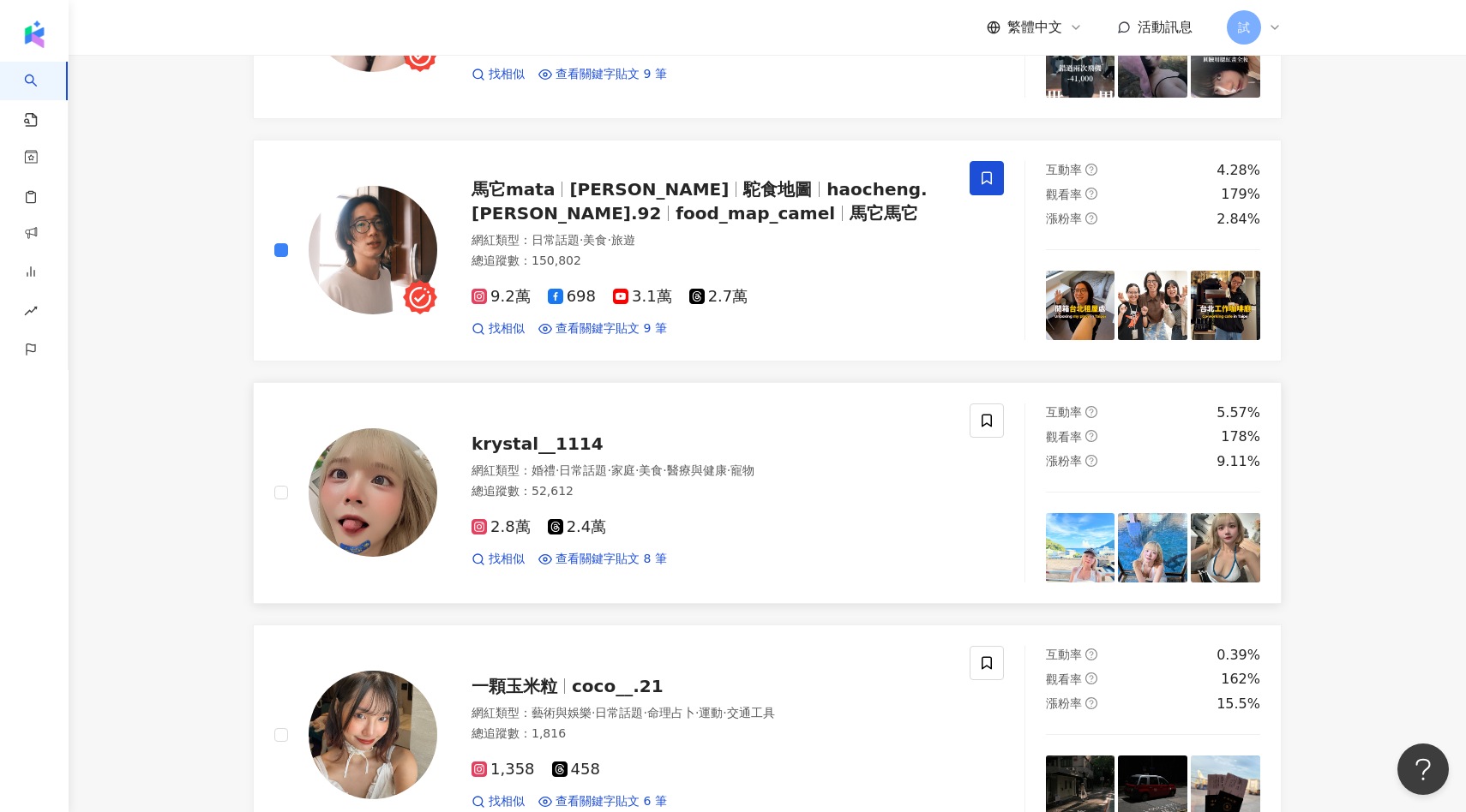
scroll to position [964, 0]
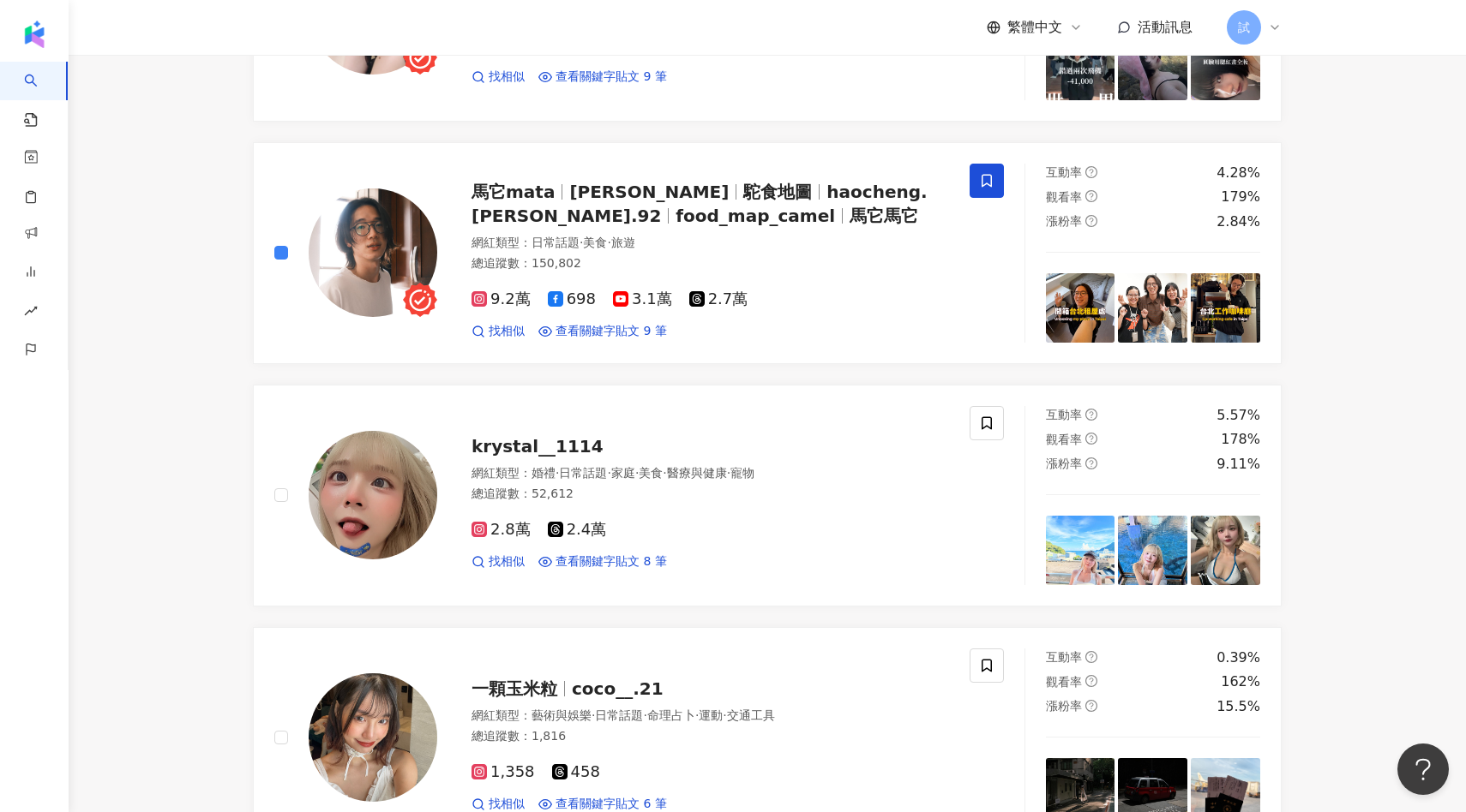
click at [155, 327] on main "不分平台 **** 台灣 搜尋 1a5c9484-aca9-432a-8ab9-67255c3d3b03 keyword JS select 18,815 追…" at bounding box center [767, 797] width 1397 height 3413
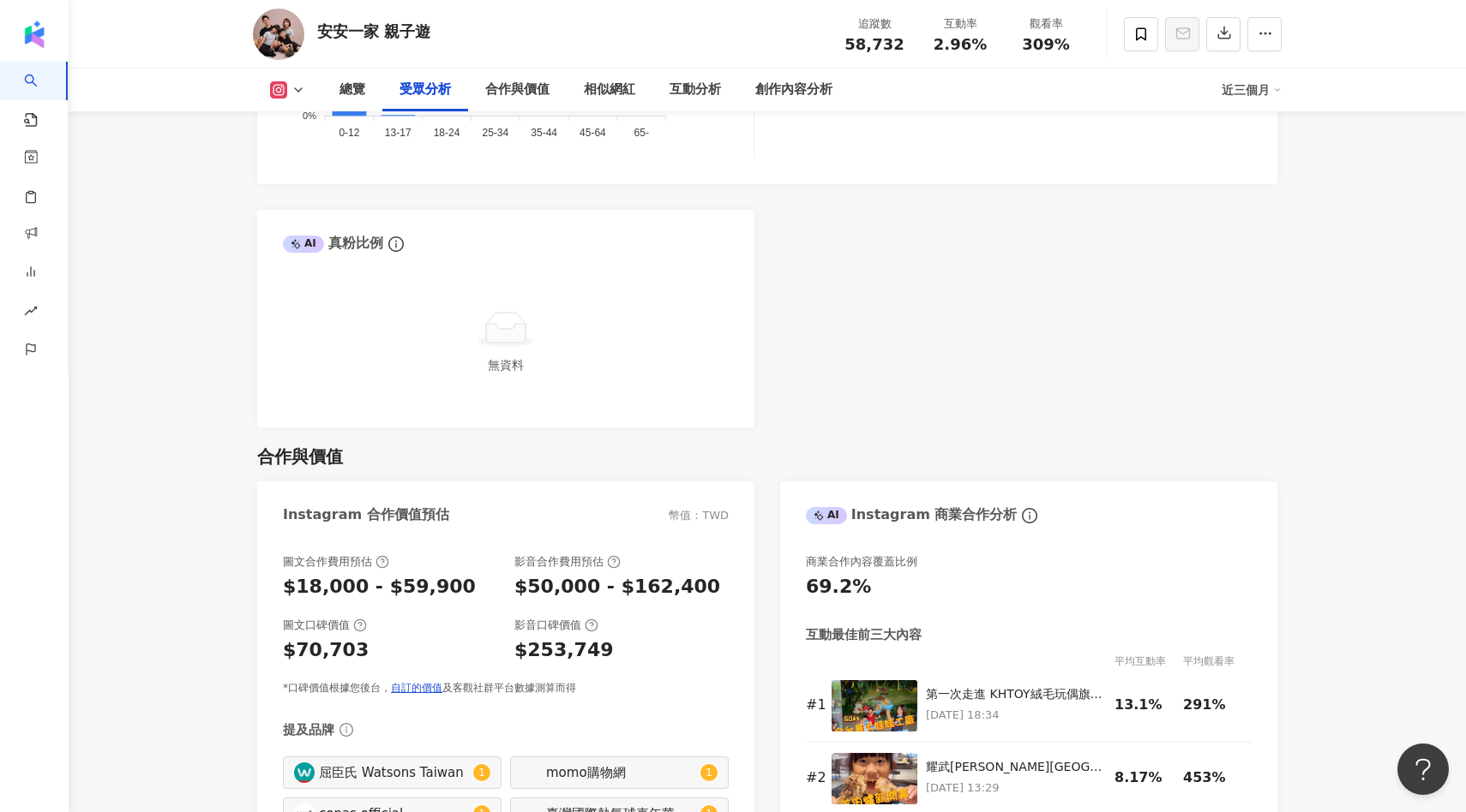
scroll to position [2213, 0]
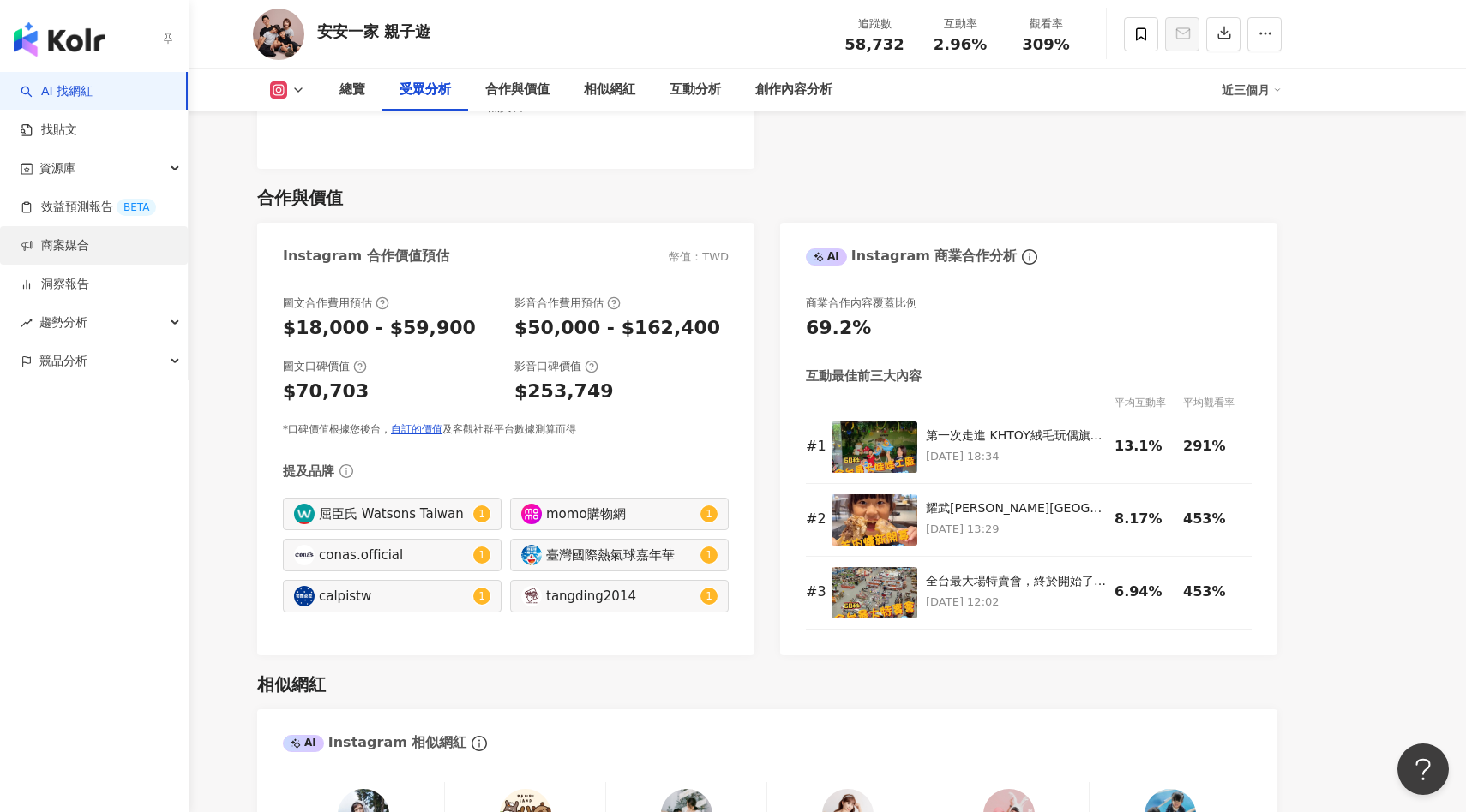
click at [35, 251] on link "商案媒合" at bounding box center [55, 245] width 69 height 17
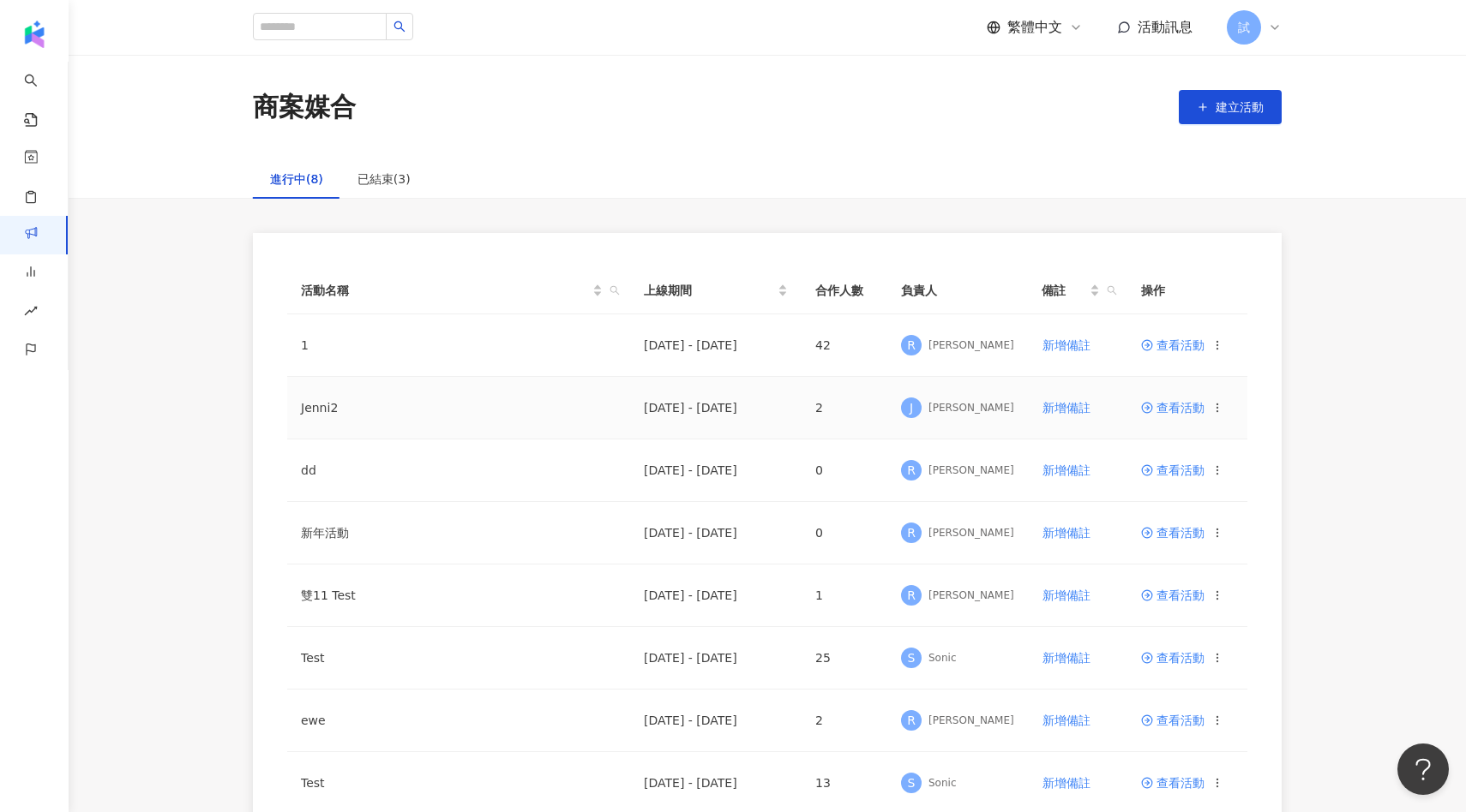
click at [1167, 410] on span "查看活動" at bounding box center [1173, 408] width 64 height 12
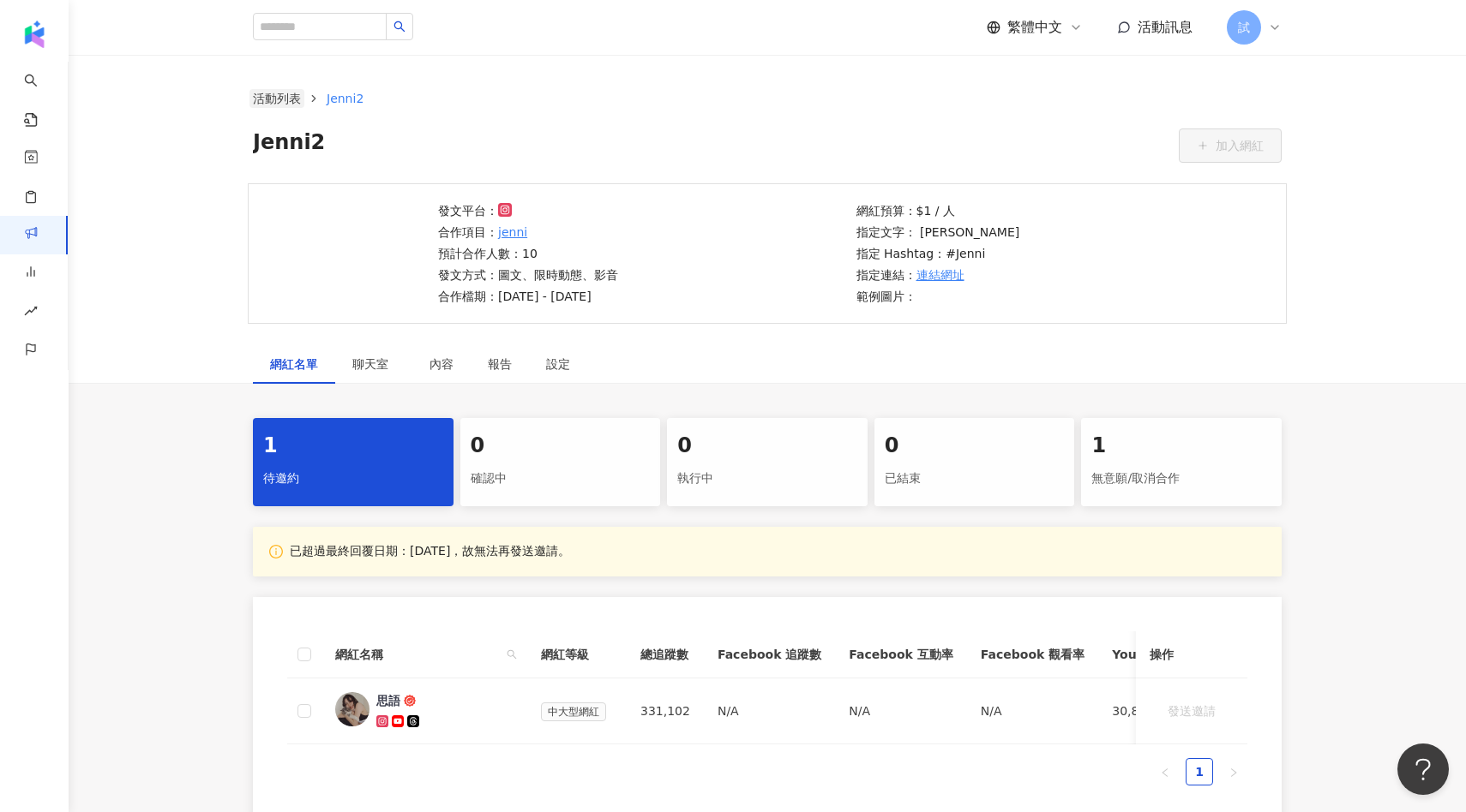
click at [284, 105] on link "活動列表" at bounding box center [276, 98] width 55 height 19
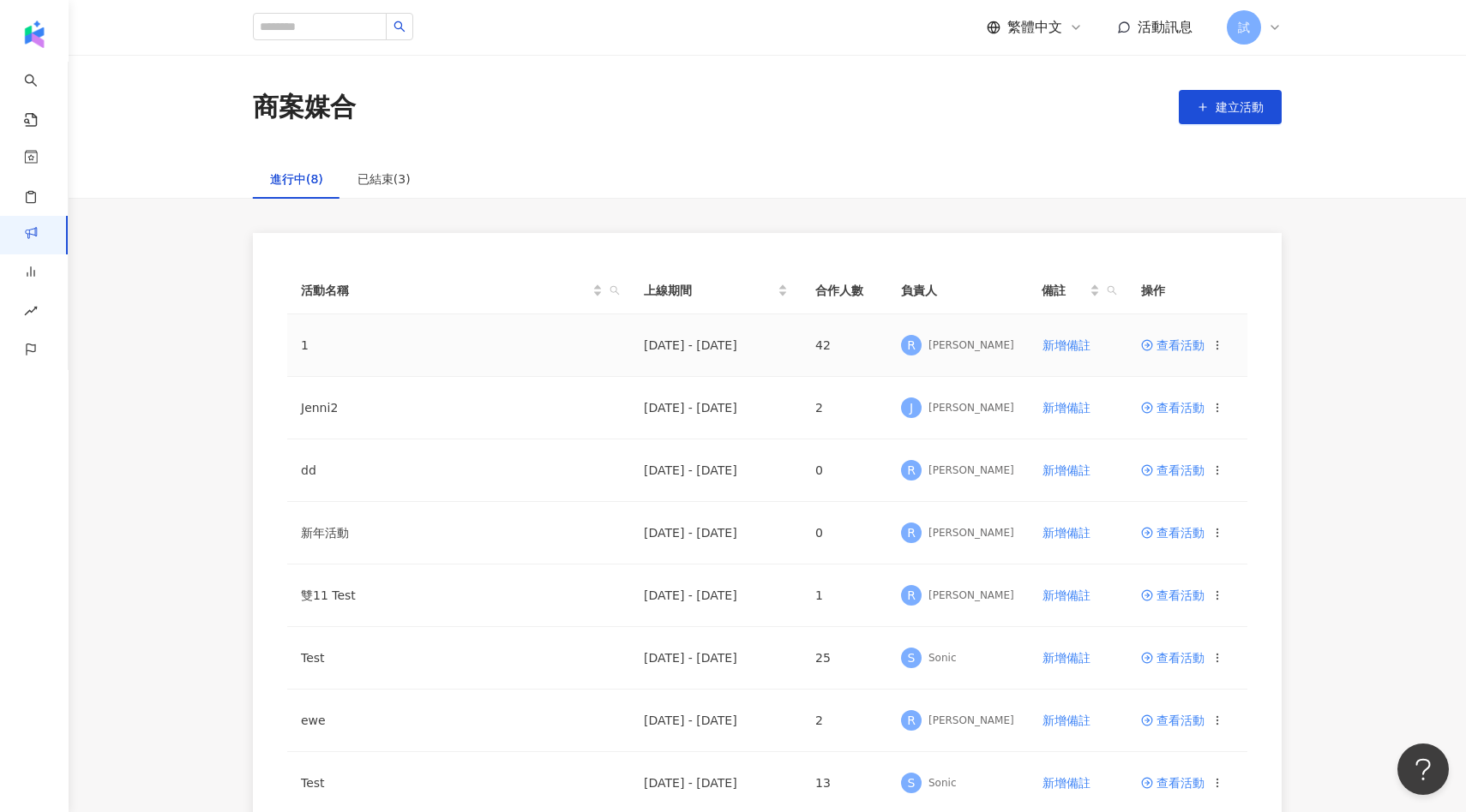
click at [1173, 350] on span "查看活動" at bounding box center [1173, 345] width 64 height 12
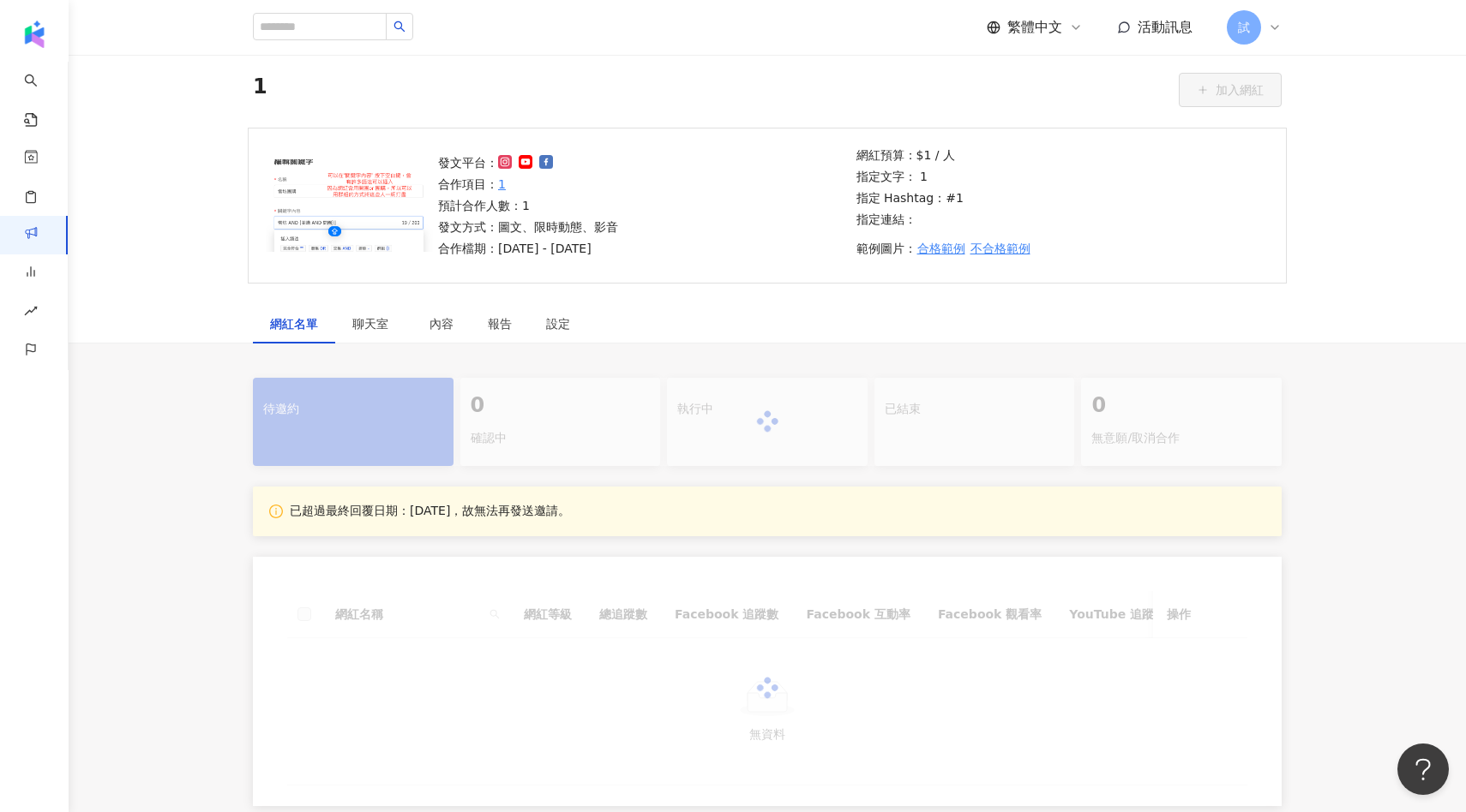
scroll to position [147, 0]
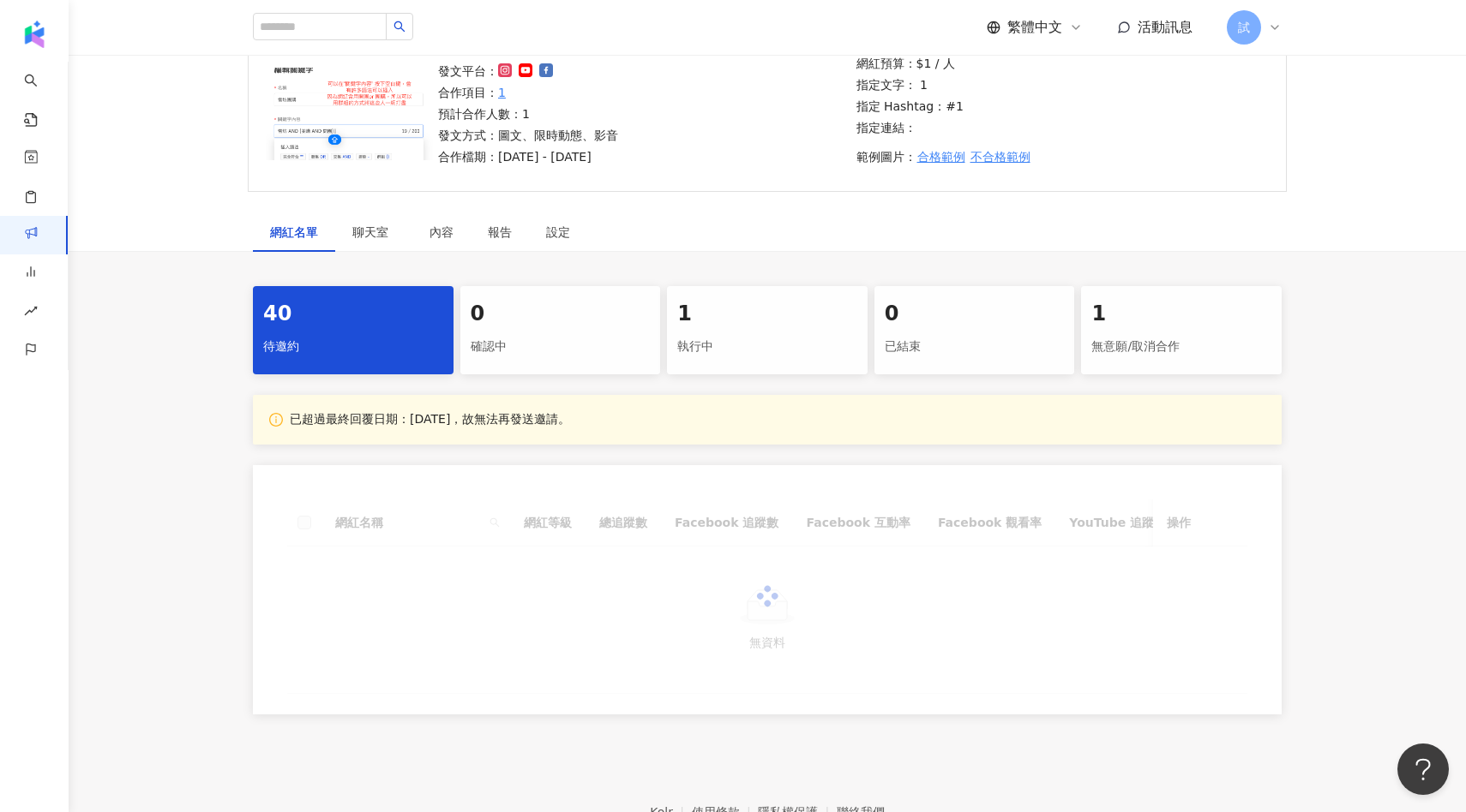
click at [784, 313] on div "1" at bounding box center [767, 314] width 180 height 29
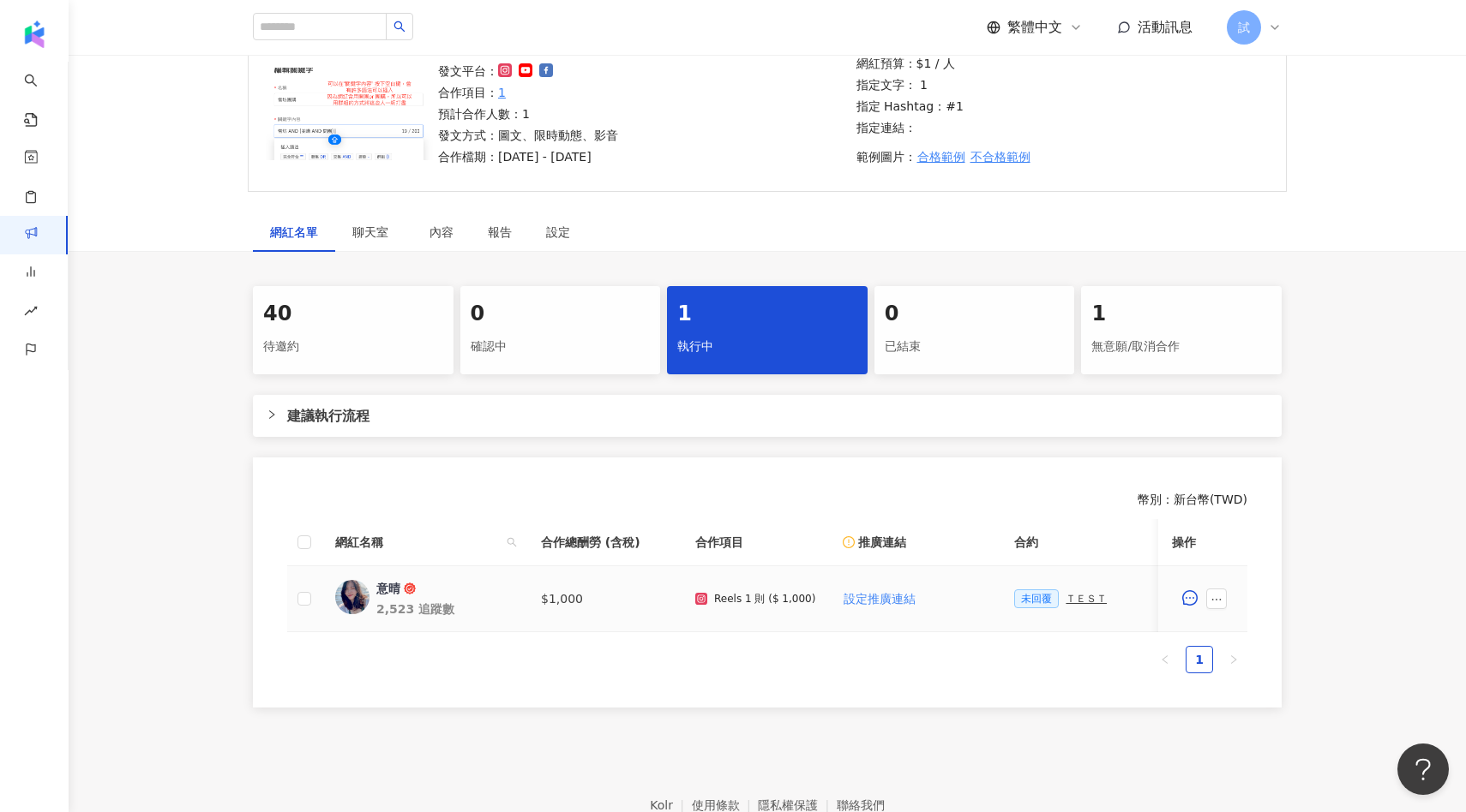
click at [423, 591] on span "意晴" at bounding box center [432, 588] width 111 height 17
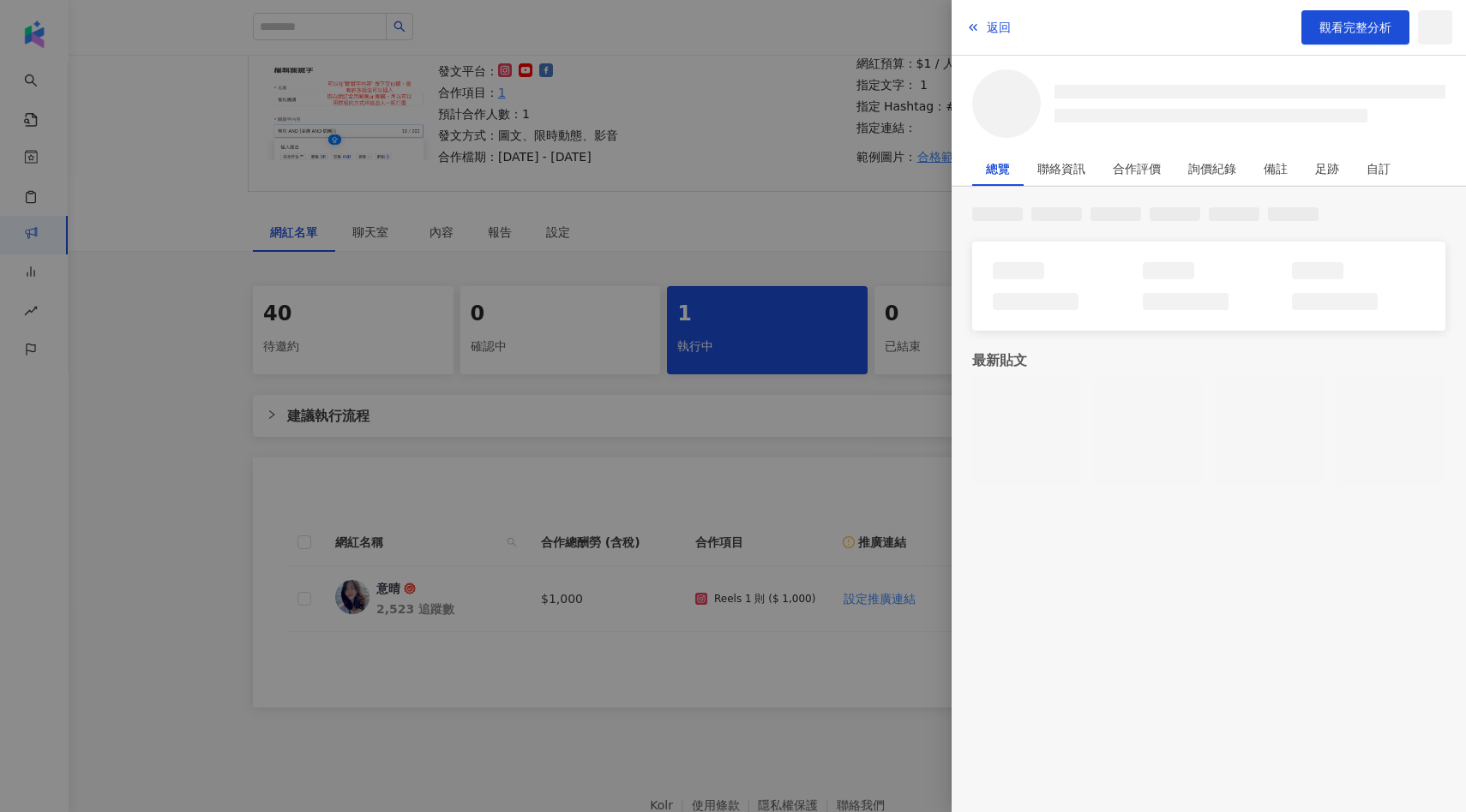
click at [1204, 429] on div at bounding box center [1209, 431] width 473 height 108
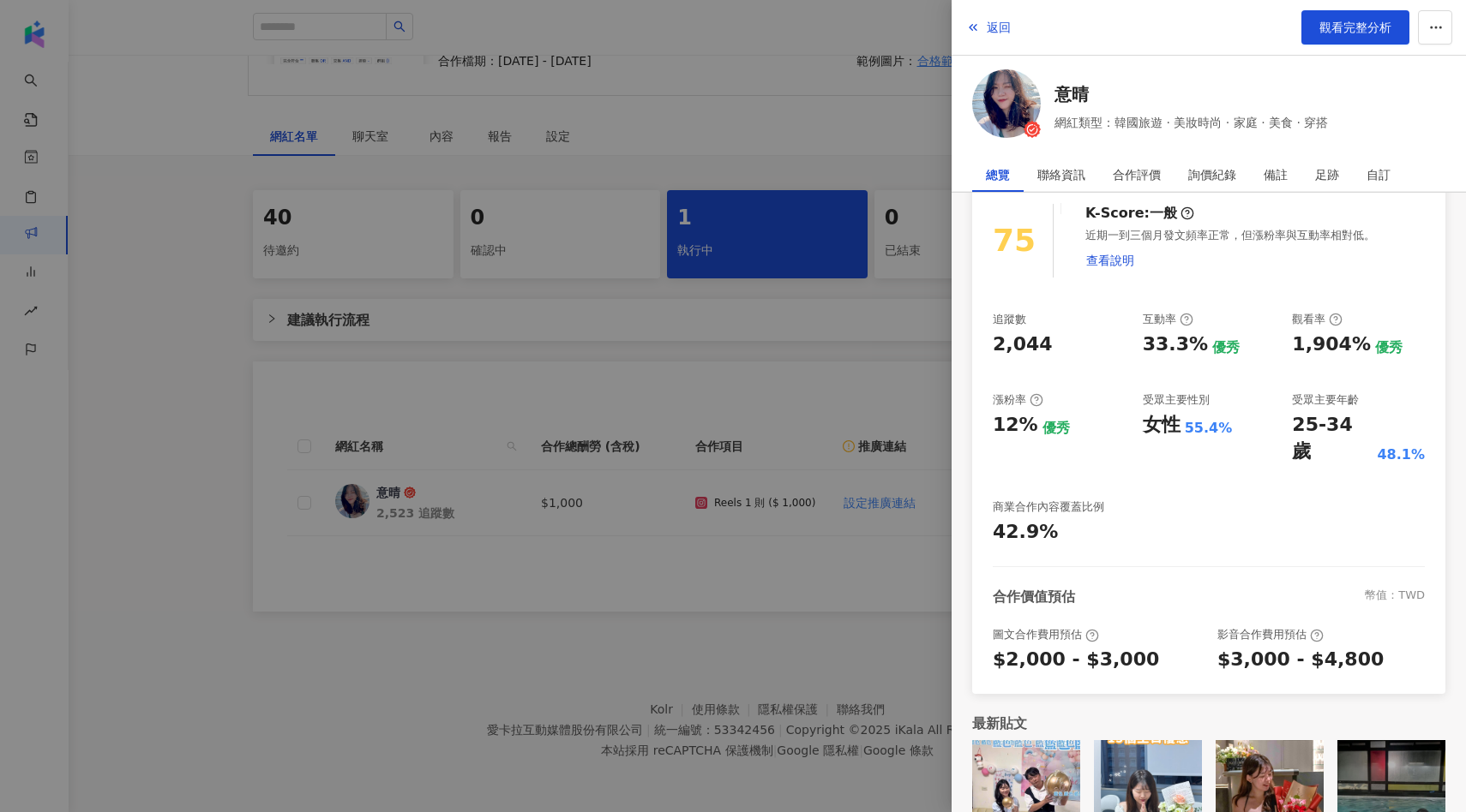
scroll to position [172, 0]
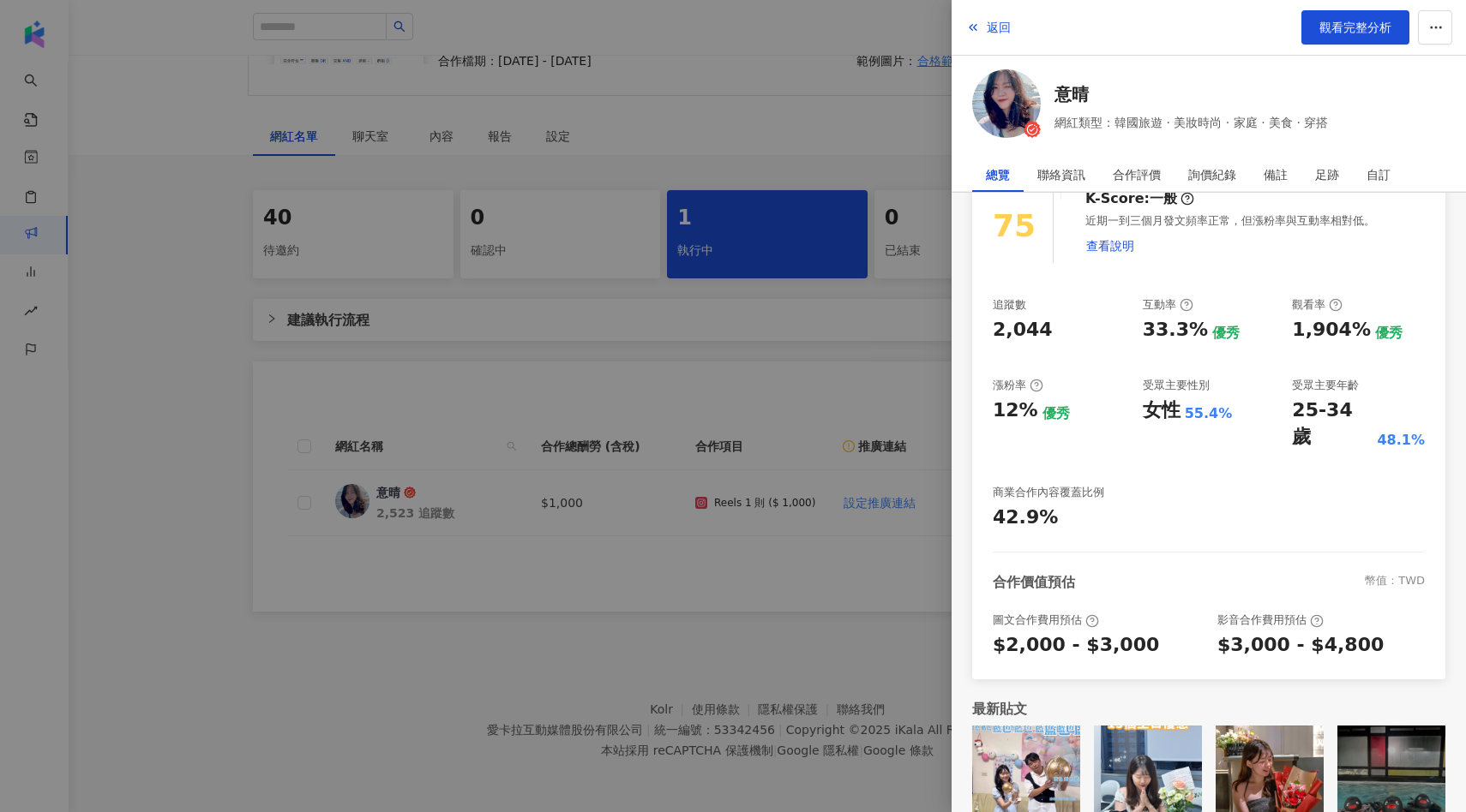
click at [164, 422] on div at bounding box center [733, 406] width 1466 height 812
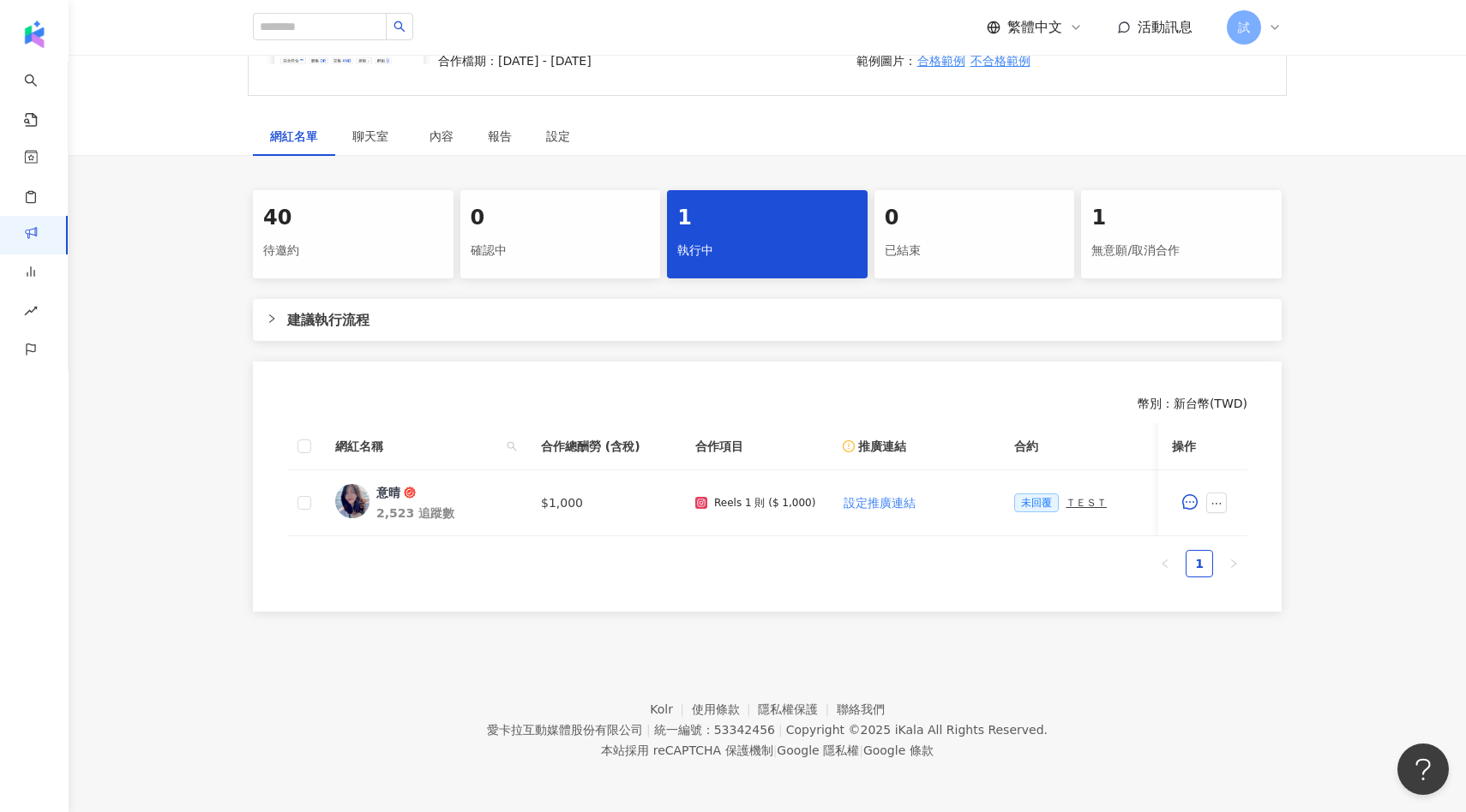
click at [1267, 19] on div "試" at bounding box center [1253, 27] width 55 height 35
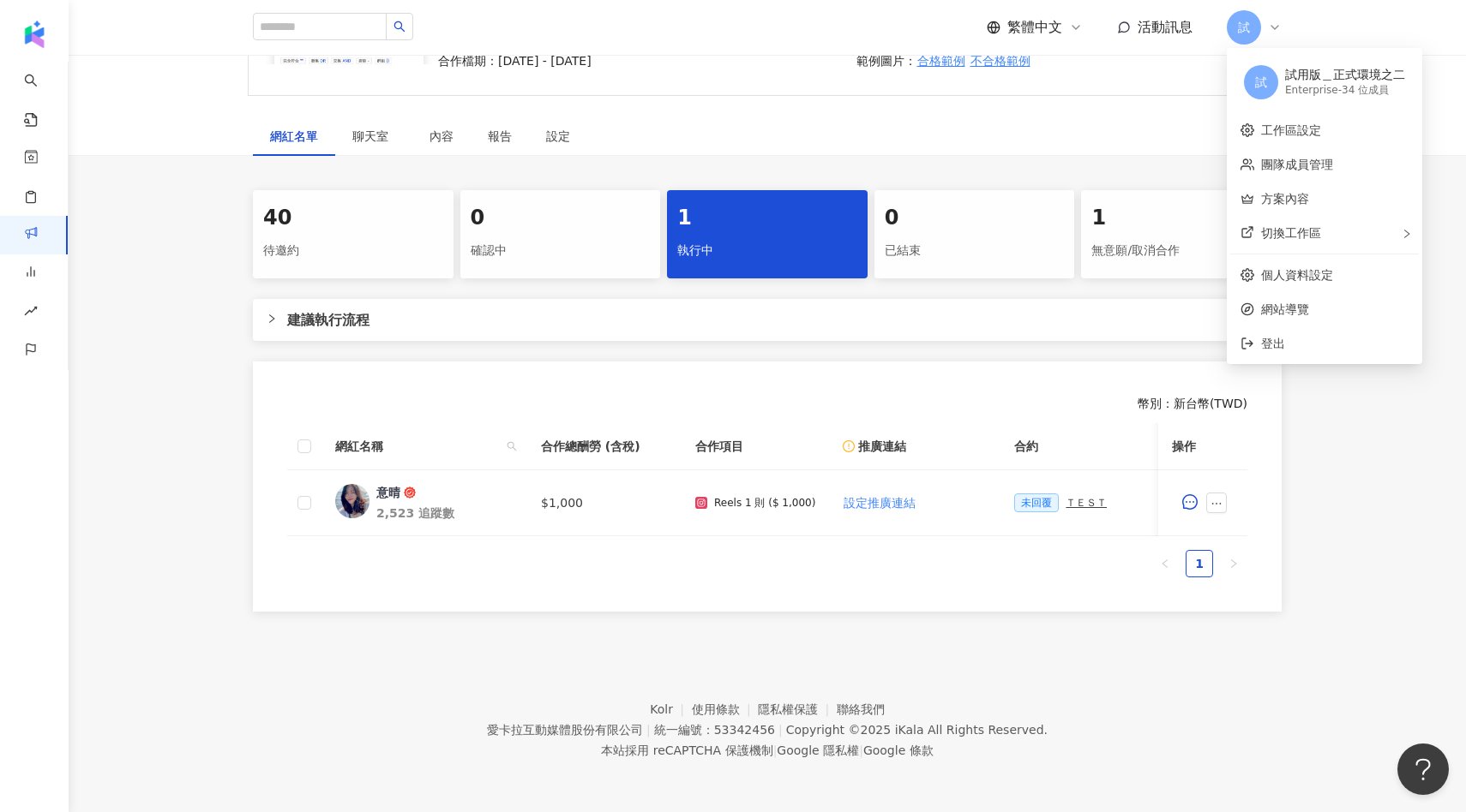
click at [906, 122] on div "網紅名單 聊天室 內容 報告 設定" at bounding box center [767, 136] width 1098 height 40
